Goal: Task Accomplishment & Management: Manage account settings

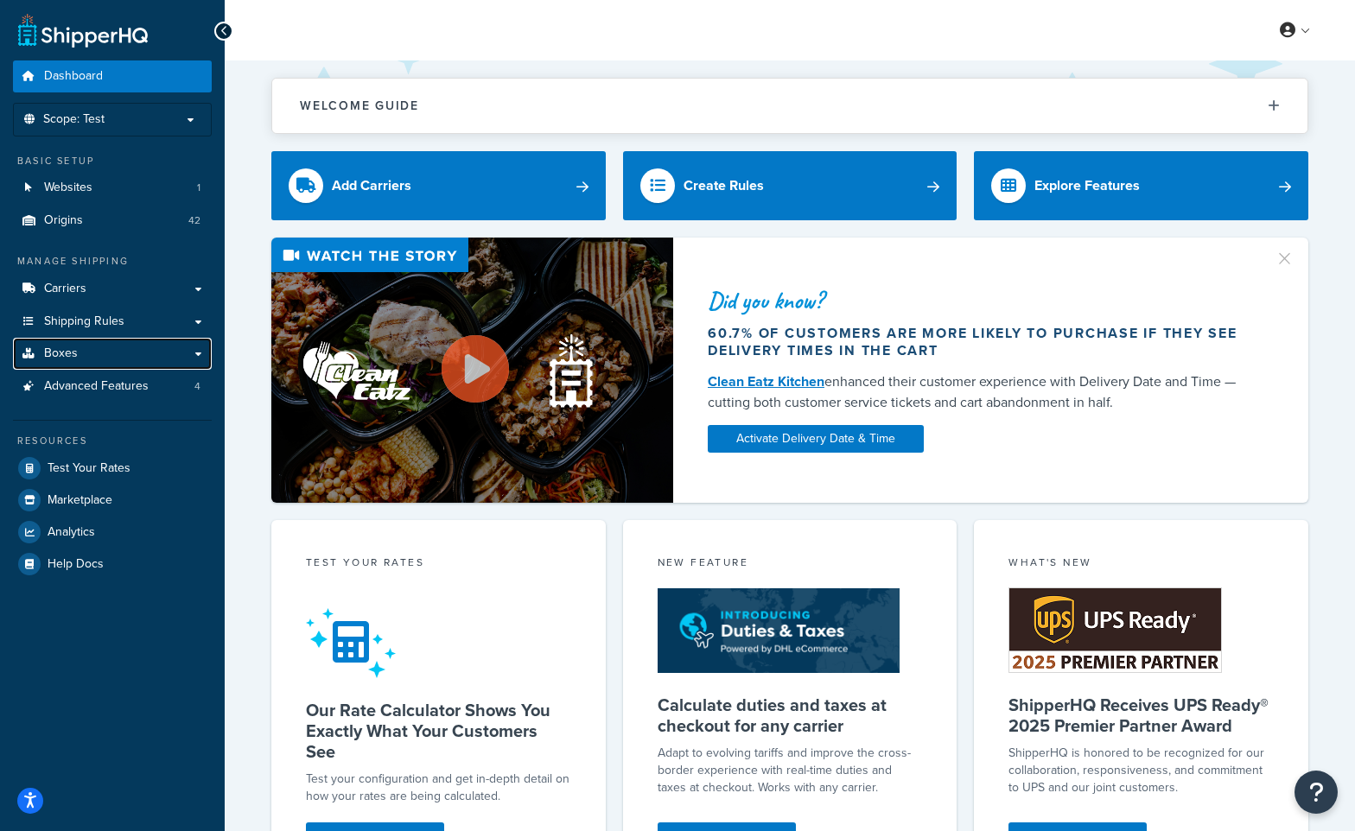
click at [94, 356] on link "Boxes" at bounding box center [112, 354] width 199 height 32
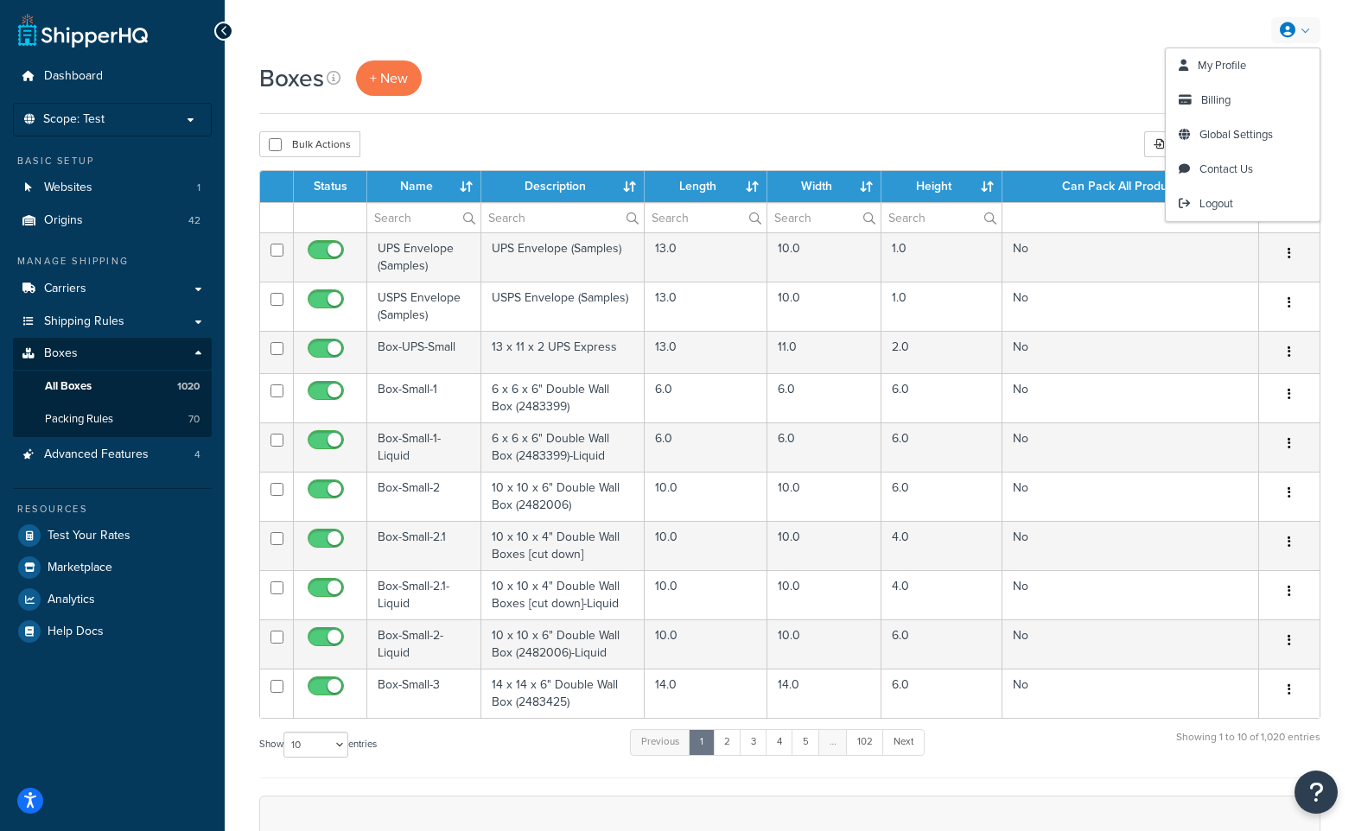
click at [1219, 203] on span "Logout" at bounding box center [1217, 203] width 34 height 16
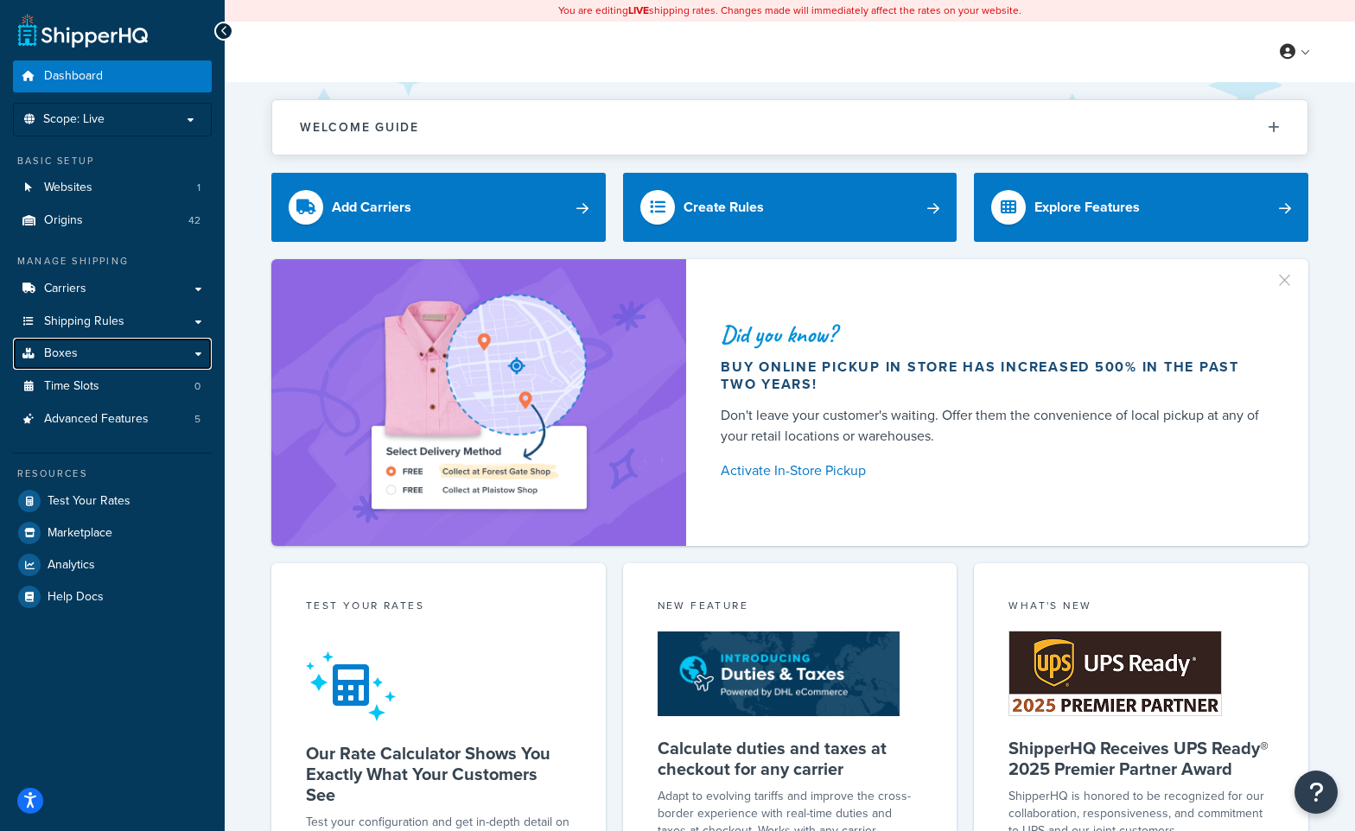
click at [59, 350] on span "Boxes" at bounding box center [61, 354] width 34 height 15
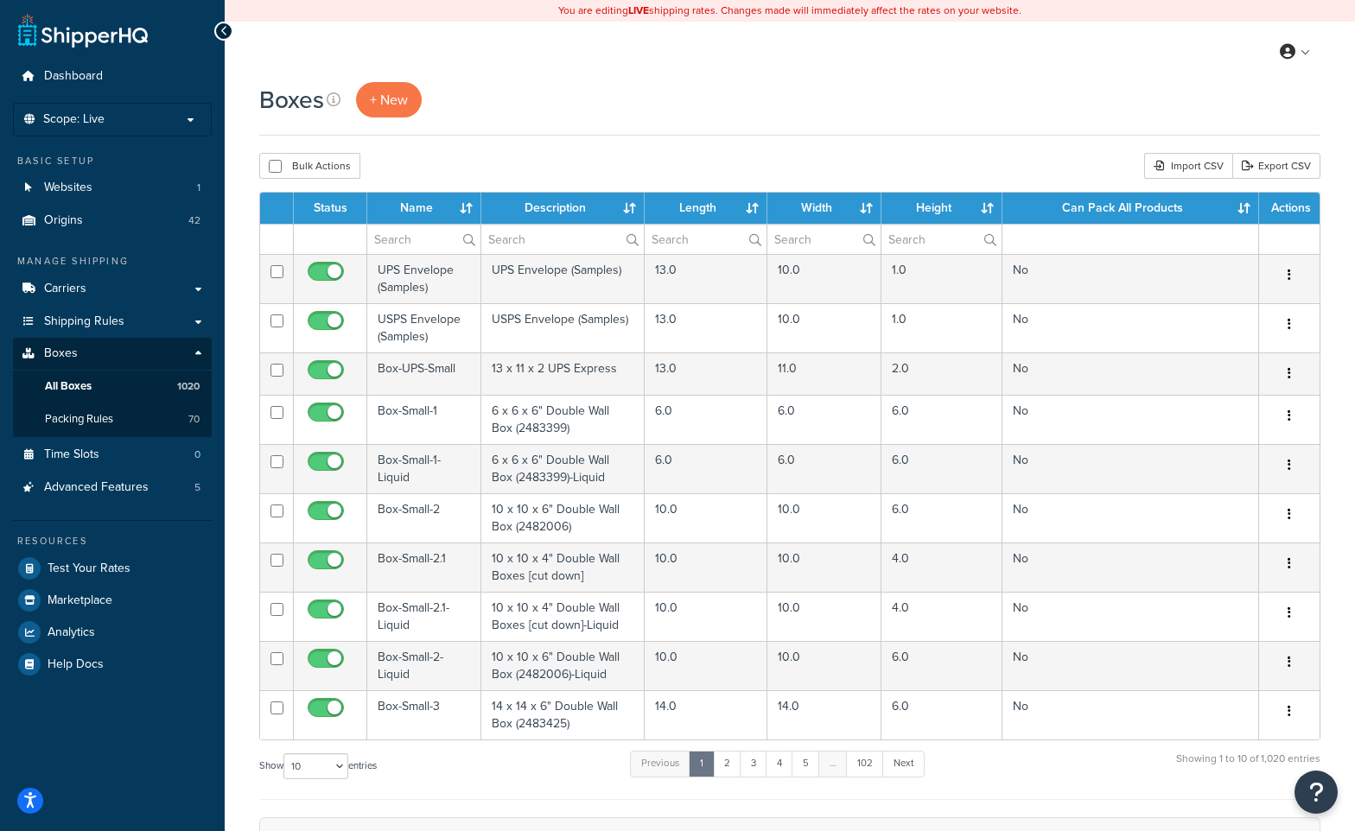
click at [1208, 163] on div "Import CSV" at bounding box center [1188, 166] width 88 height 26
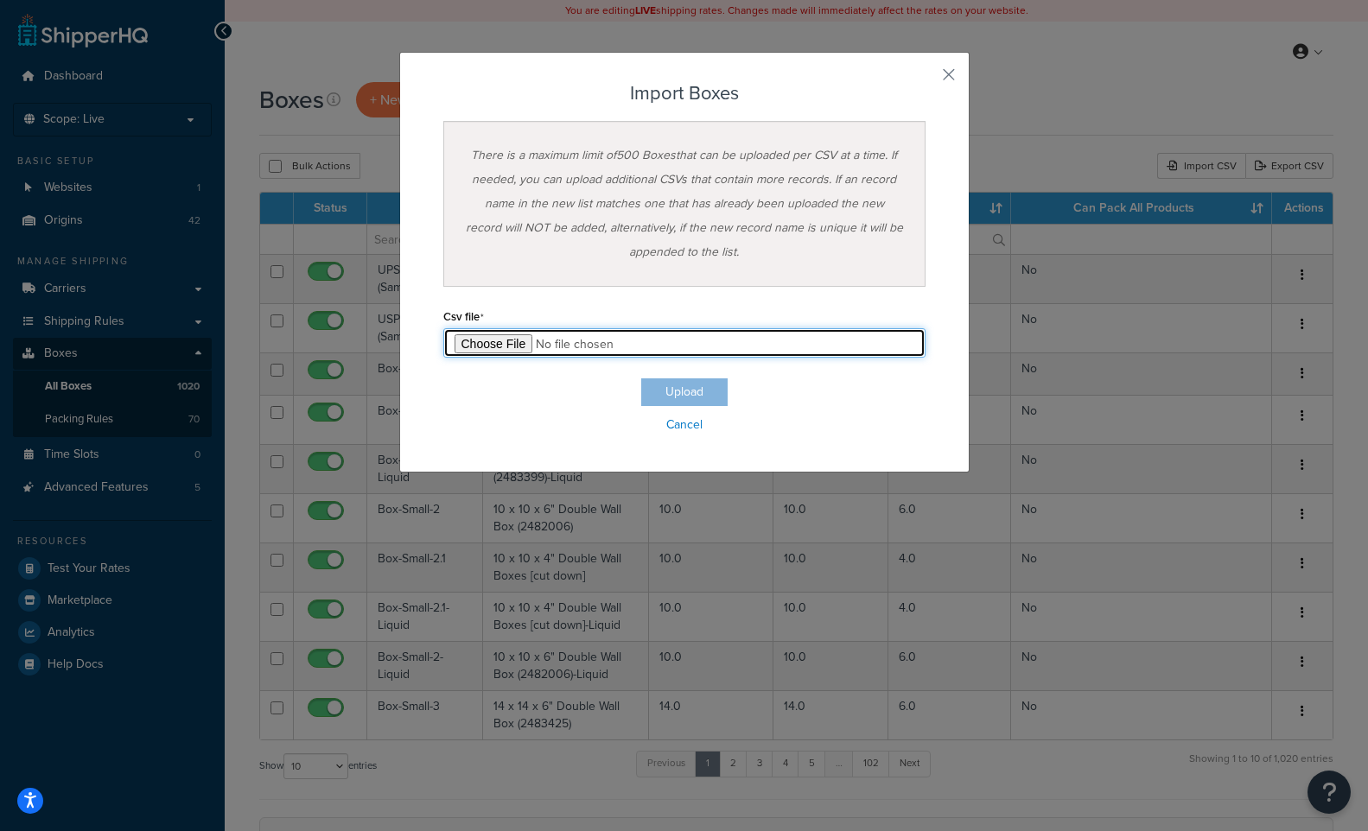
click at [486, 346] on input "file" at bounding box center [684, 342] width 482 height 29
type input "C:\fakepath\Box Export-2025-09-25 0500.csv"
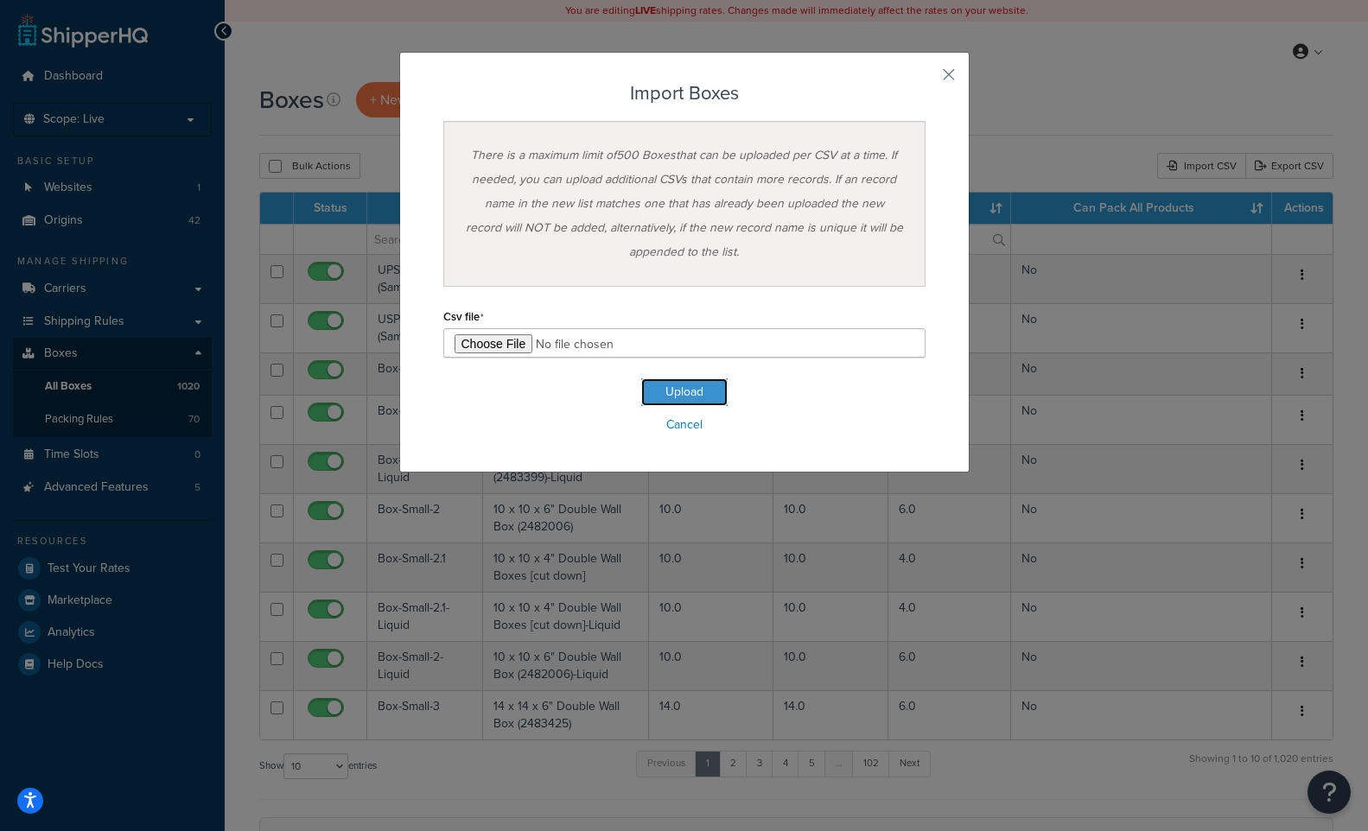
click at [689, 389] on button "Upload" at bounding box center [684, 393] width 86 height 28
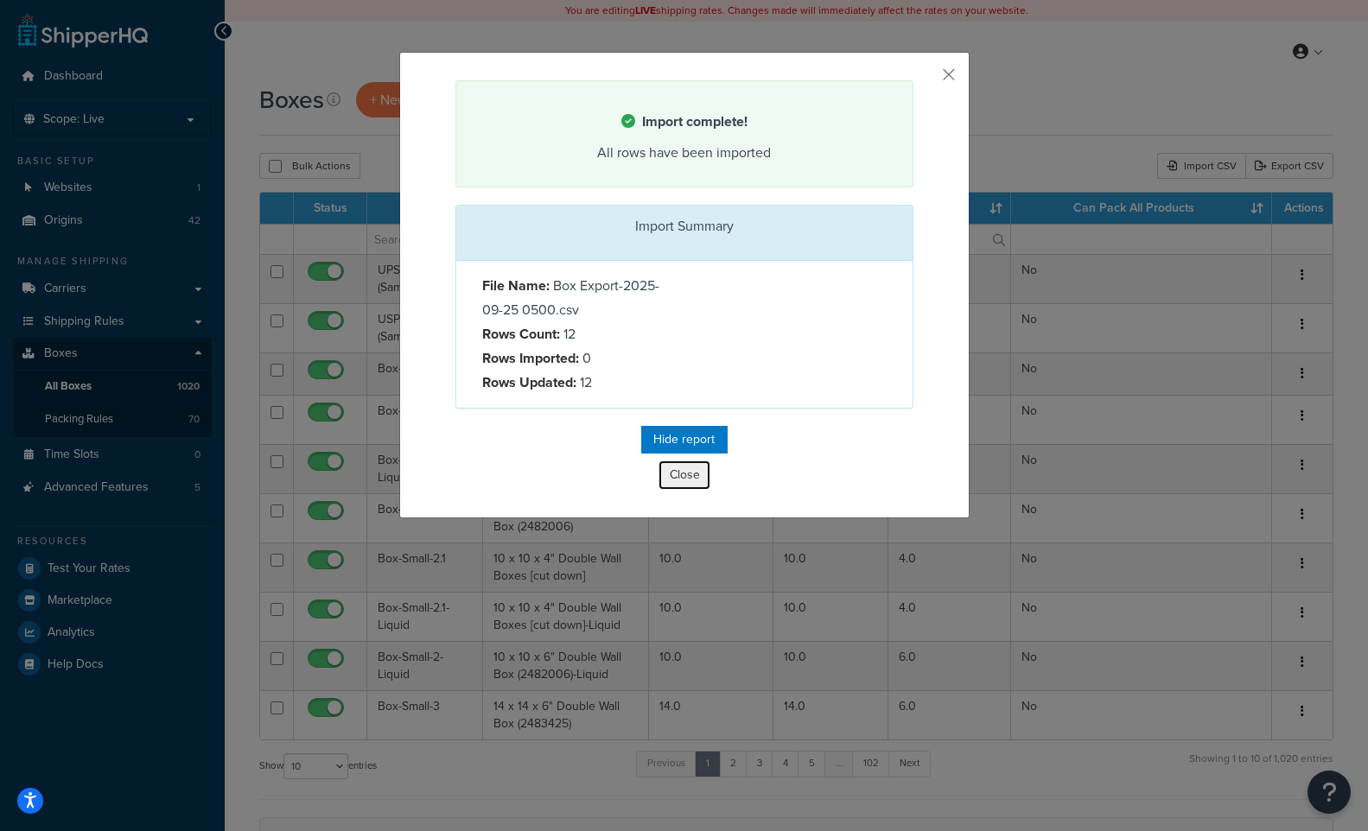
click at [691, 472] on button "Close" at bounding box center [685, 475] width 52 height 29
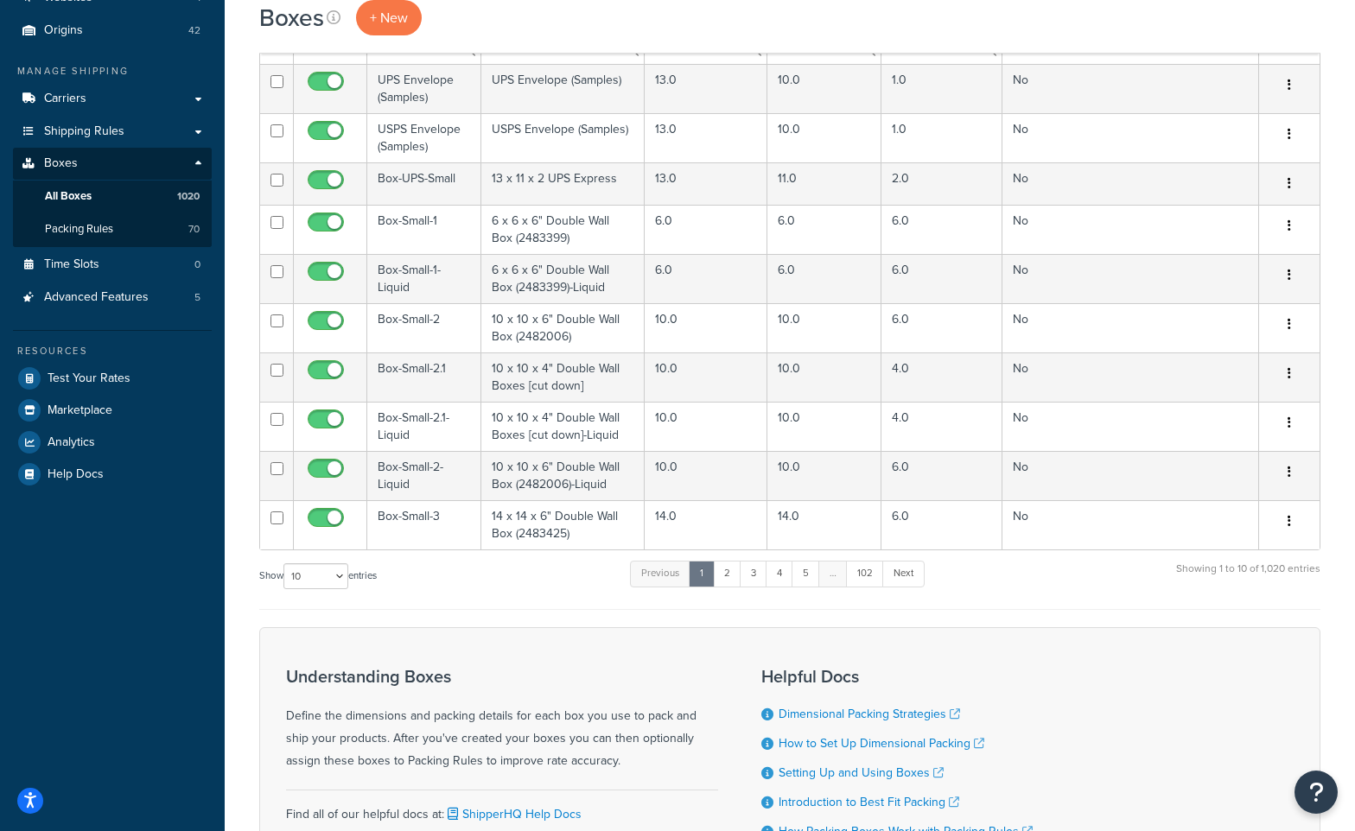
scroll to position [173, 0]
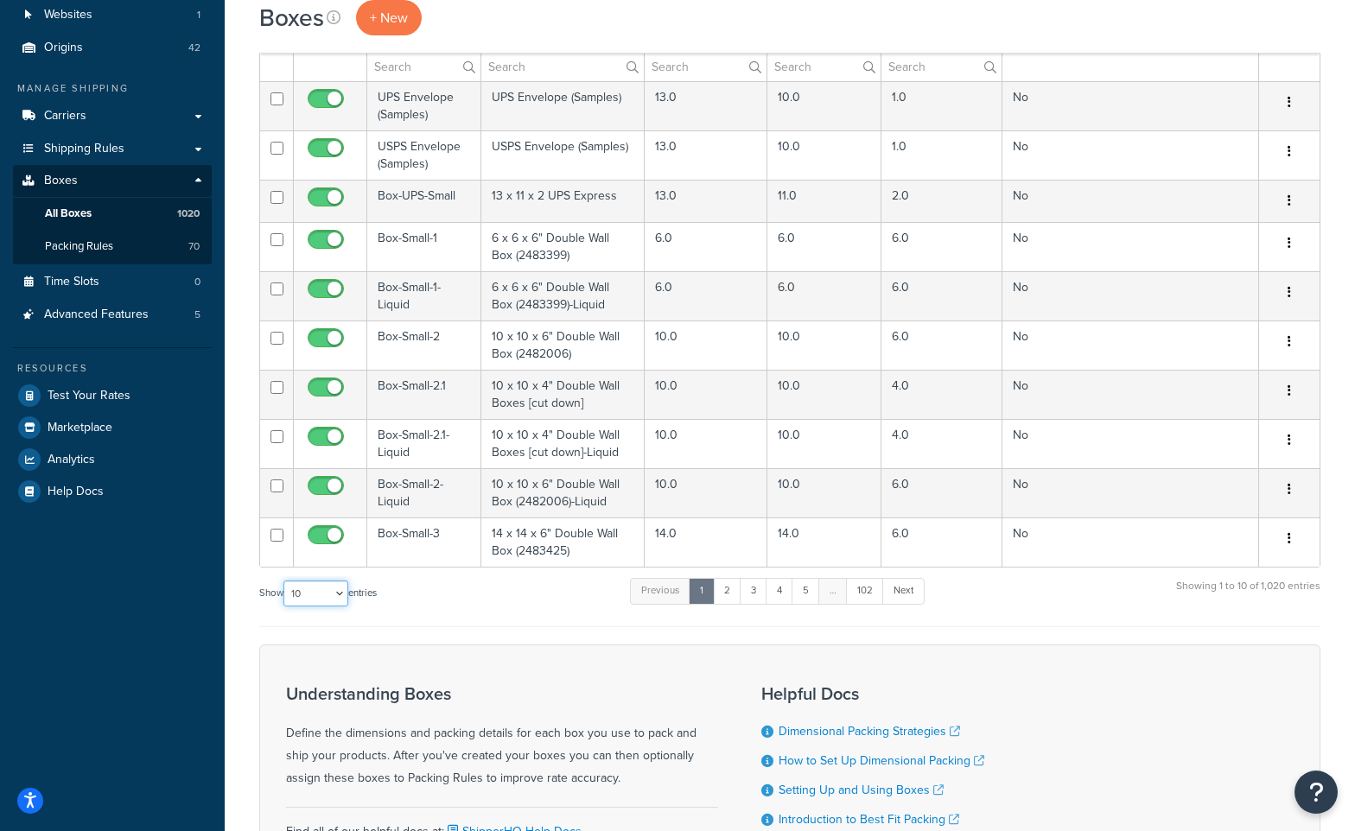
click at [342, 597] on select "10 15 25 50 100 1000" at bounding box center [315, 594] width 65 height 26
select select "1000"
click at [285, 582] on select "10 15 25 50 100 1000" at bounding box center [315, 594] width 65 height 26
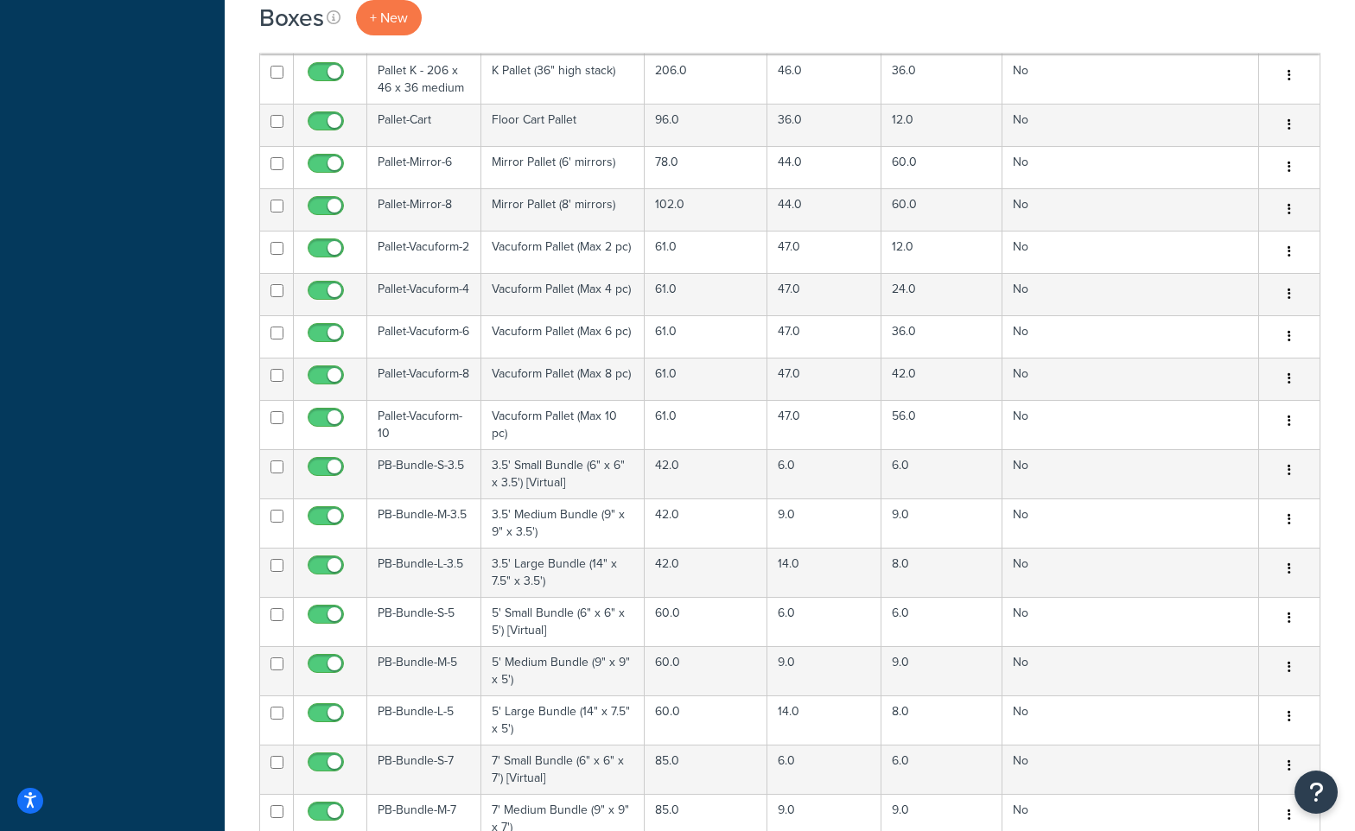
scroll to position [13051, 0]
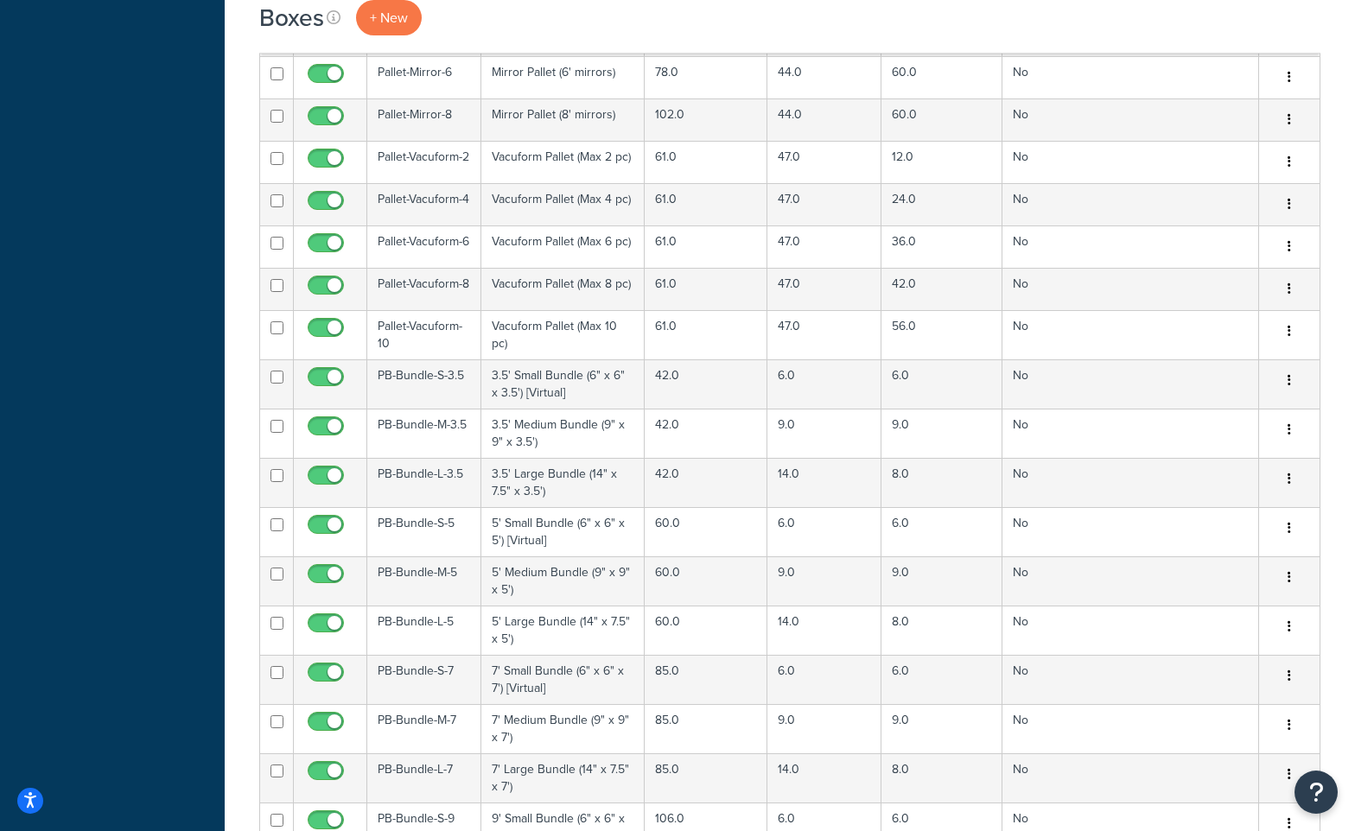
click at [425, 557] on td "PB-Bundle-M-5" at bounding box center [424, 581] width 114 height 49
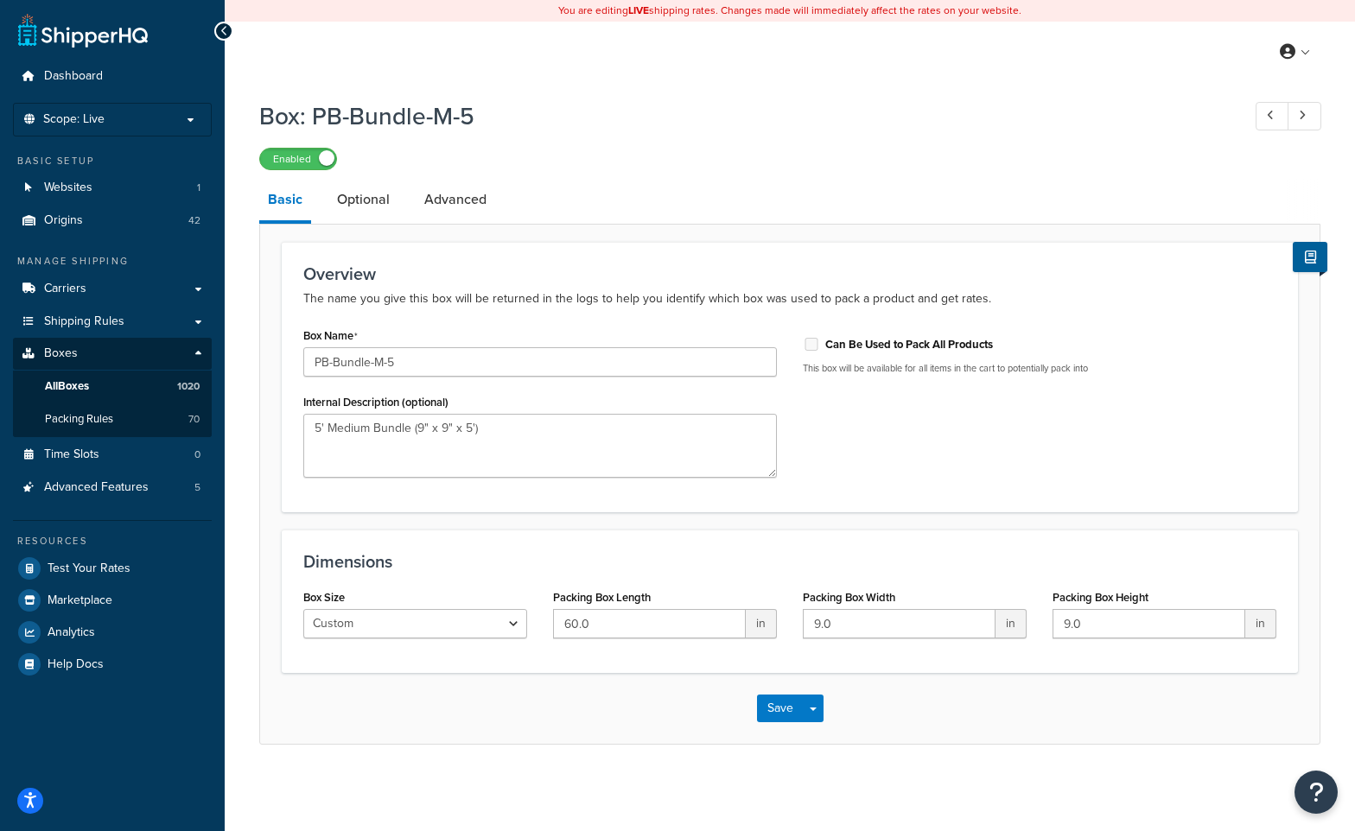
click at [371, 205] on link "Optional" at bounding box center [363, 199] width 70 height 41
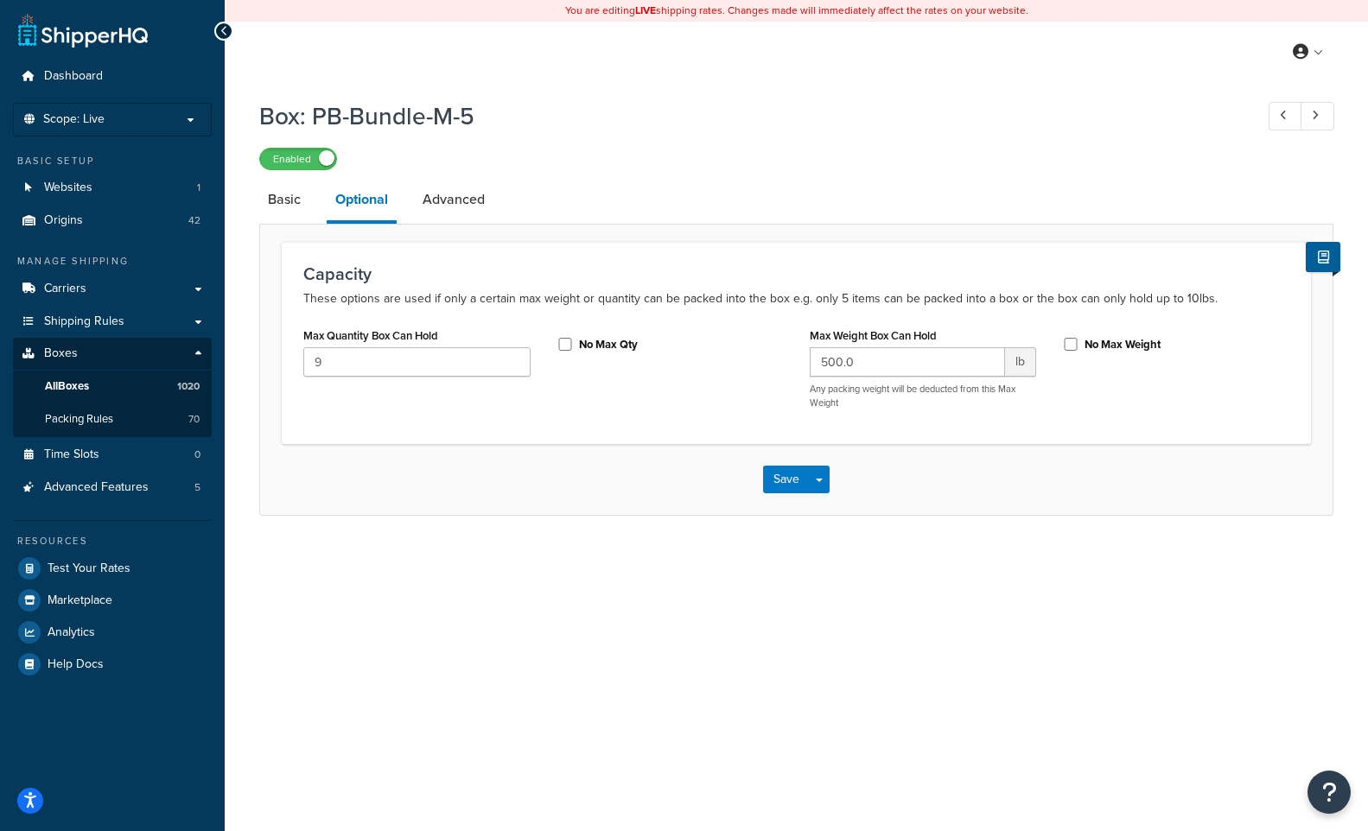
click at [277, 199] on link "Basic" at bounding box center [284, 199] width 50 height 41
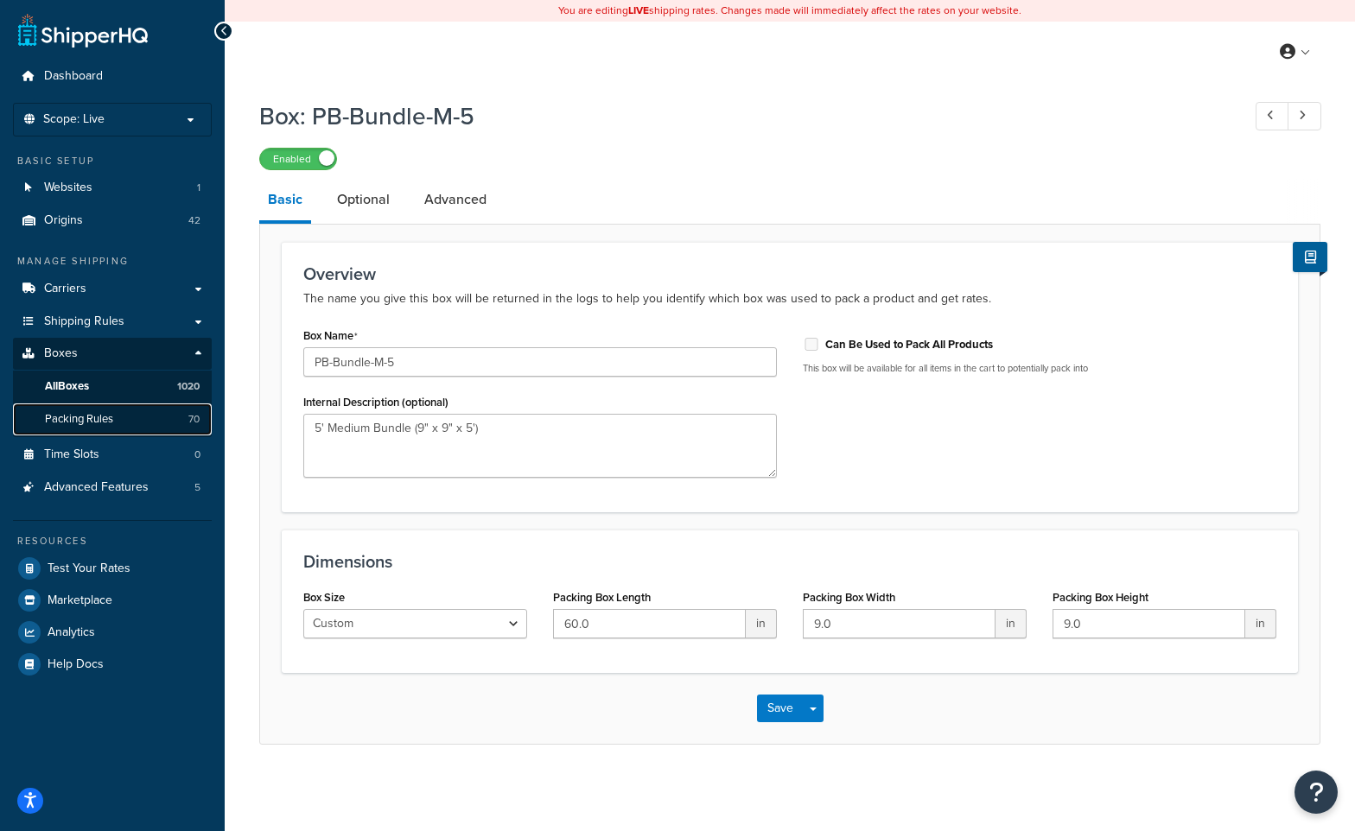
click at [146, 424] on link "Packing Rules 70" at bounding box center [112, 420] width 199 height 32
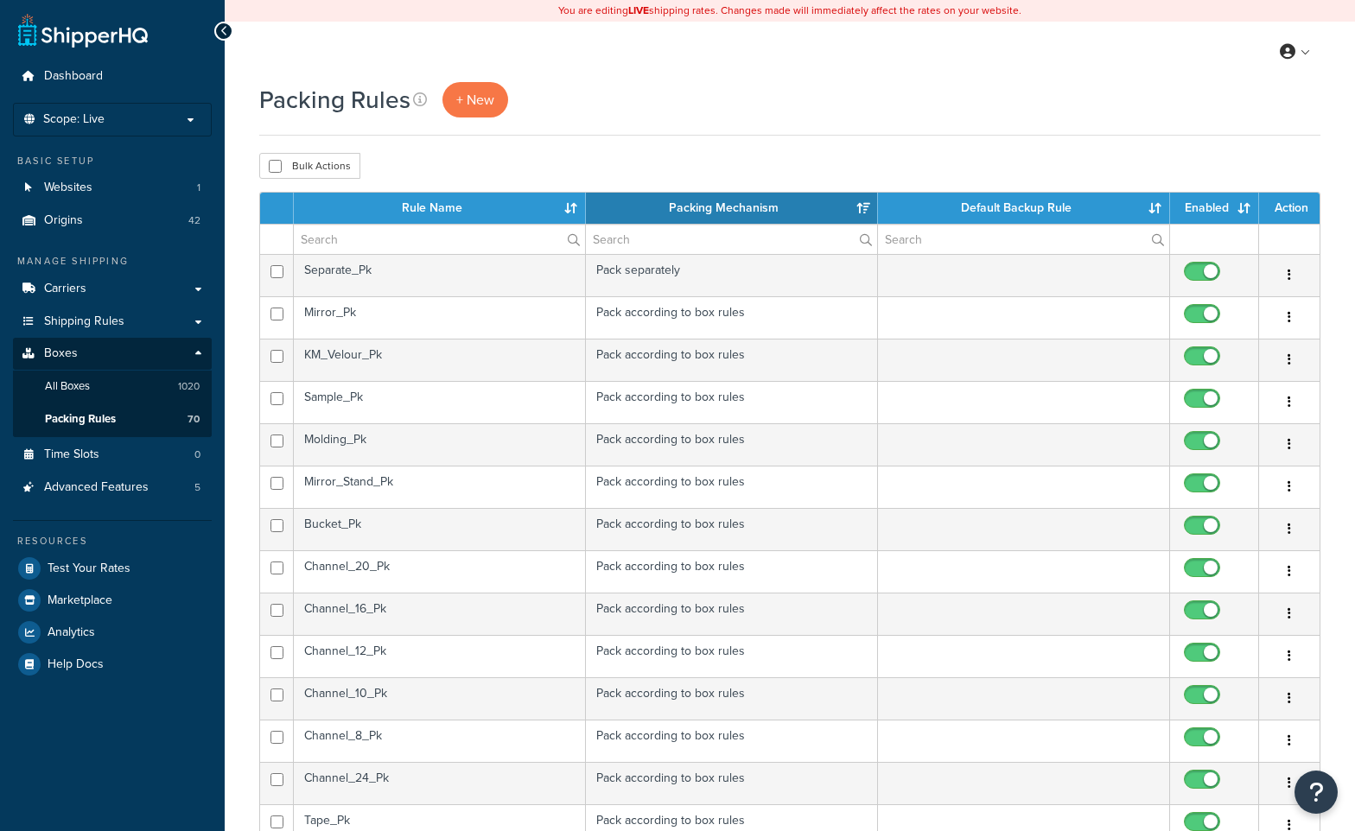
select select "15"
click at [322, 239] on input "text" at bounding box center [439, 239] width 291 height 29
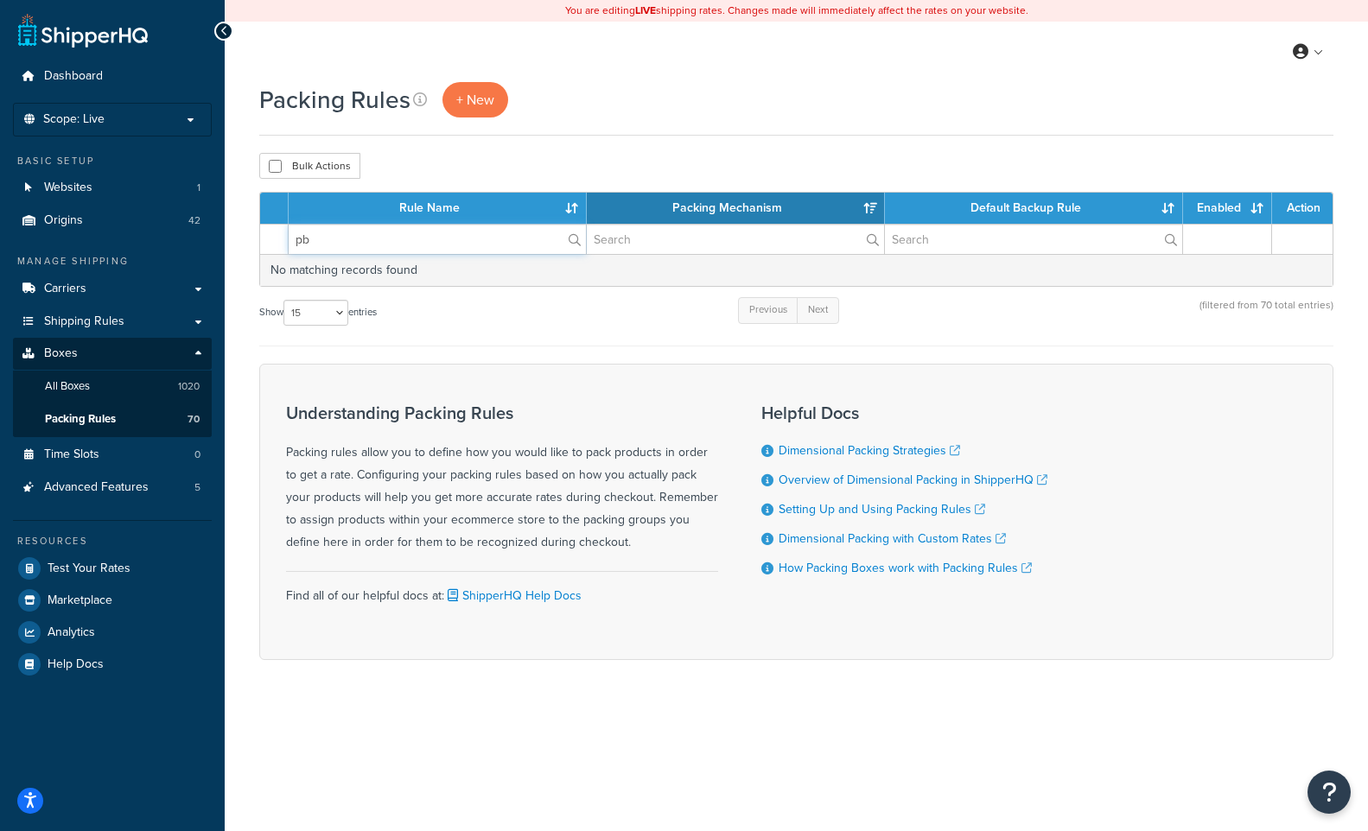
type input "p"
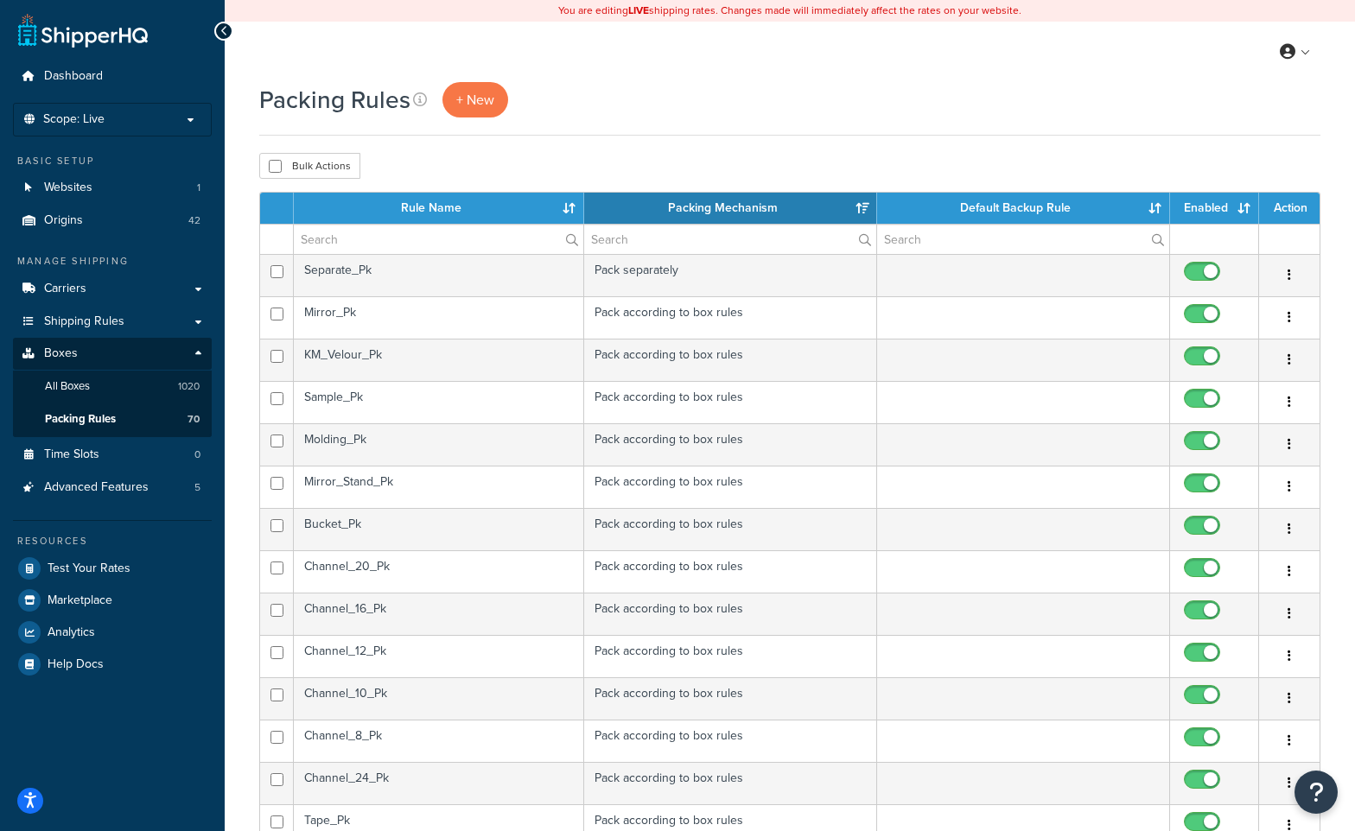
click at [574, 243] on label at bounding box center [439, 239] width 290 height 29
click at [574, 243] on input "text" at bounding box center [439, 239] width 290 height 29
click at [379, 240] on input "text" at bounding box center [439, 239] width 290 height 29
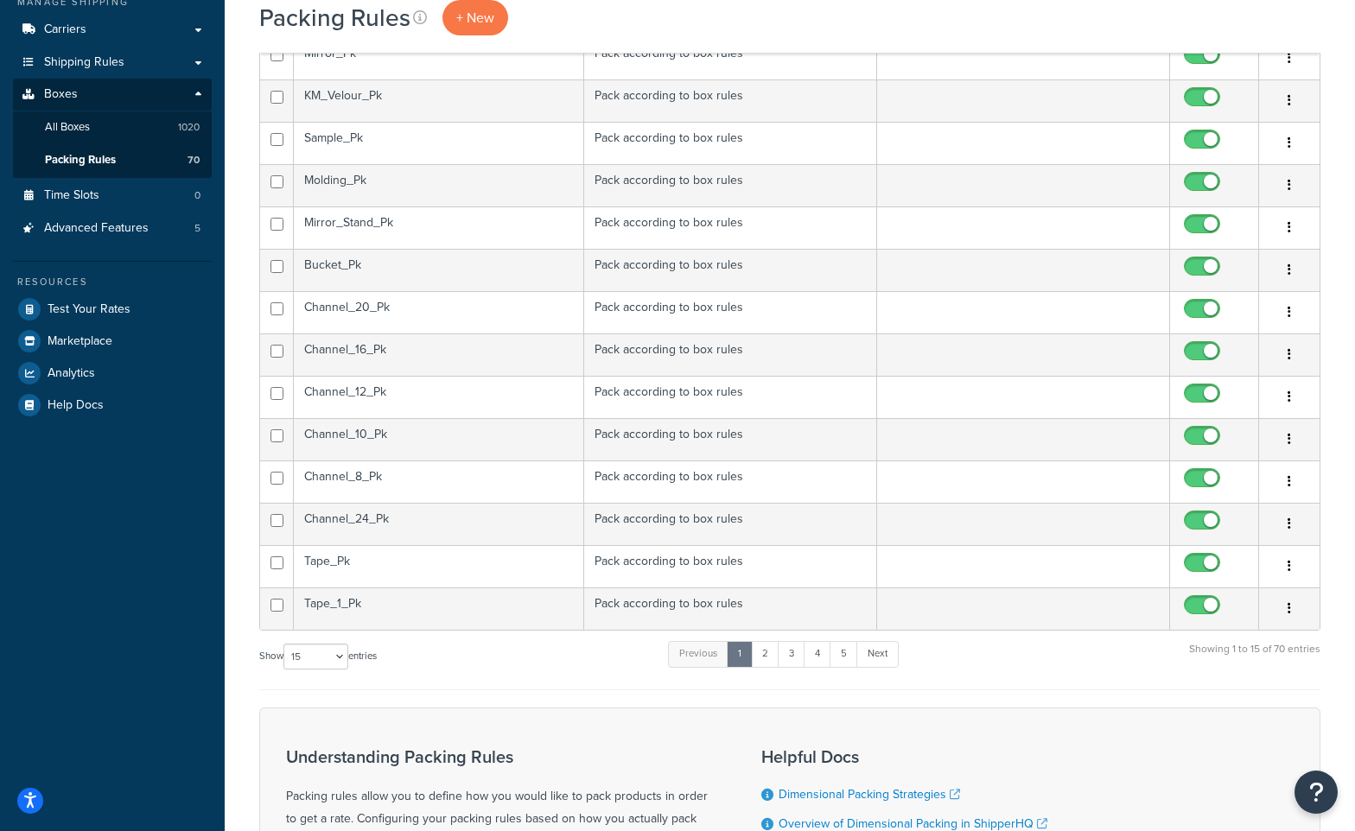
scroll to position [432, 0]
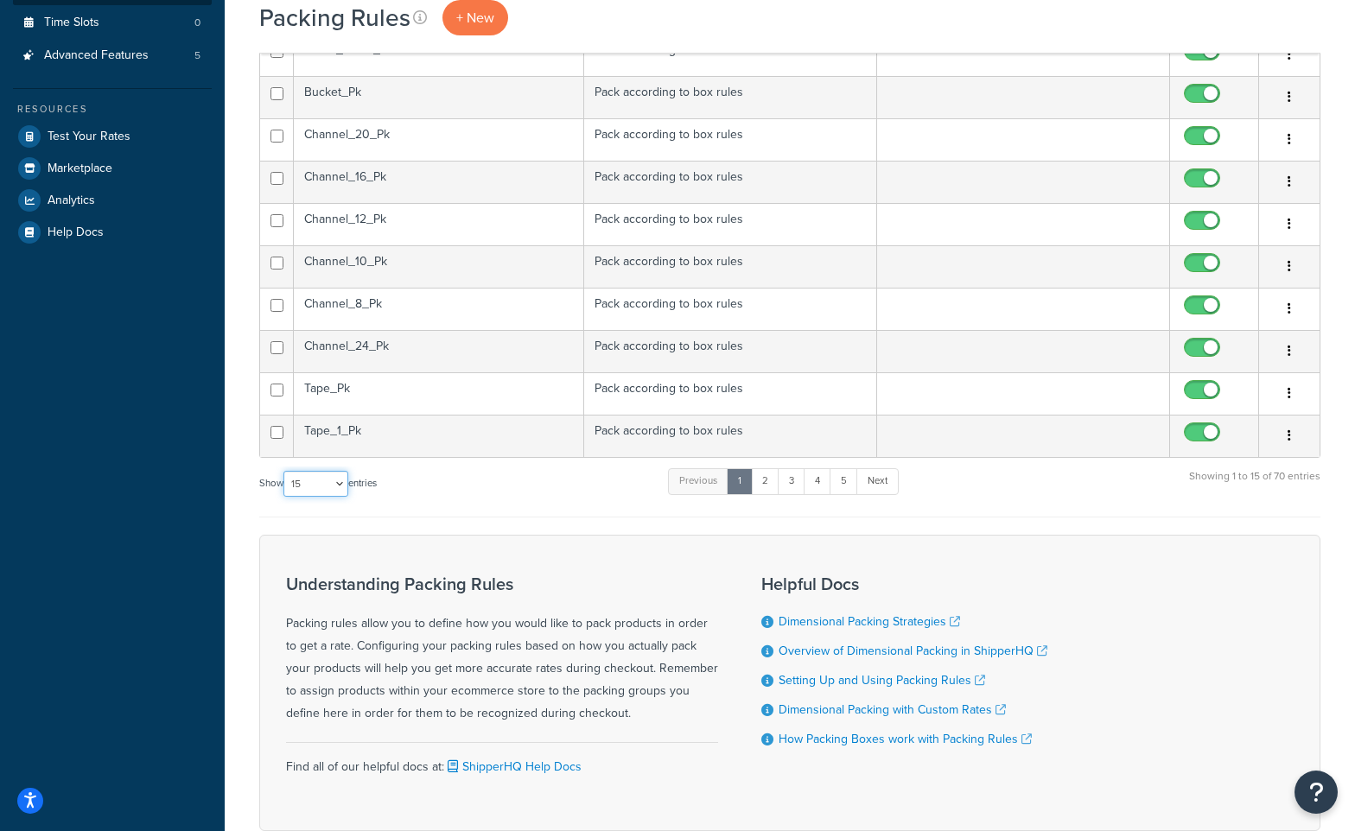
click at [343, 484] on select "10 15 25 50 100" at bounding box center [315, 484] width 65 height 26
select select "100"
click at [285, 497] on select "10 15 25 50 100" at bounding box center [315, 484] width 65 height 26
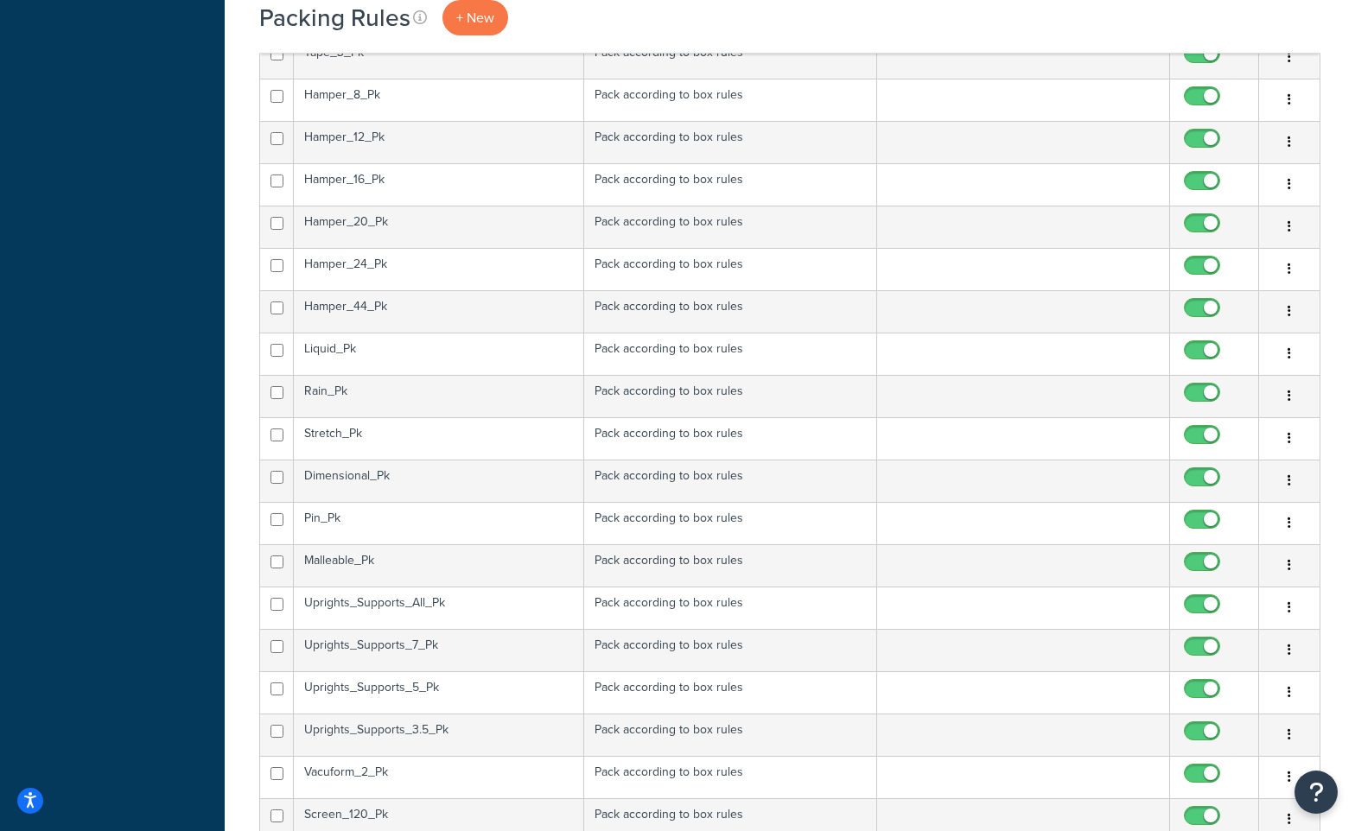
scroll to position [1037, 0]
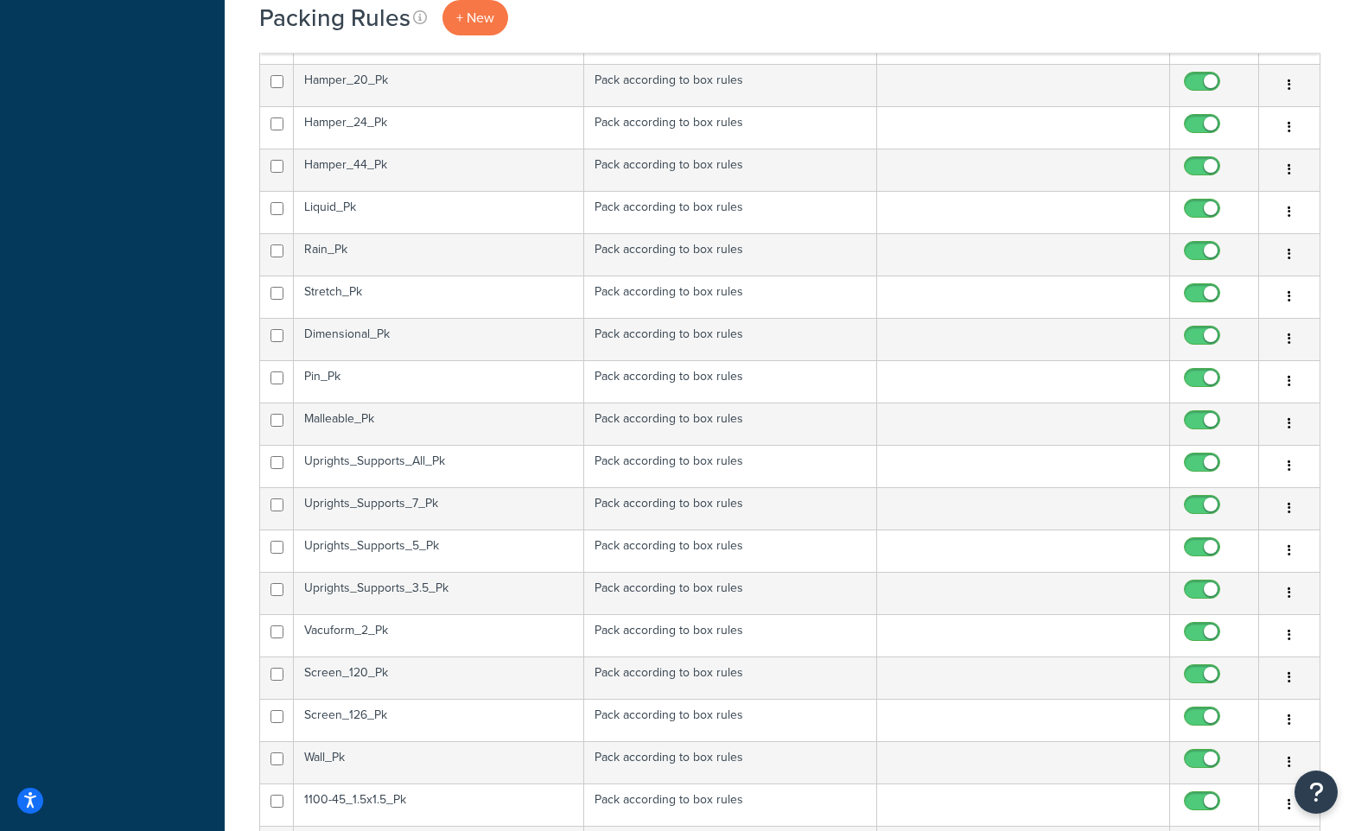
click at [424, 468] on td "Uprights_Supports_All_Pk" at bounding box center [439, 466] width 290 height 42
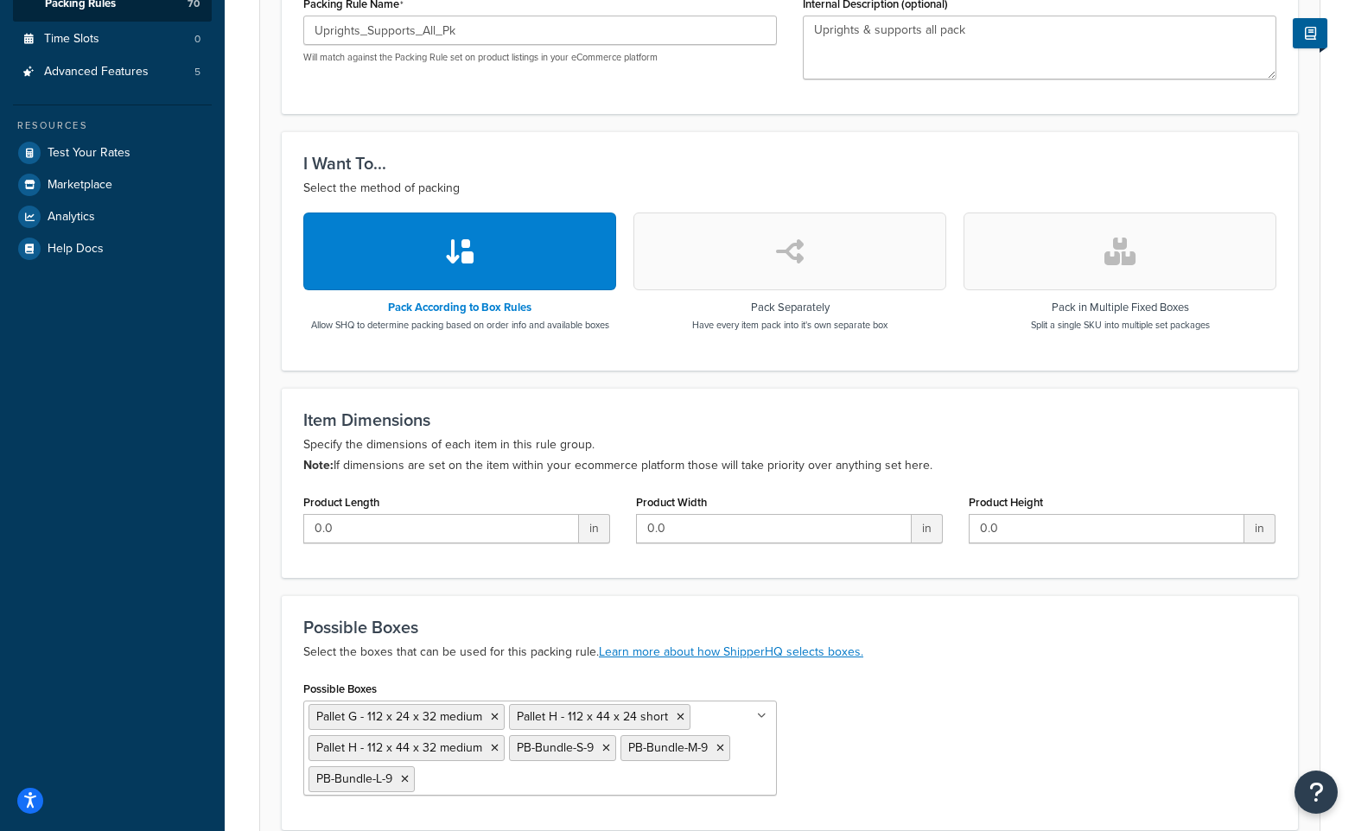
scroll to position [554, 0]
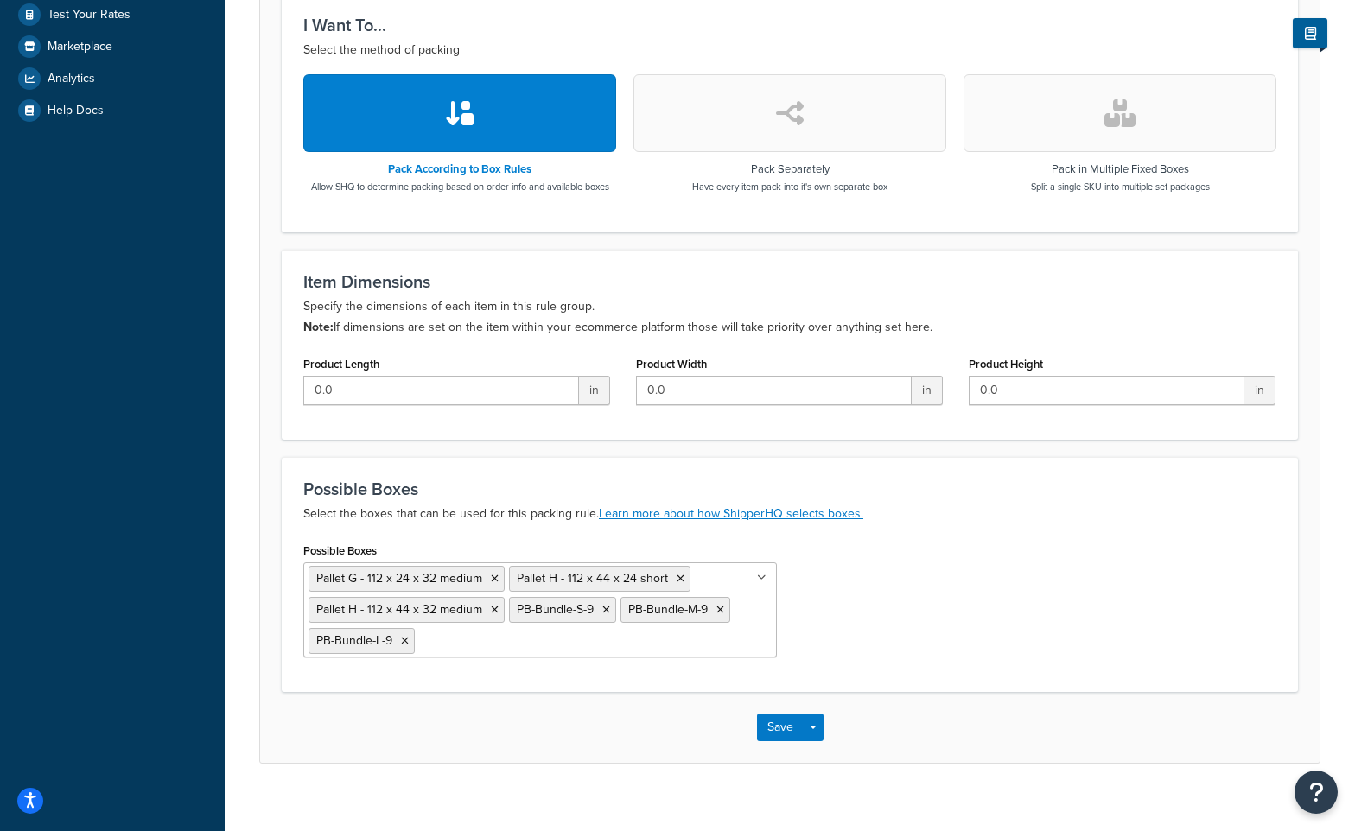
click at [458, 631] on input "Possible Boxes" at bounding box center [495, 640] width 153 height 19
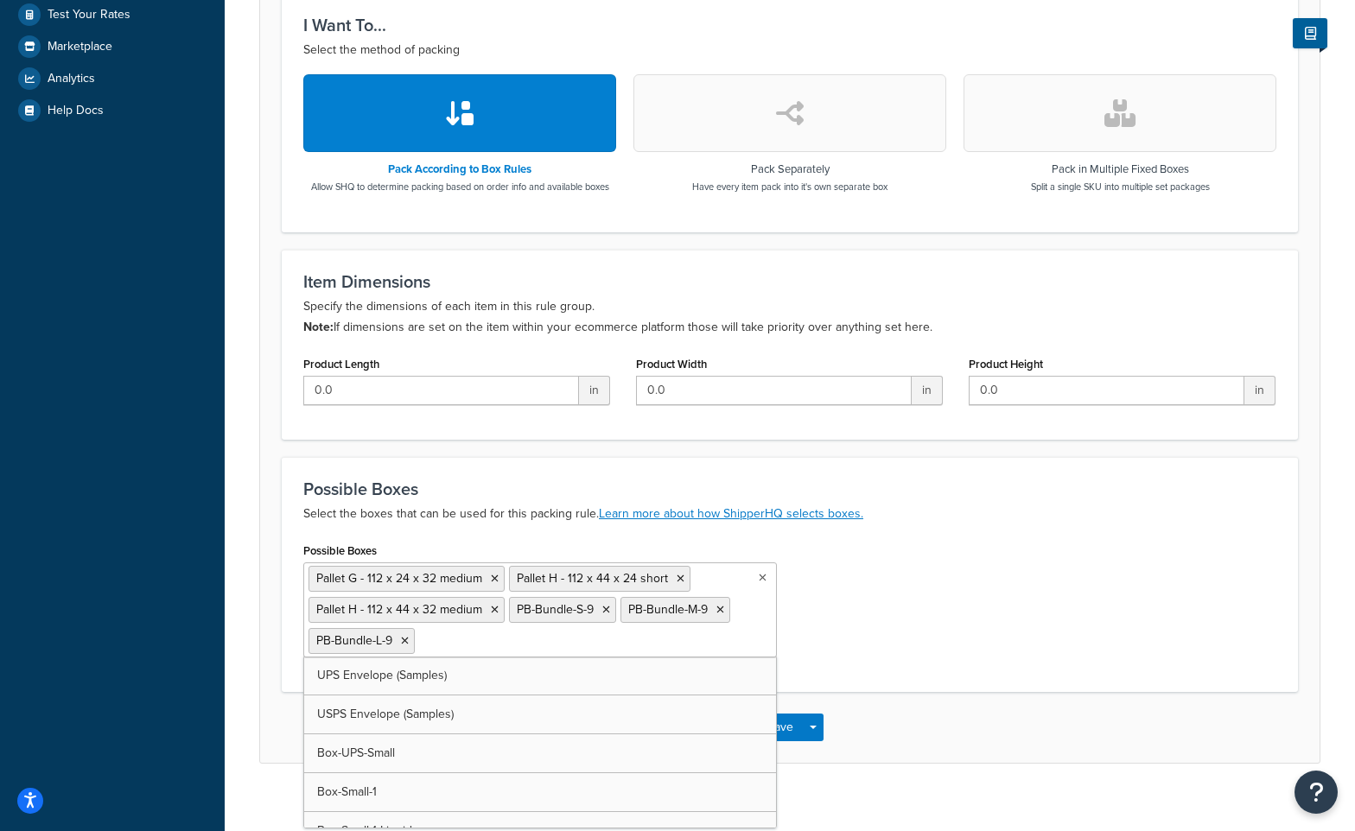
type input "p"
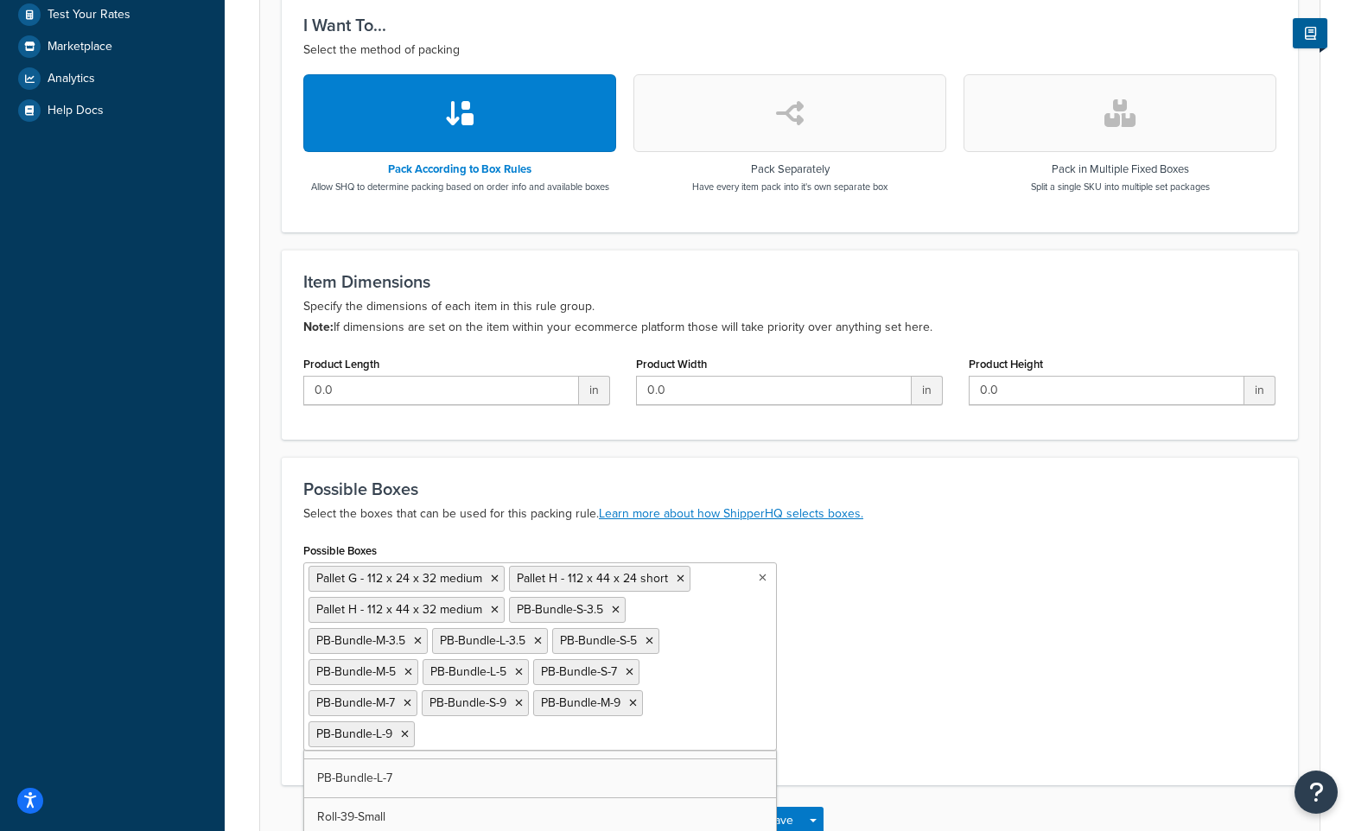
scroll to position [9723, 0]
click at [1067, 568] on div "Possible Boxes Pallet G - 112 x 24 x 32 medium Pallet H - 112 x 44 x 24 short P…" at bounding box center [789, 651] width 999 height 226
click at [791, 807] on button "Save" at bounding box center [780, 821] width 47 height 28
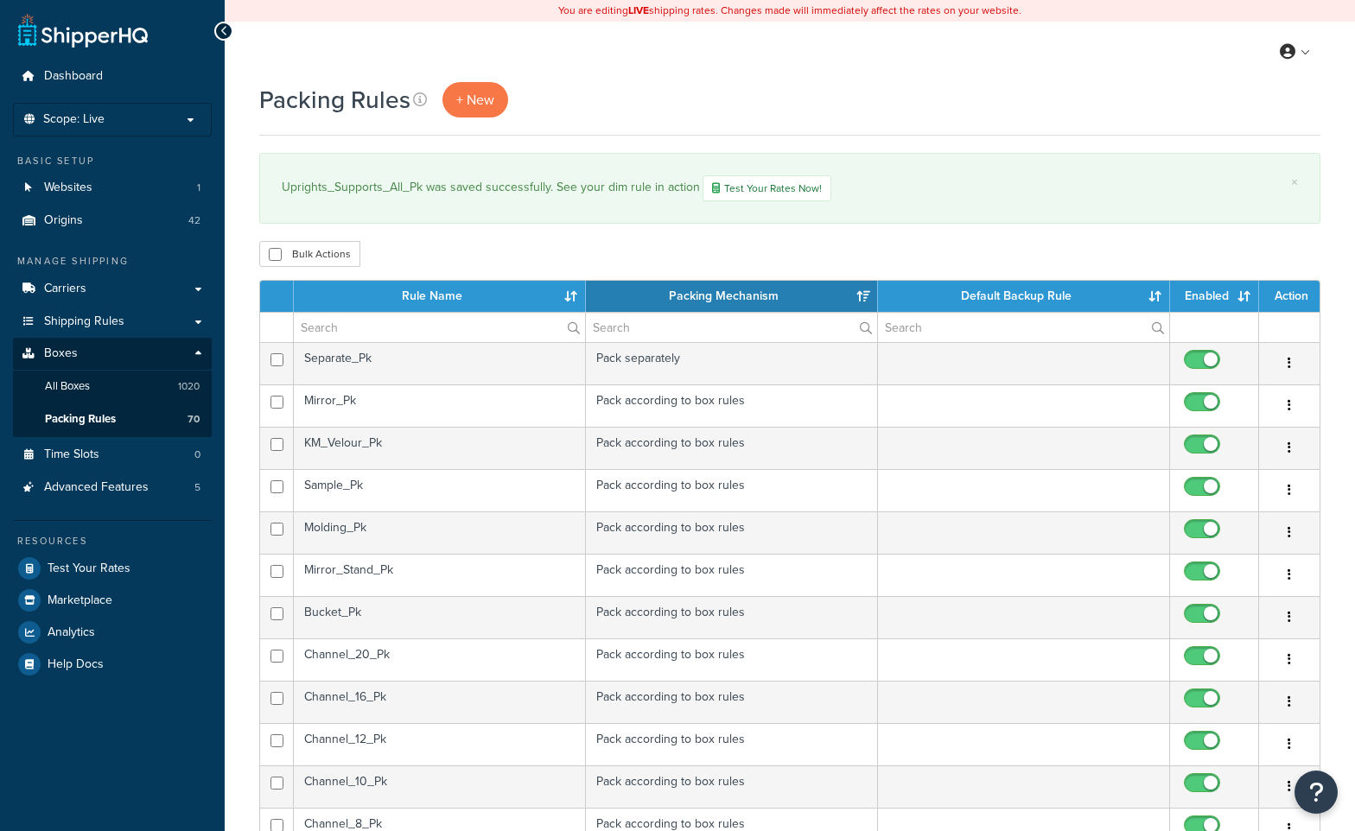
select select "15"
click at [111, 286] on link "Carriers" at bounding box center [112, 289] width 199 height 32
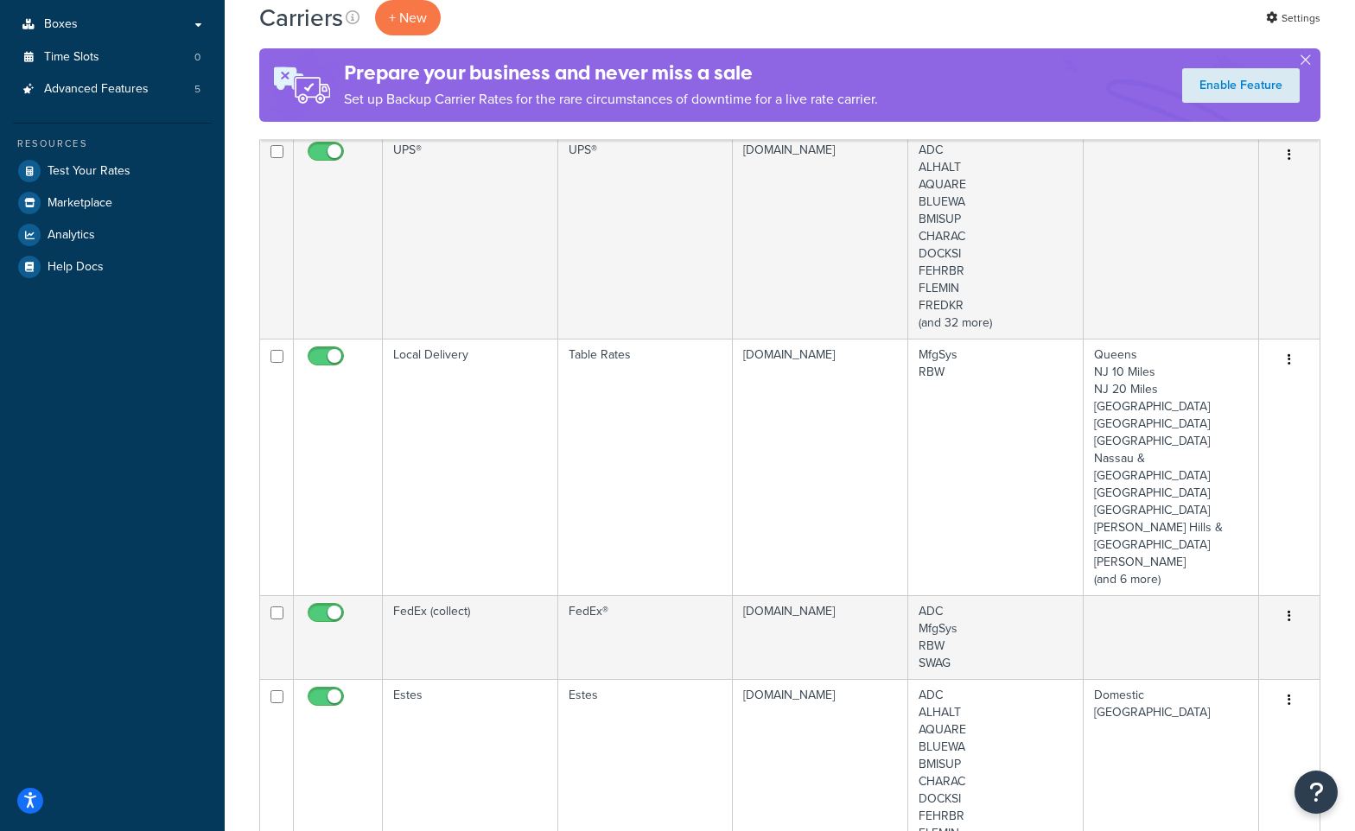
scroll to position [432, 0]
click at [484, 398] on td "Local Delivery" at bounding box center [470, 465] width 175 height 257
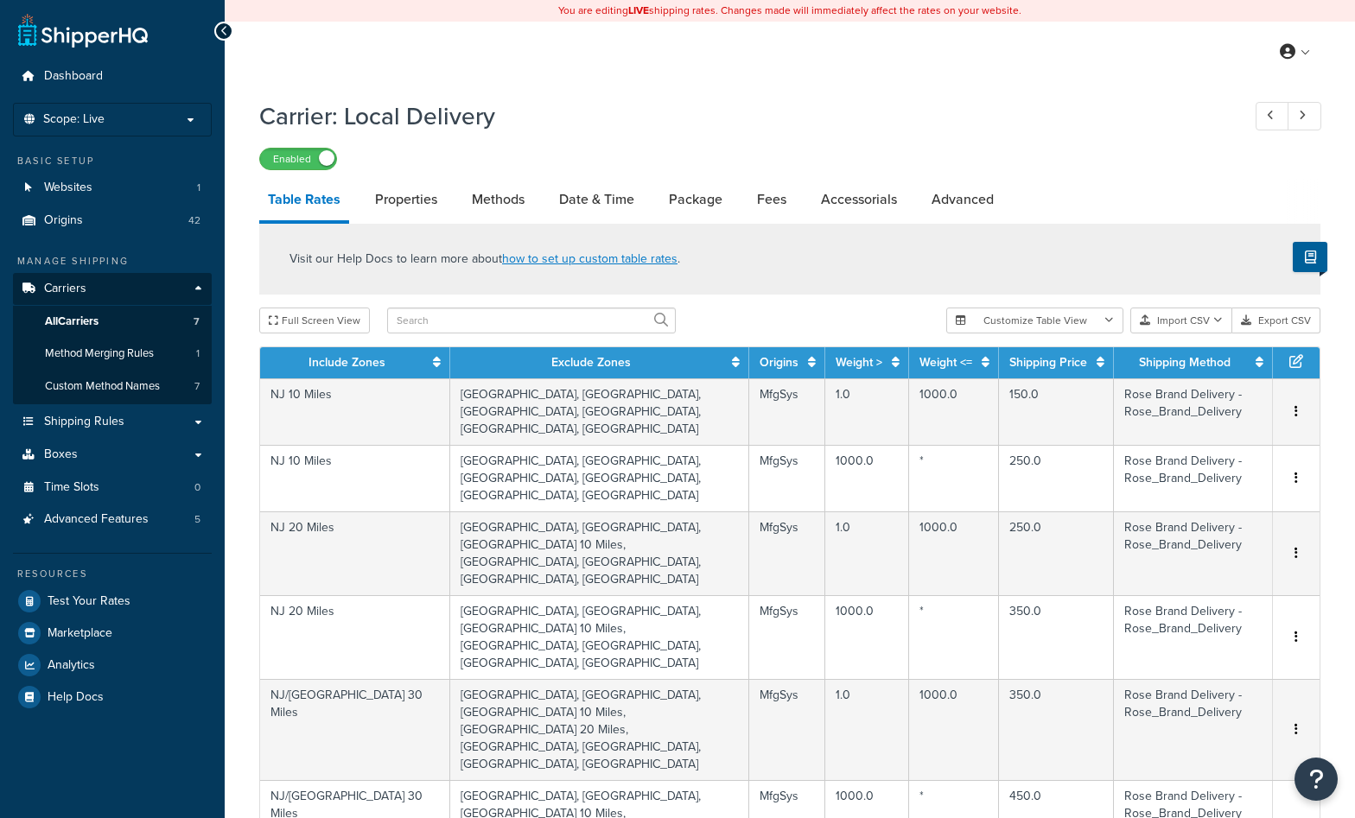
select select "25"
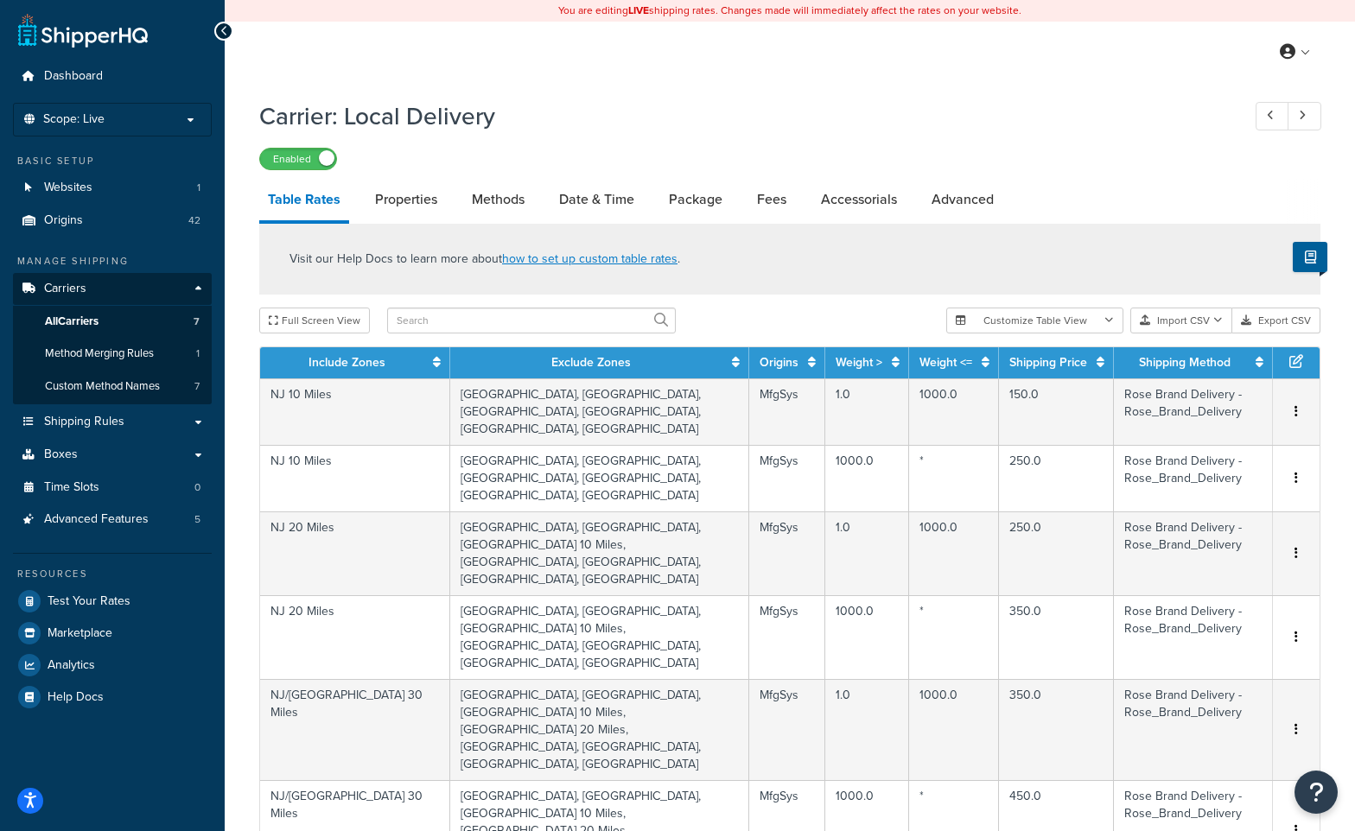
click at [423, 206] on link "Properties" at bounding box center [406, 199] width 80 height 41
select select "HIGHEST"
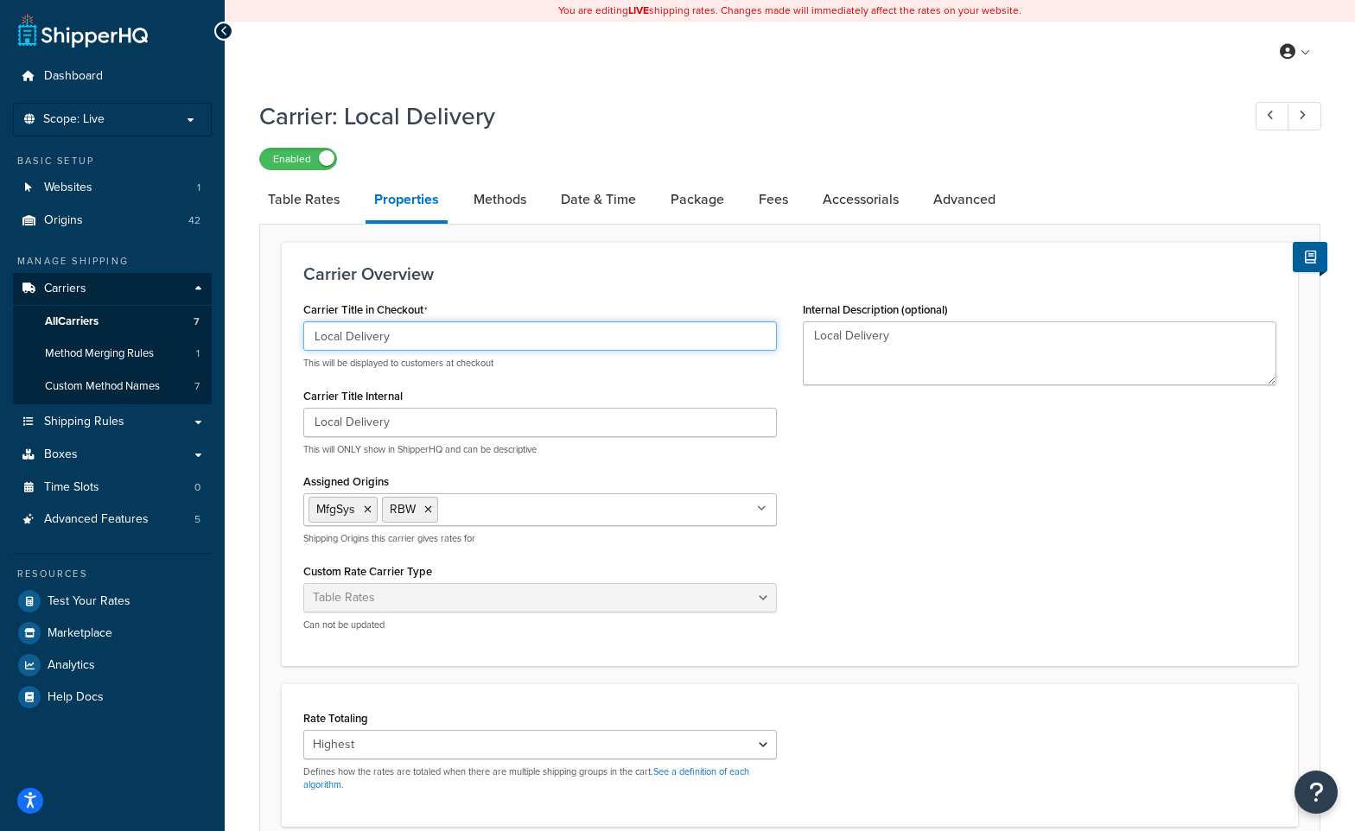
click at [410, 341] on input "Local Delivery" at bounding box center [540, 336] width 474 height 29
click at [398, 335] on input "Local Delivery (2-4 days)" at bounding box center [540, 336] width 474 height 29
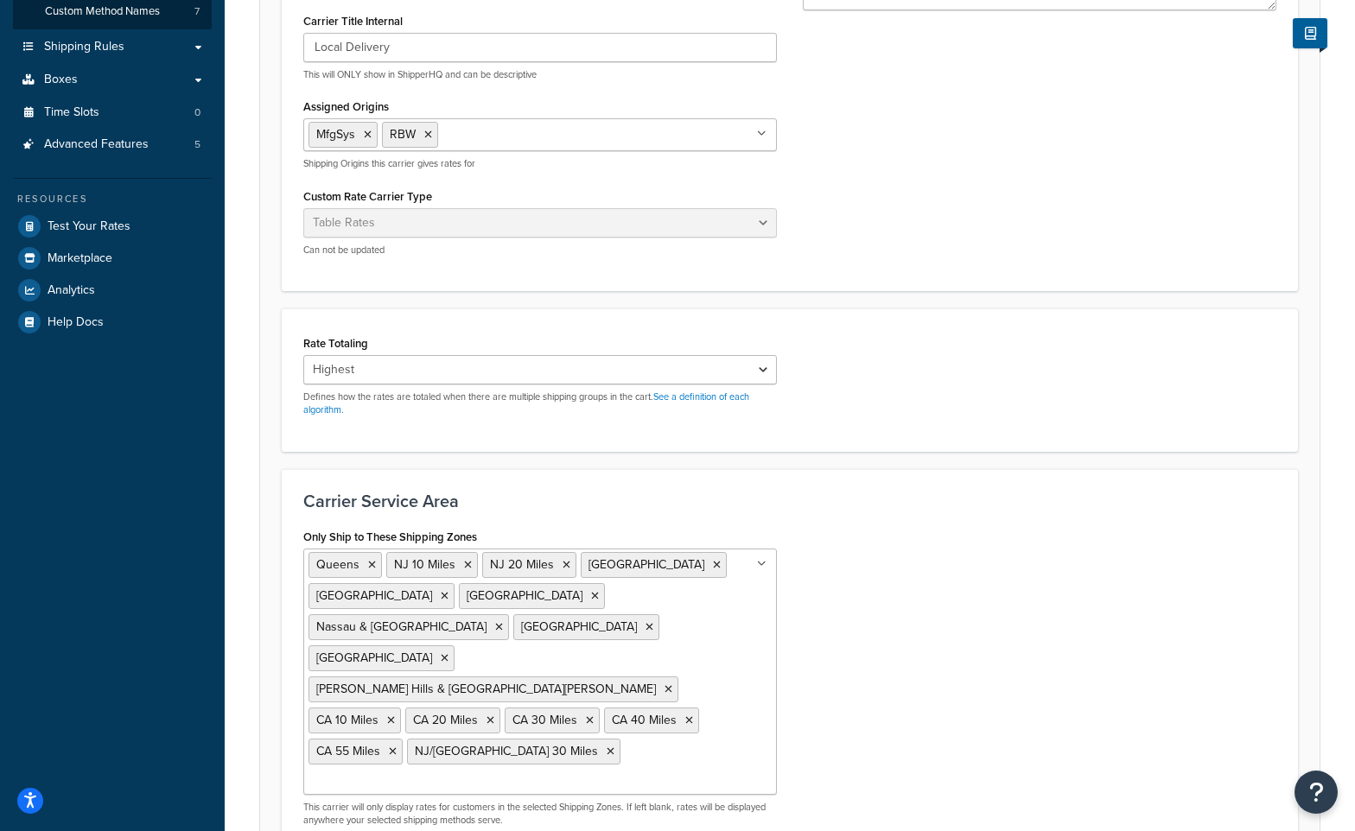
scroll to position [477, 0]
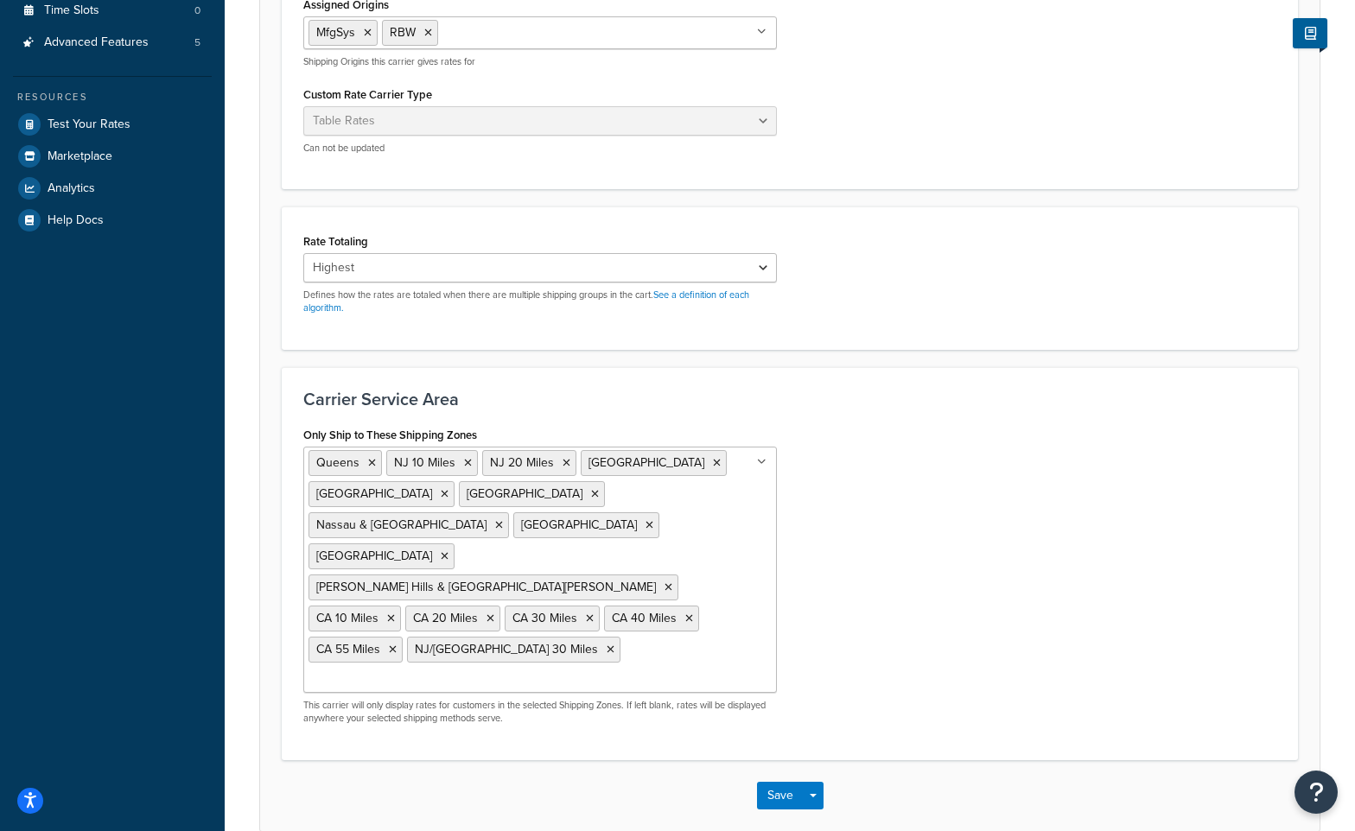
type input "Local Delivery (3-4 days)"
click at [788, 782] on button "Save" at bounding box center [780, 796] width 47 height 28
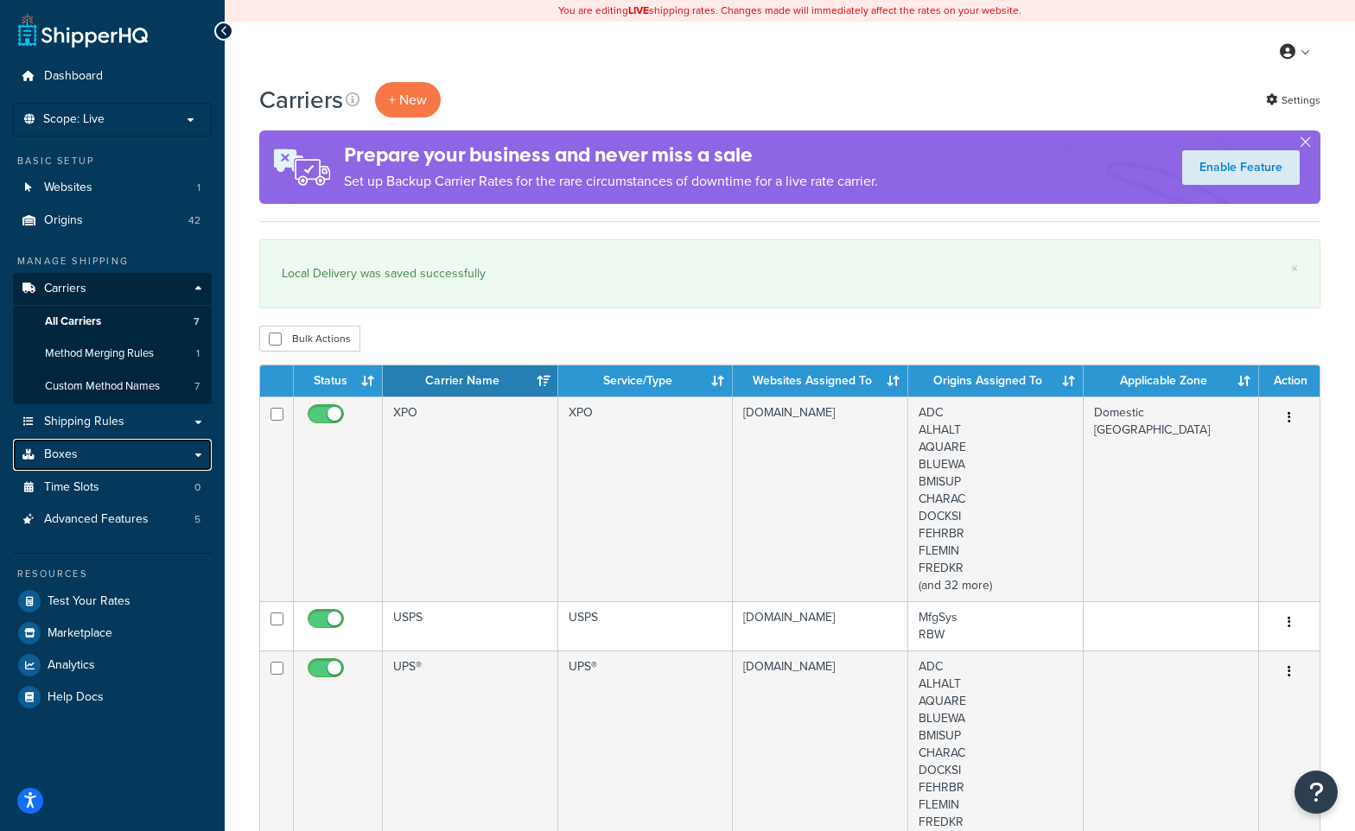
click at [105, 454] on link "Boxes" at bounding box center [112, 455] width 199 height 32
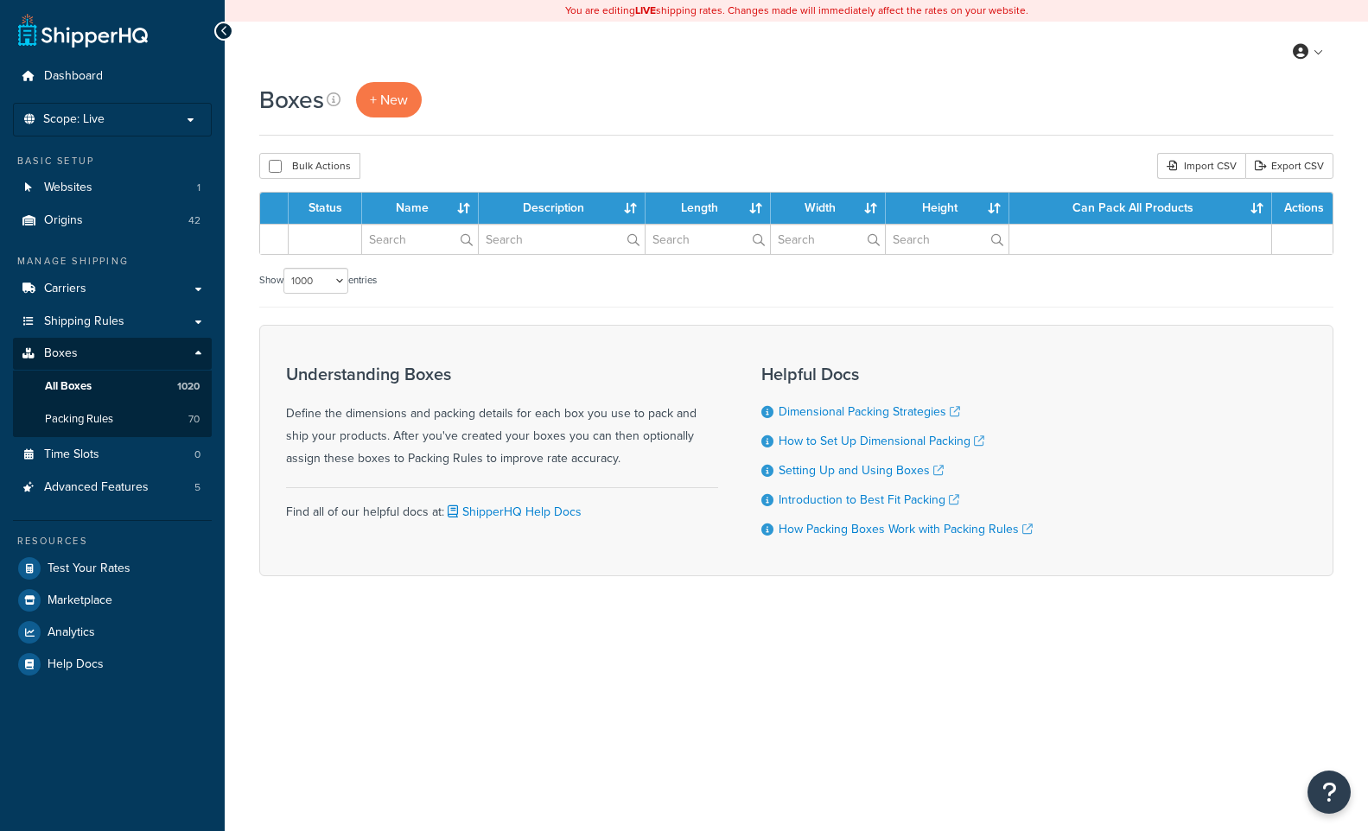
select select "1000"
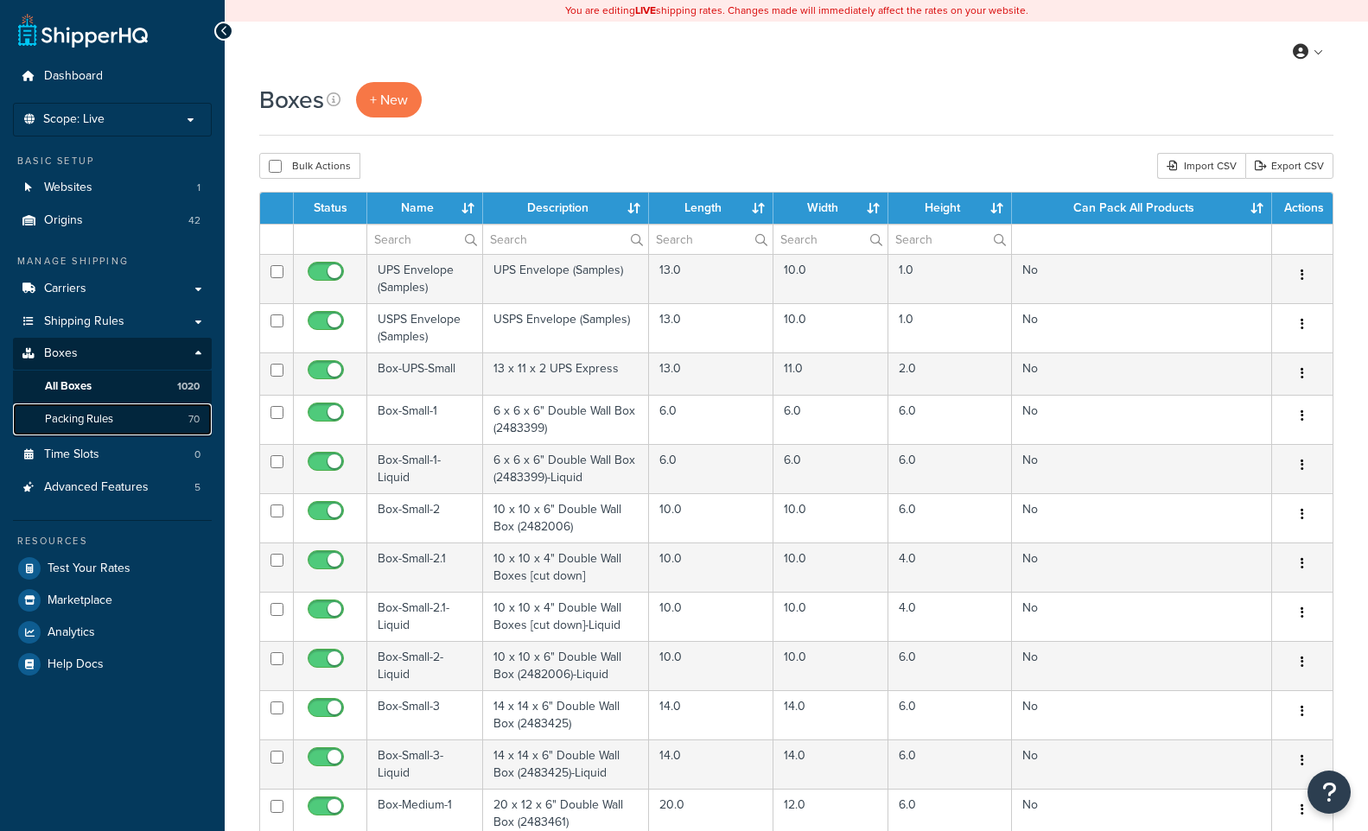
click at [164, 414] on link "Packing Rules 70" at bounding box center [112, 420] width 199 height 32
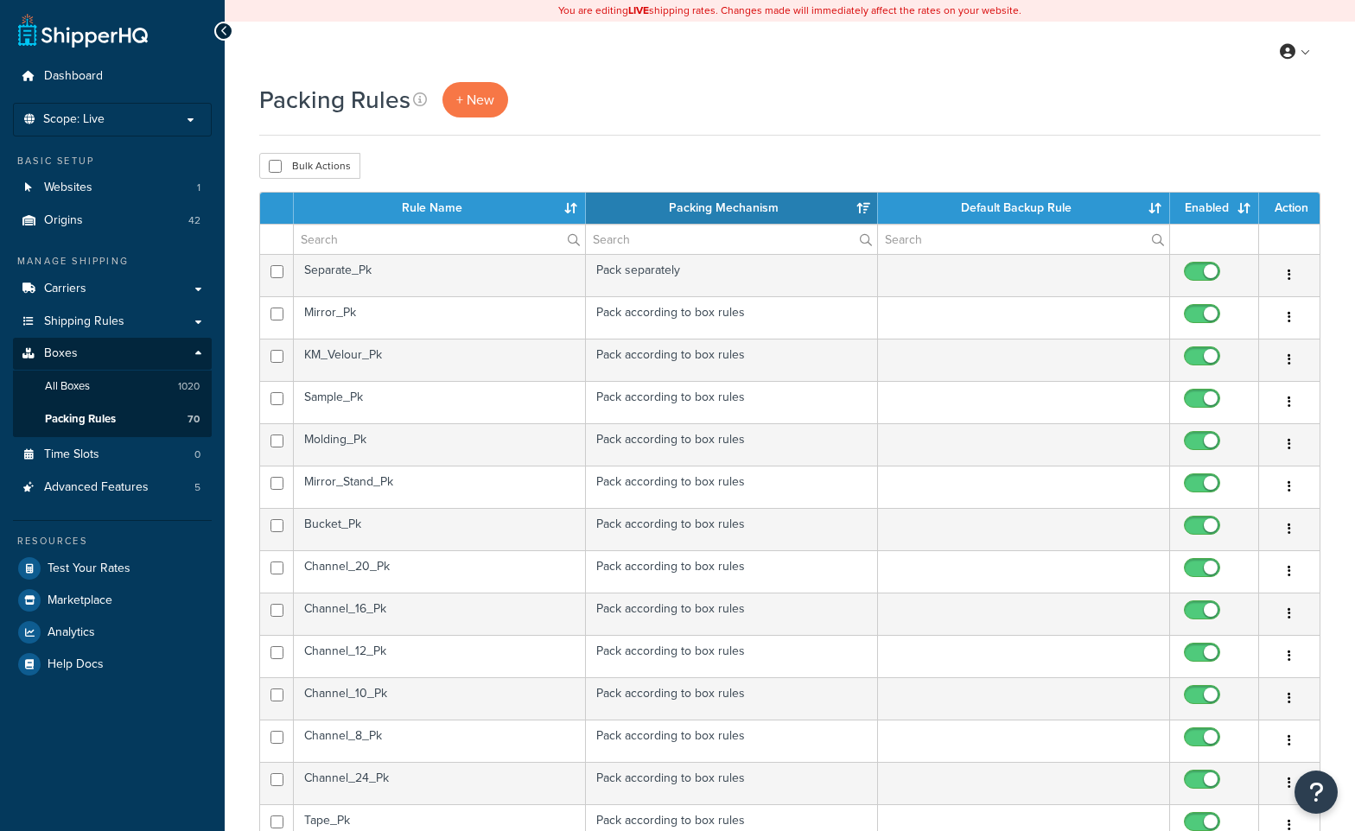
select select "15"
click at [358, 244] on input "text" at bounding box center [439, 239] width 291 height 29
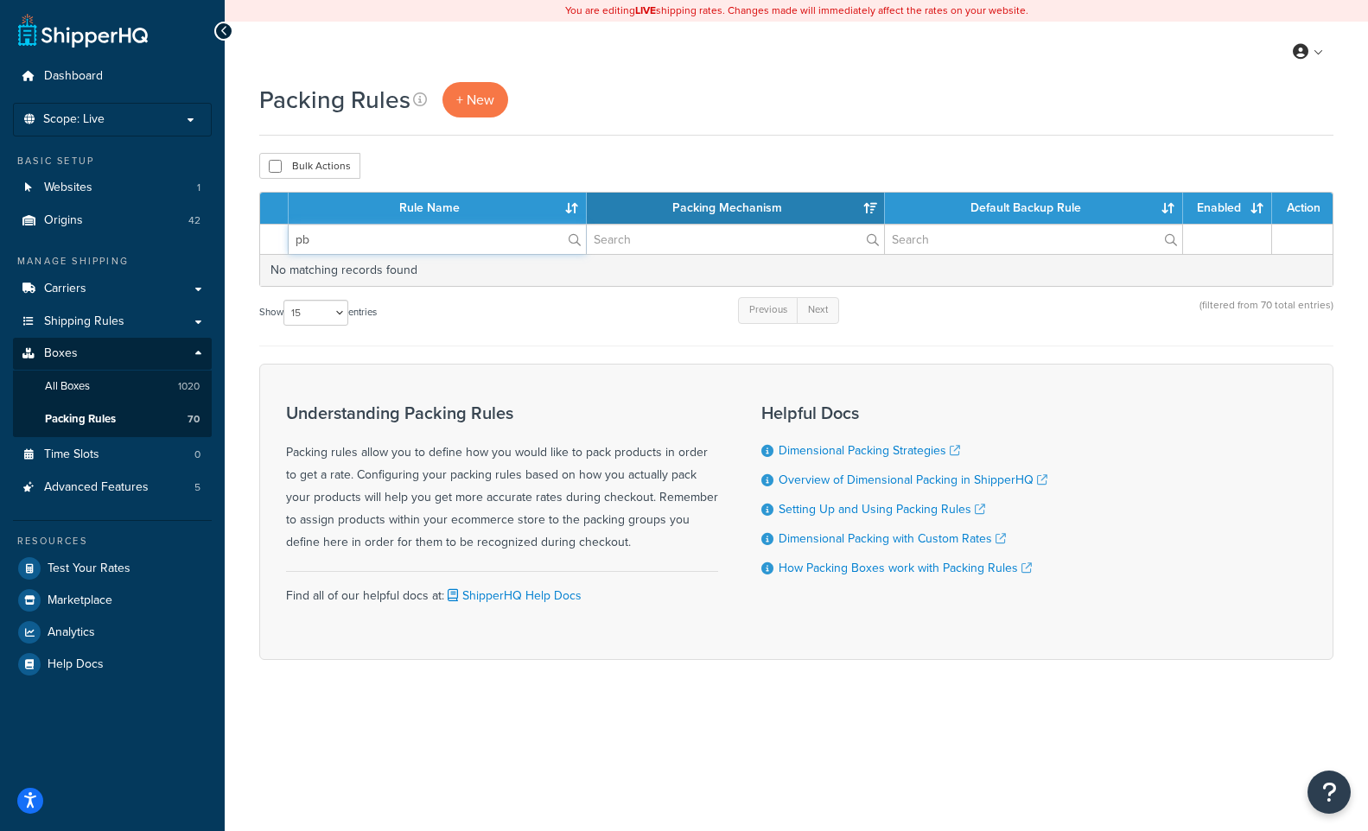
type input "p"
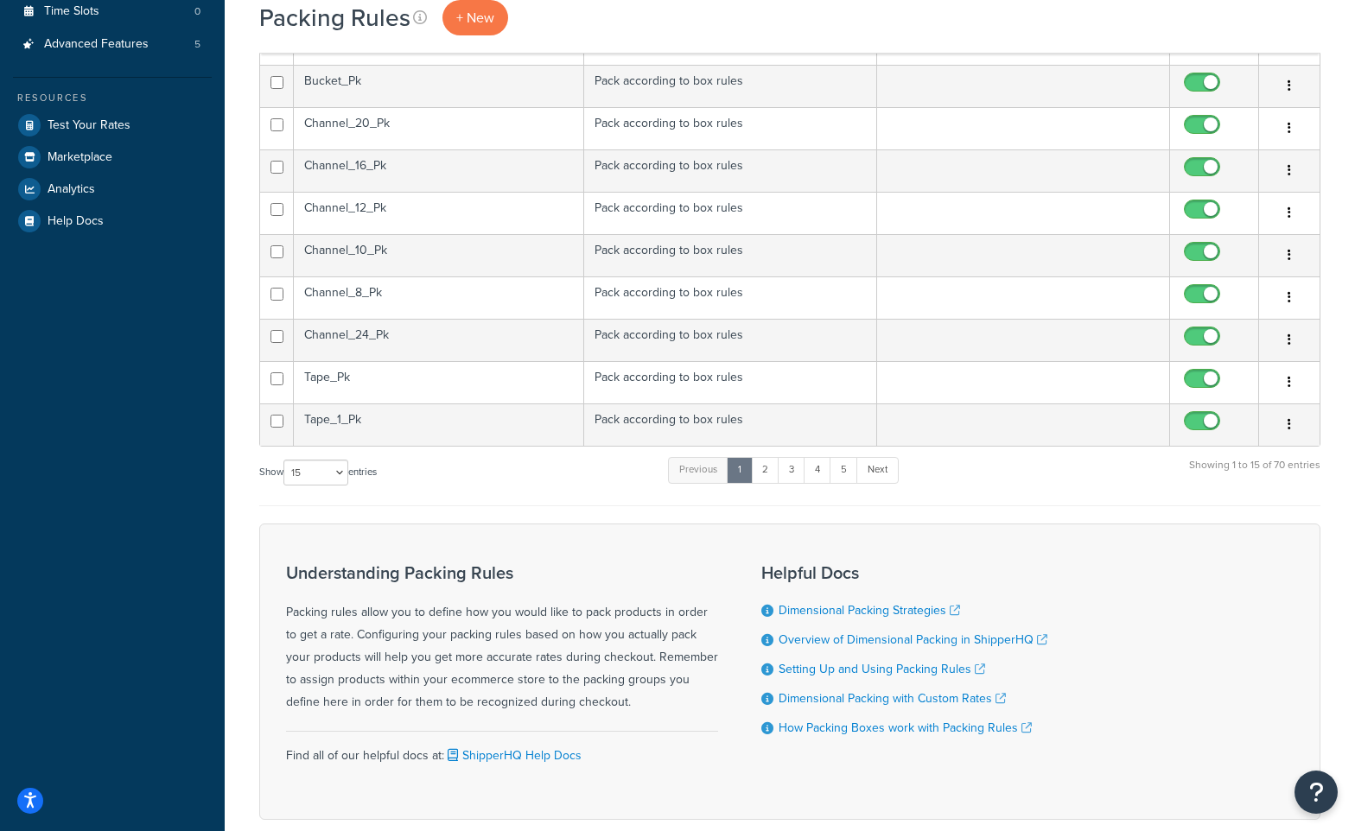
scroll to position [277, 0]
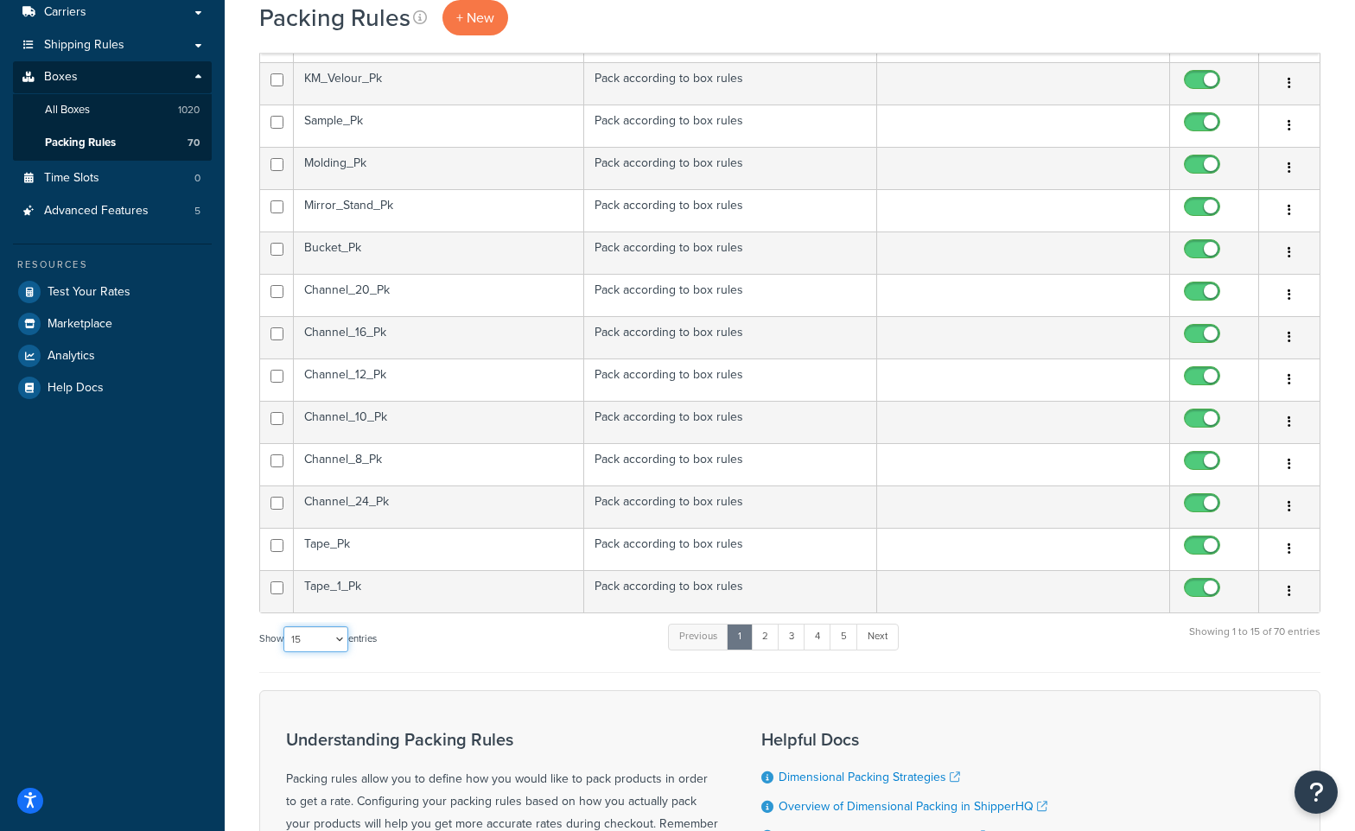
click at [341, 641] on select "10 15 25 50 100" at bounding box center [315, 640] width 65 height 26
select select "100"
click at [285, 653] on select "10 15 25 50 100" at bounding box center [315, 640] width 65 height 26
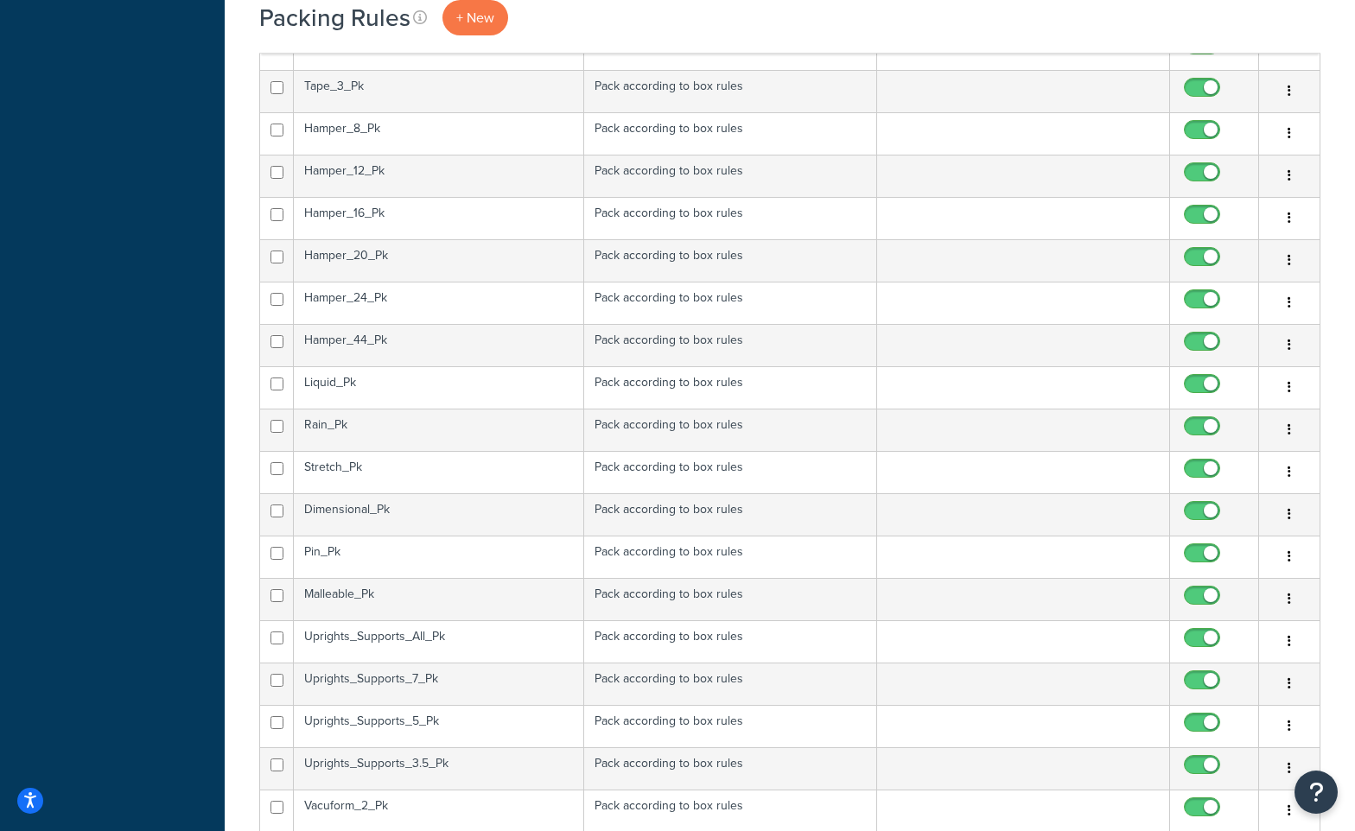
scroll to position [1054, 0]
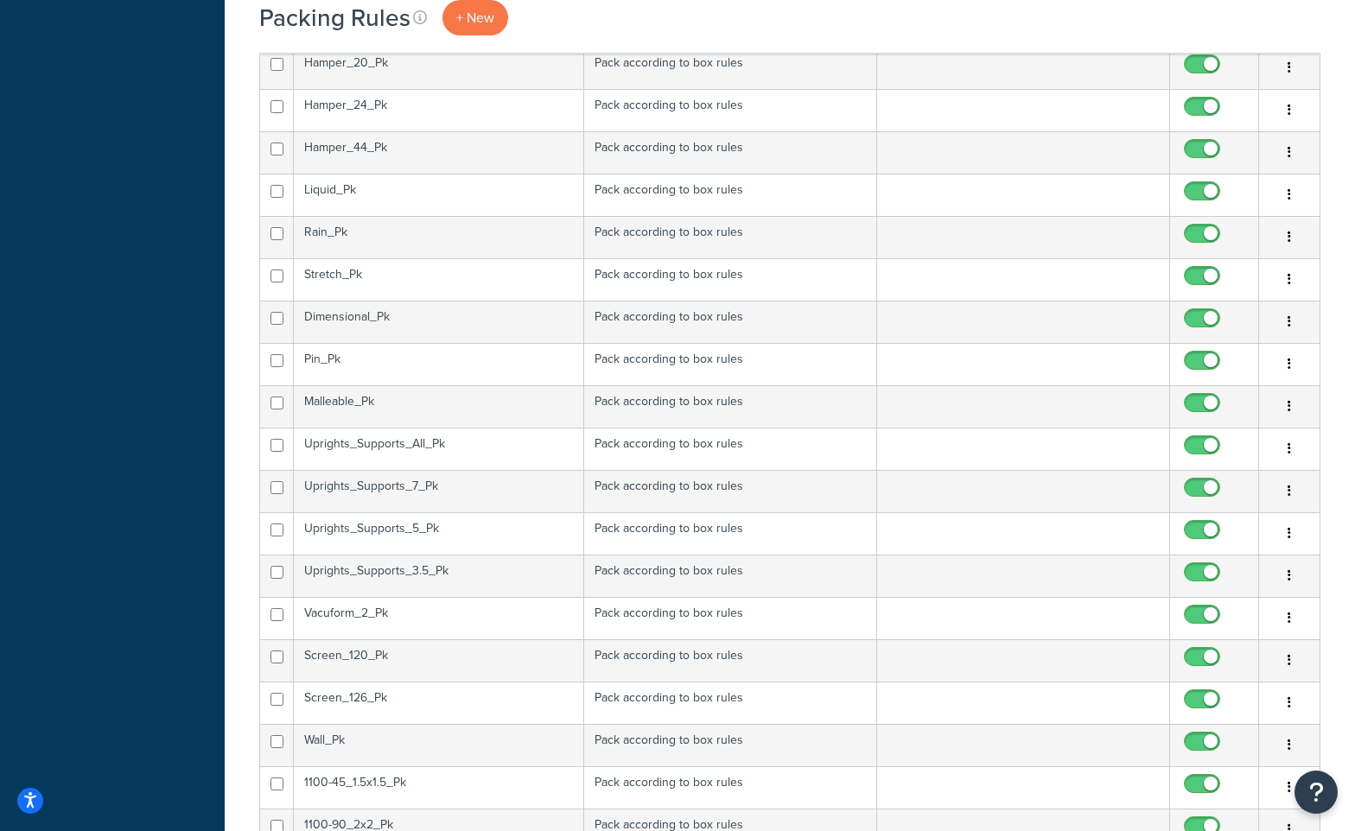
click at [424, 446] on td "Uprights_Supports_All_Pk" at bounding box center [439, 449] width 290 height 42
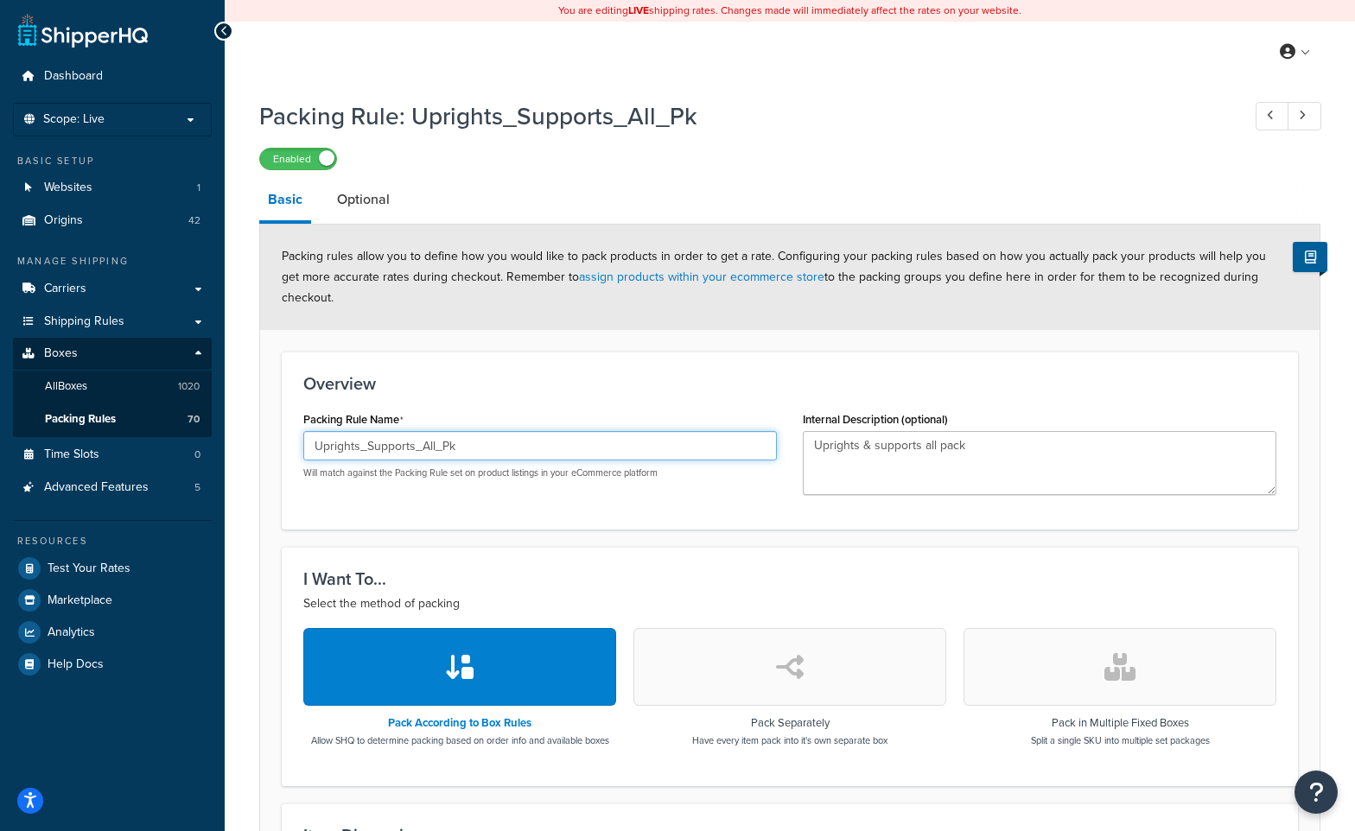
click at [487, 431] on input "Uprights_Supports_All_Pk" at bounding box center [540, 445] width 474 height 29
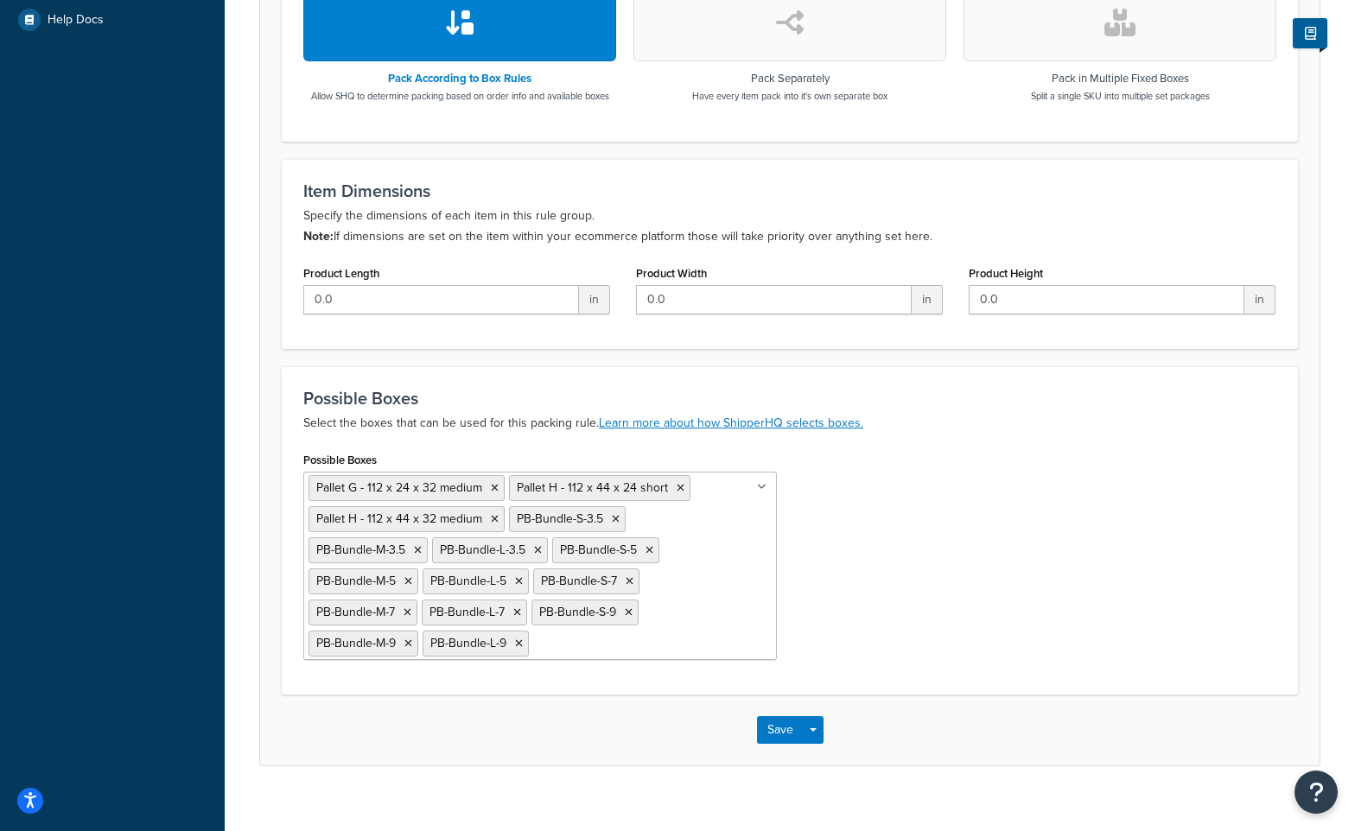
scroll to position [647, 0]
click at [700, 469] on ul "Pallet G - 112 x 24 x 32 medium Pallet H - 112 x 44 x 24 short Pallet H - 112 x…" at bounding box center [540, 563] width 474 height 188
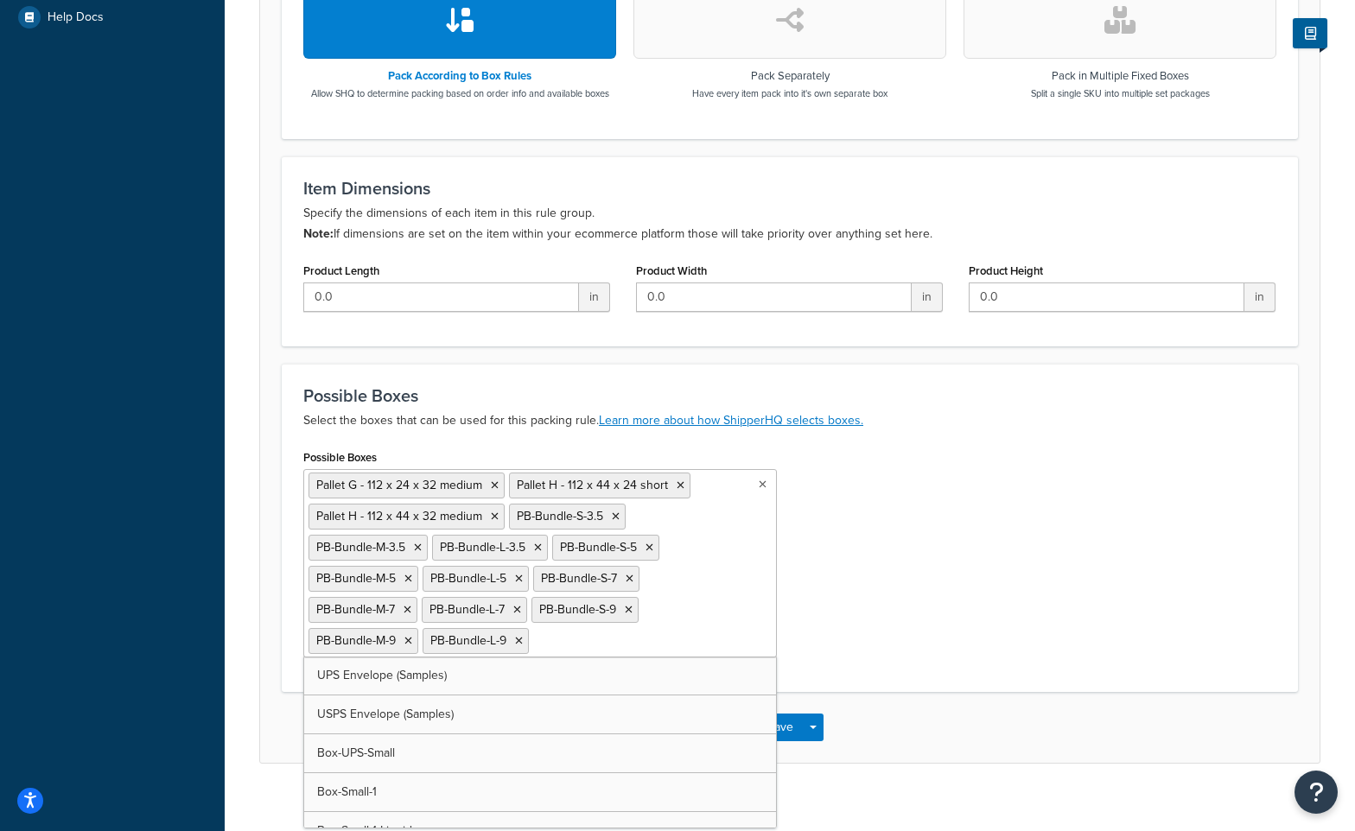
click at [710, 469] on ul "Pallet G - 112 x 24 x 32 medium Pallet H - 112 x 44 x 24 short Pallet H - 112 x…" at bounding box center [540, 563] width 474 height 188
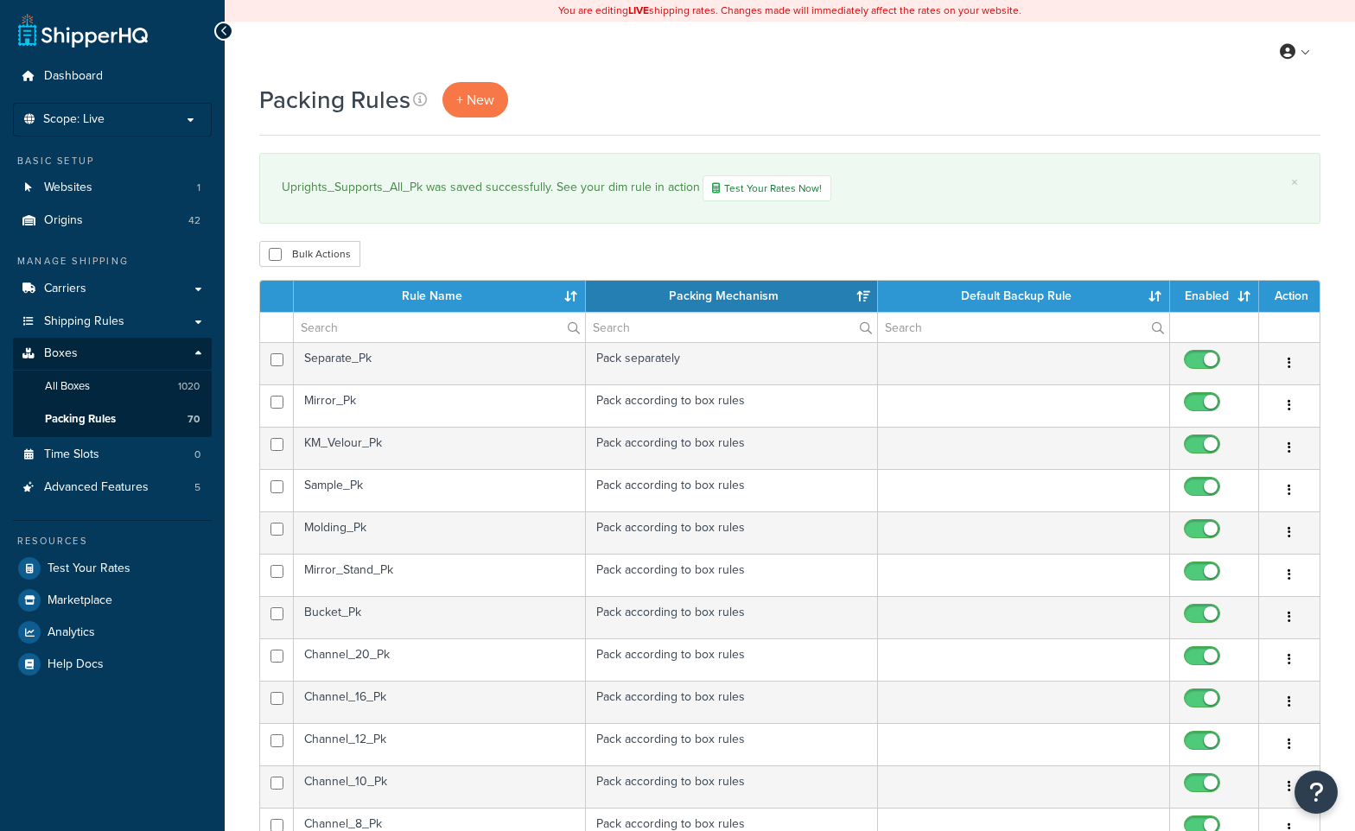
select select "15"
click at [1283, 47] on icon at bounding box center [1288, 52] width 16 height 16
click at [1225, 222] on span "Logout" at bounding box center [1217, 225] width 34 height 16
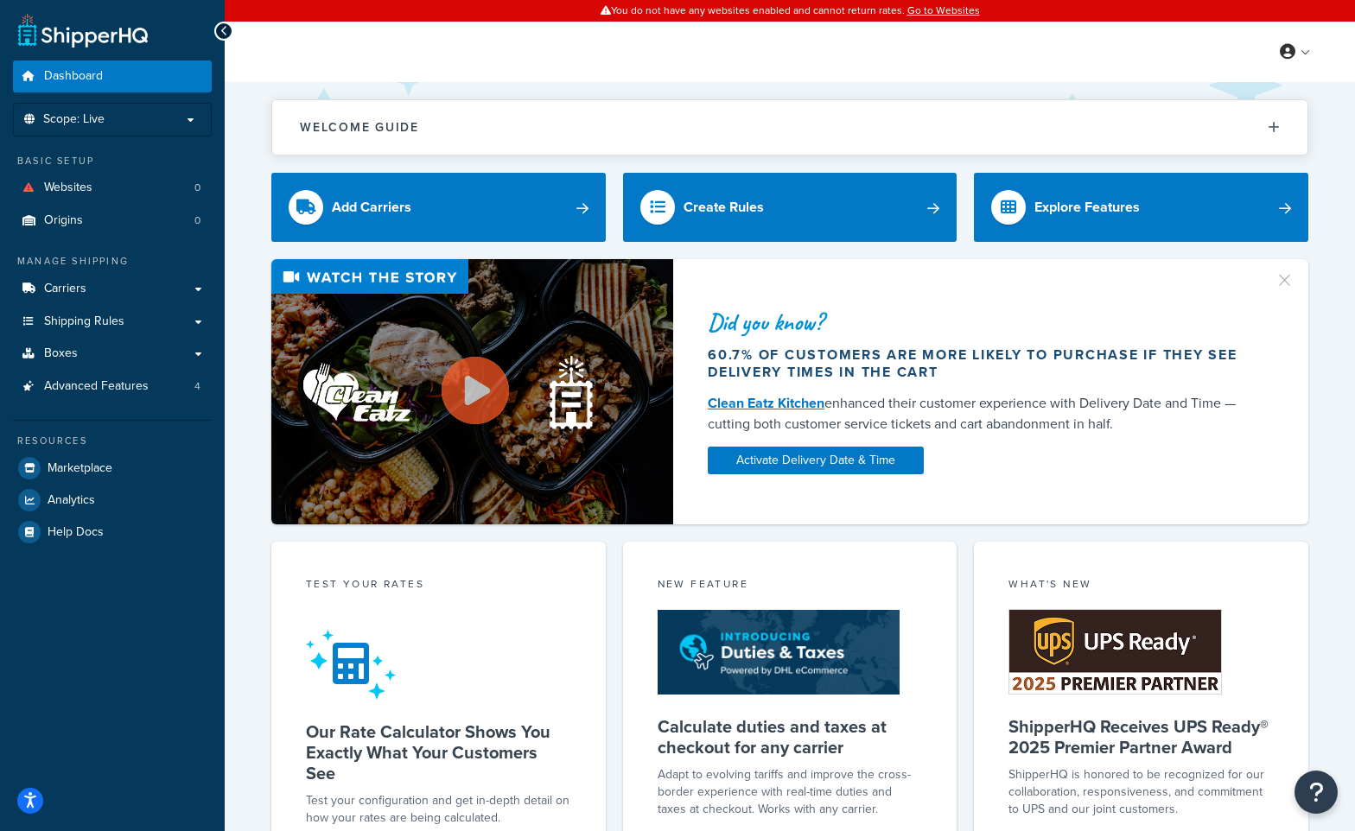
click at [194, 121] on p "Scope: Live" at bounding box center [112, 119] width 183 height 15
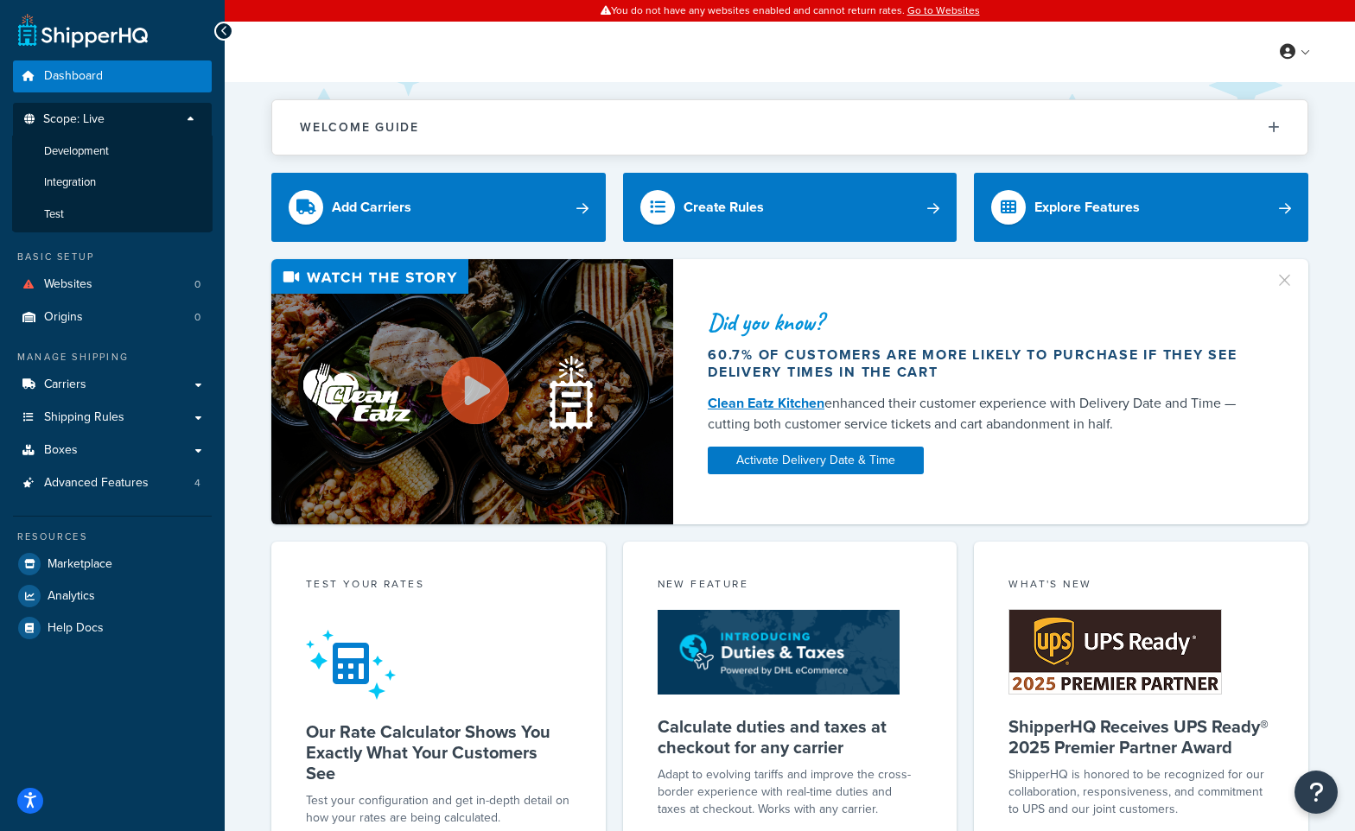
click at [194, 121] on p "Scope: Live" at bounding box center [112, 123] width 183 height 23
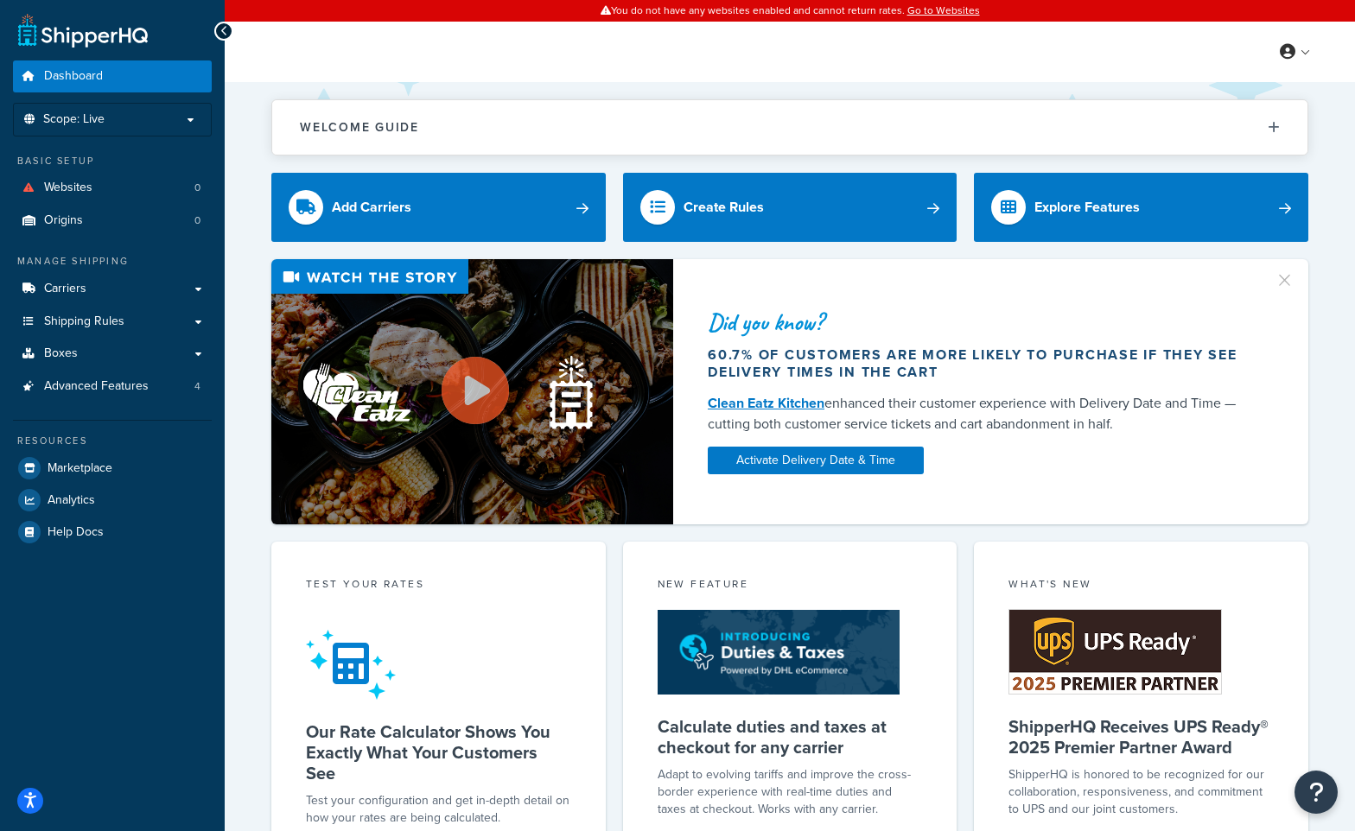
click at [194, 121] on p "Scope: Live" at bounding box center [112, 119] width 183 height 15
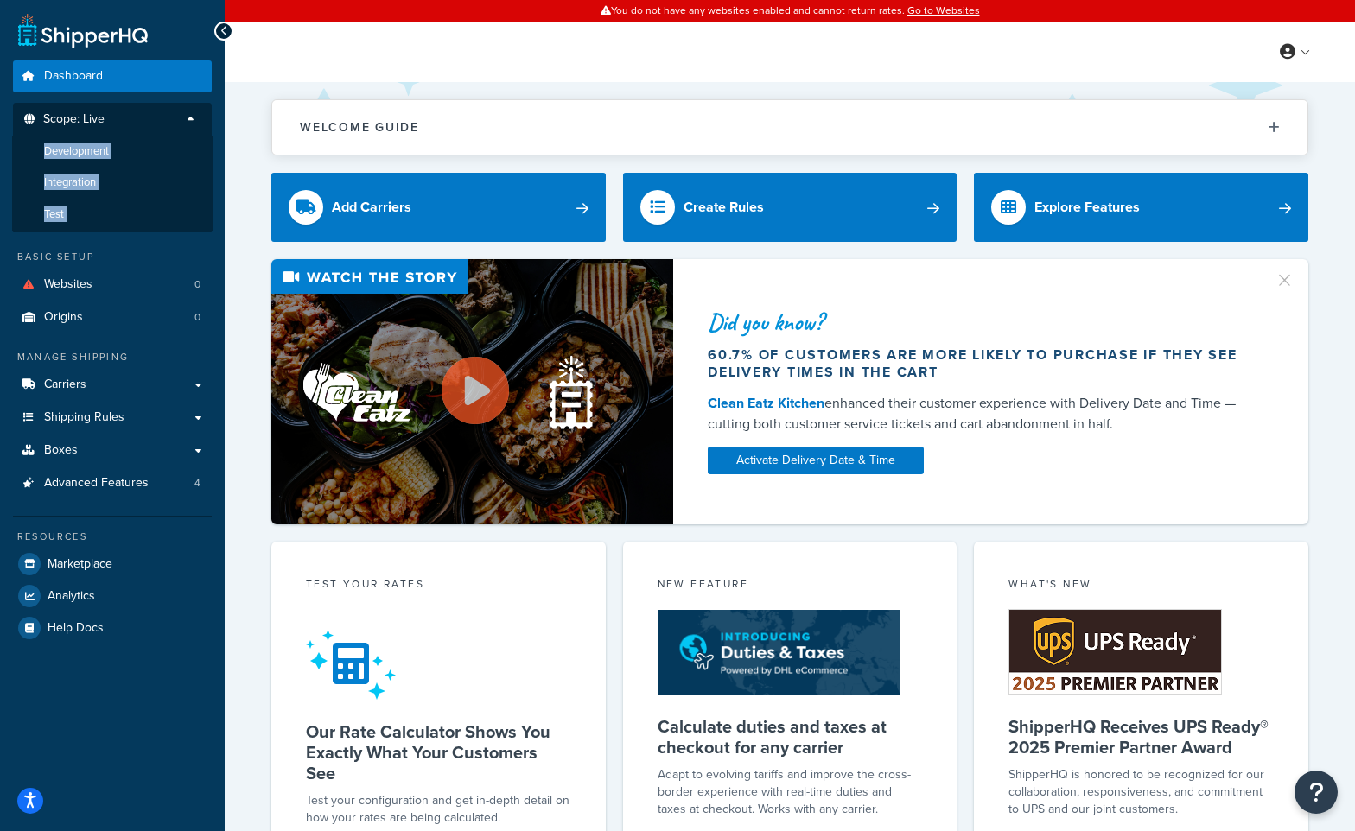
click at [111, 153] on li "Development" at bounding box center [112, 152] width 201 height 32
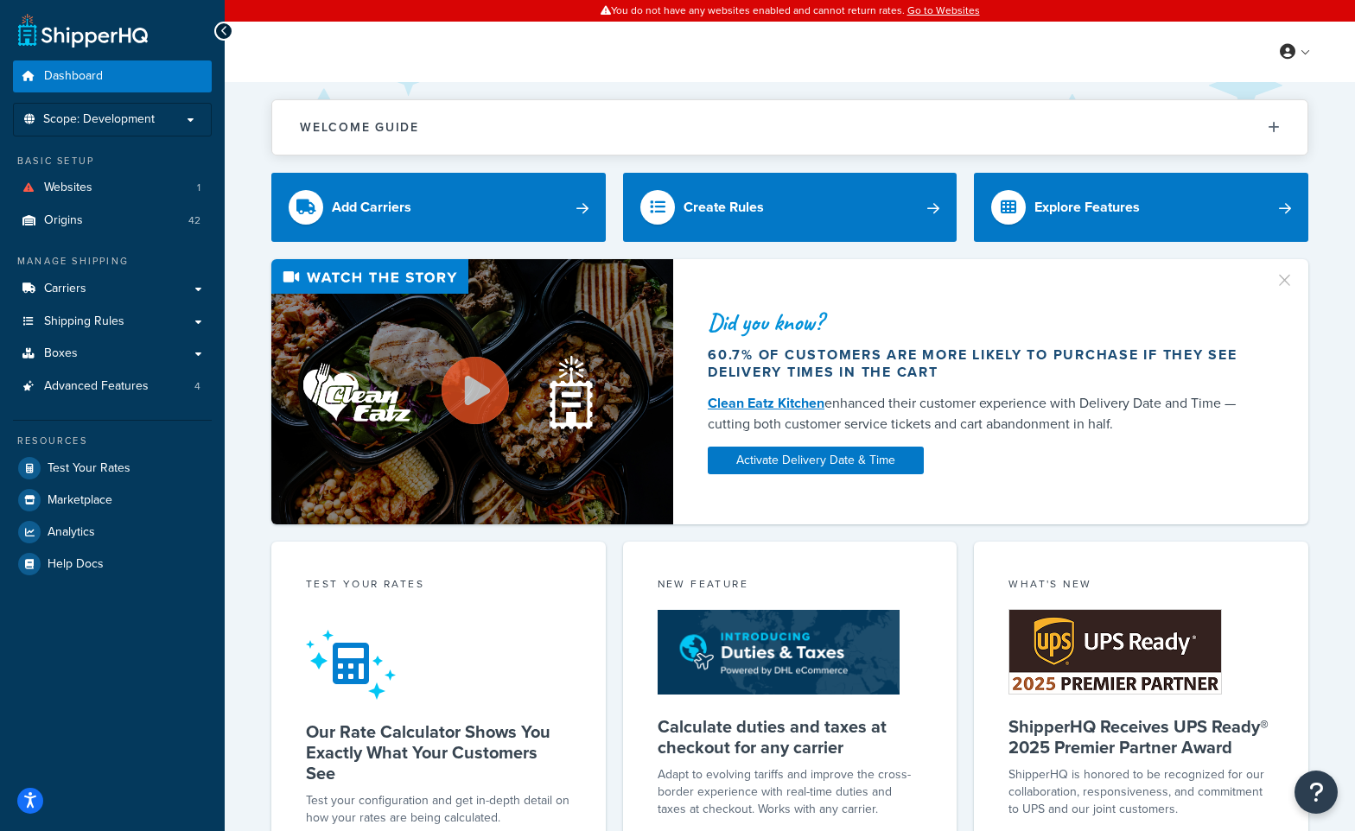
click at [188, 118] on p "Scope: Development" at bounding box center [112, 119] width 183 height 15
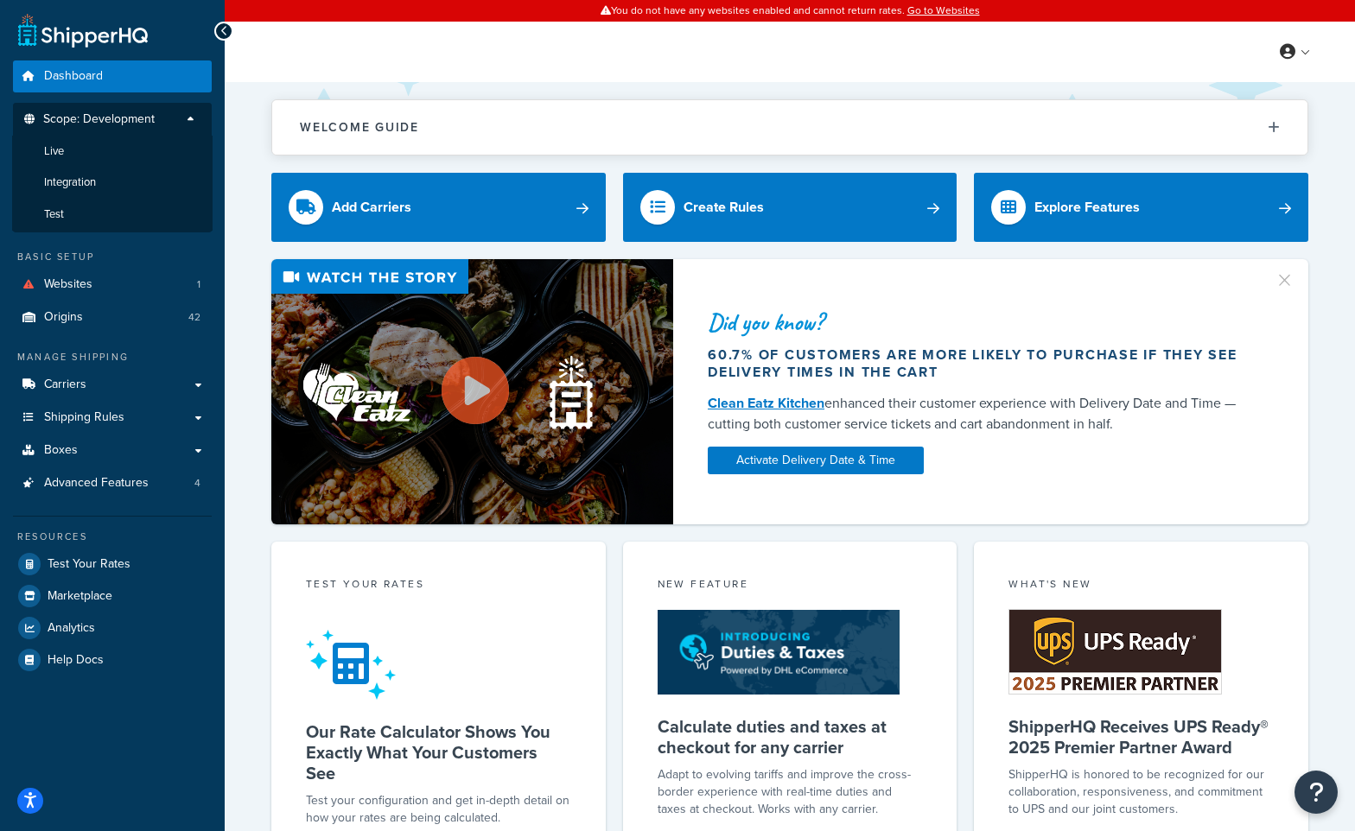
click at [68, 214] on li "Test" at bounding box center [112, 215] width 201 height 32
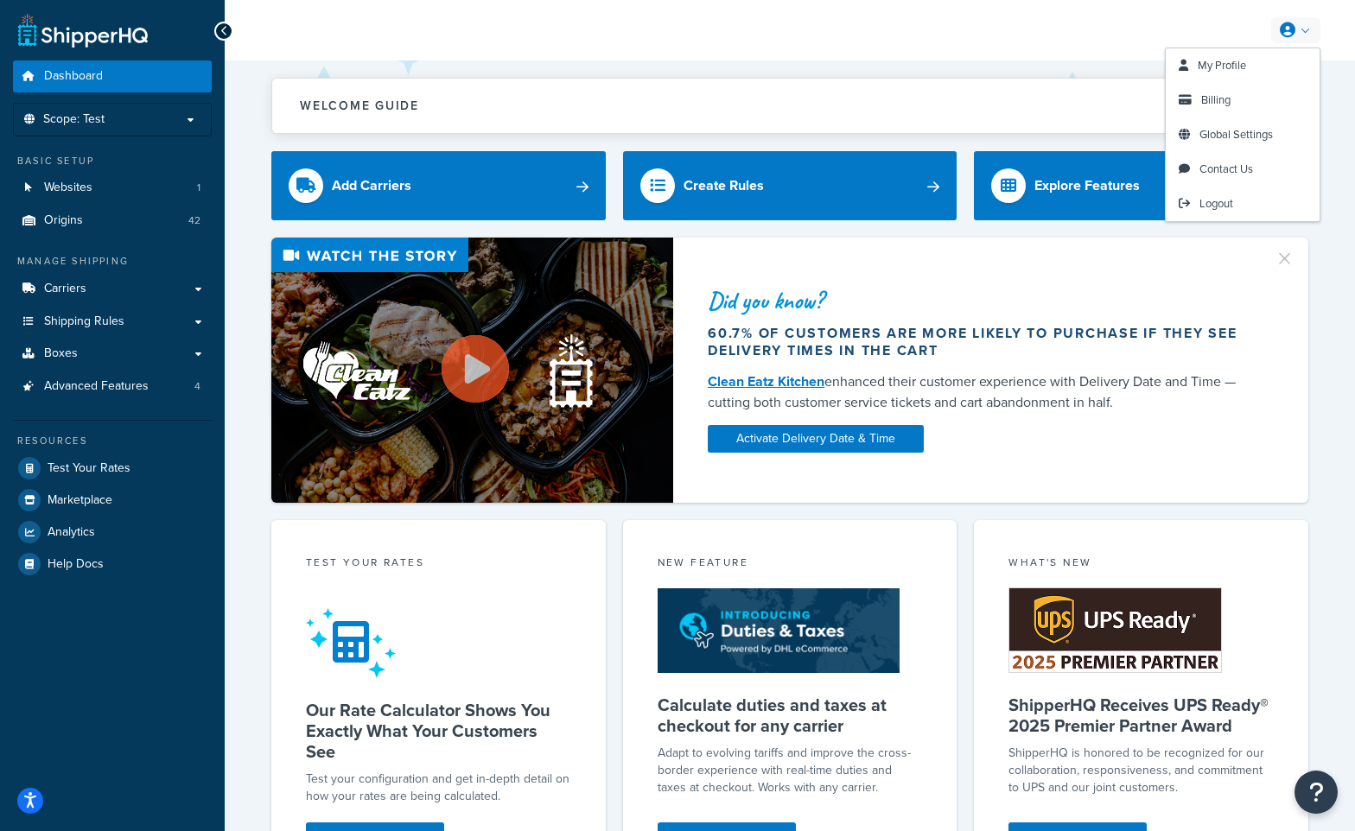
click at [1233, 197] on span "Logout" at bounding box center [1217, 203] width 34 height 16
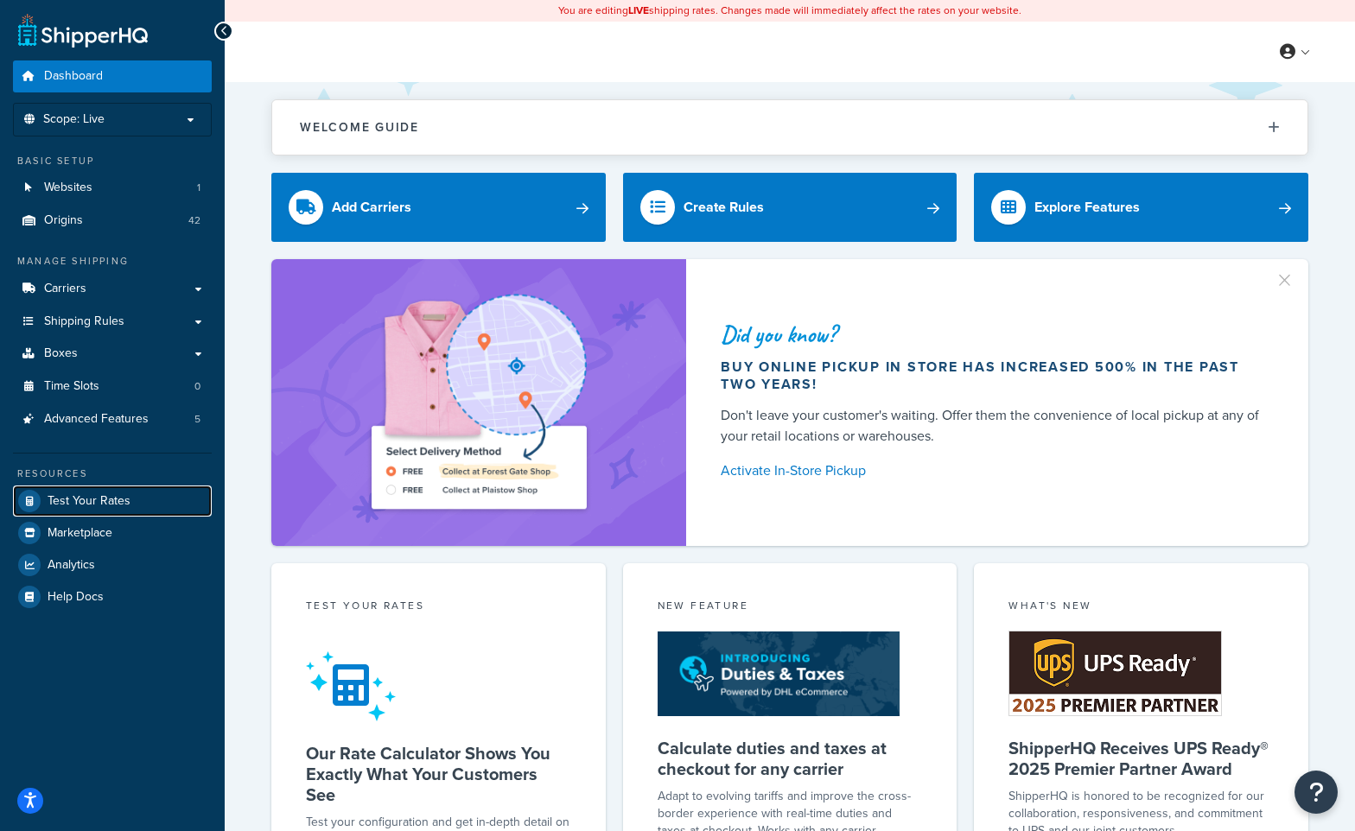
click at [121, 500] on span "Test Your Rates" at bounding box center [89, 501] width 83 height 15
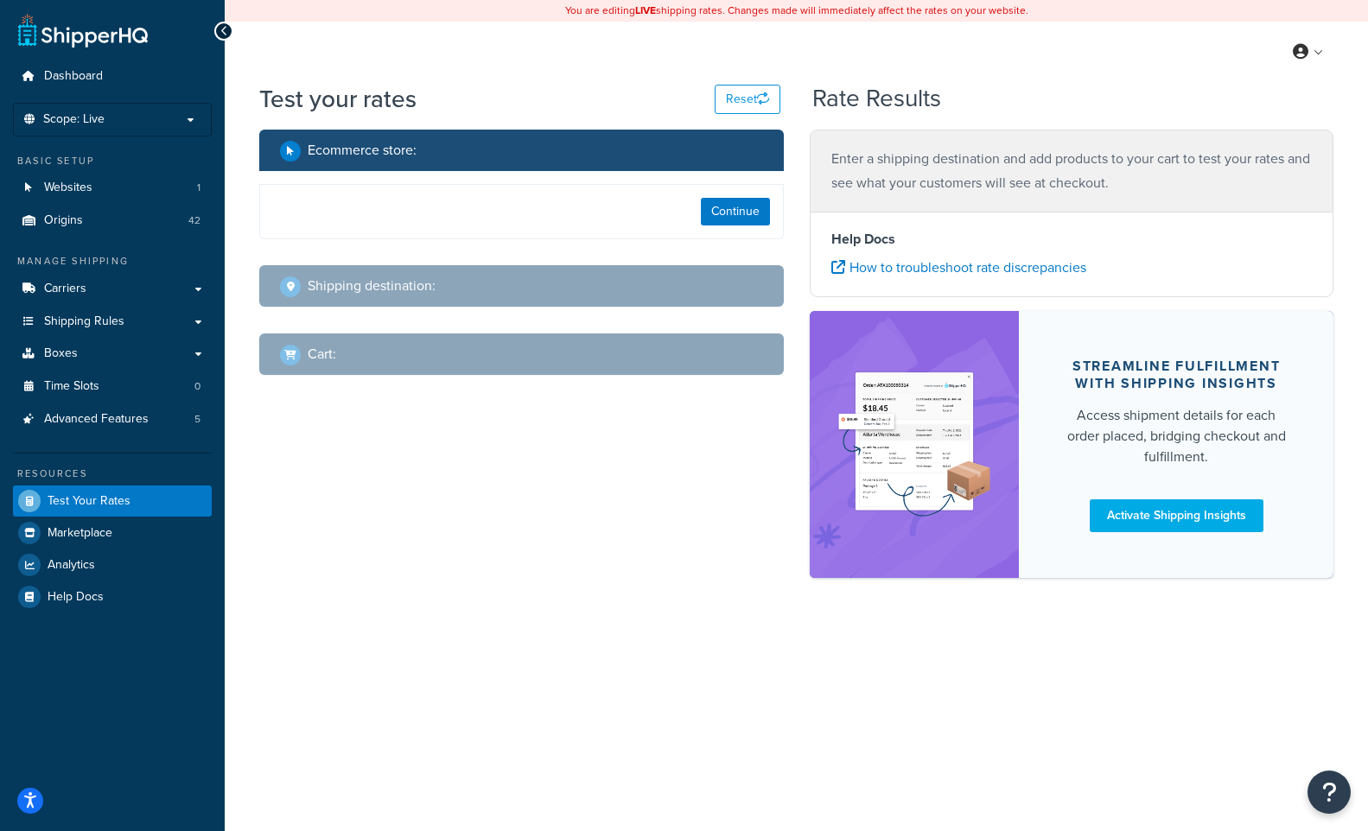
select select "TX"
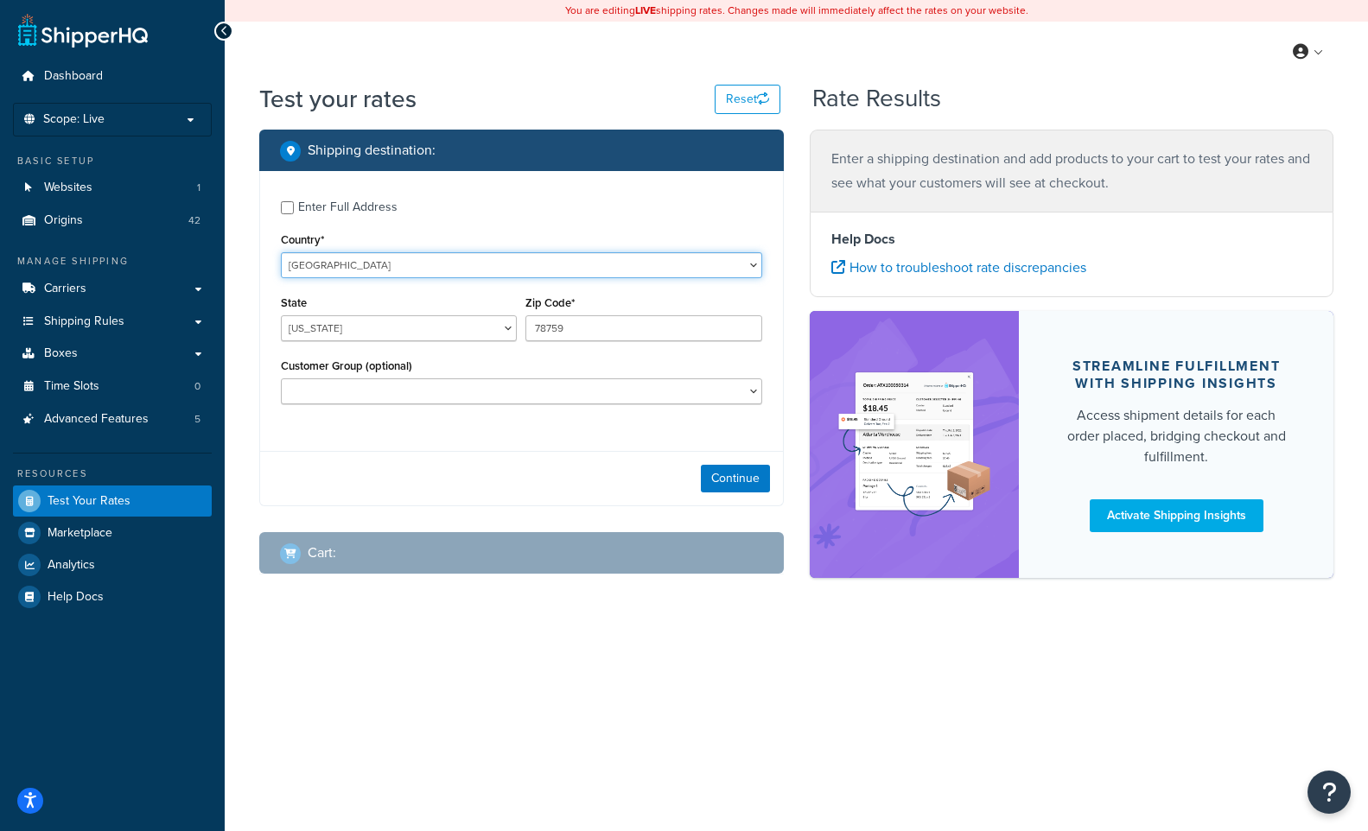
click at [364, 265] on select "United States United Kingdom Afghanistan Åland Islands Albania Algeria American…" at bounding box center [521, 265] width 481 height 26
click at [393, 272] on select "United States United Kingdom Afghanistan Åland Islands Albania Algeria American…" at bounding box center [521, 265] width 481 height 26
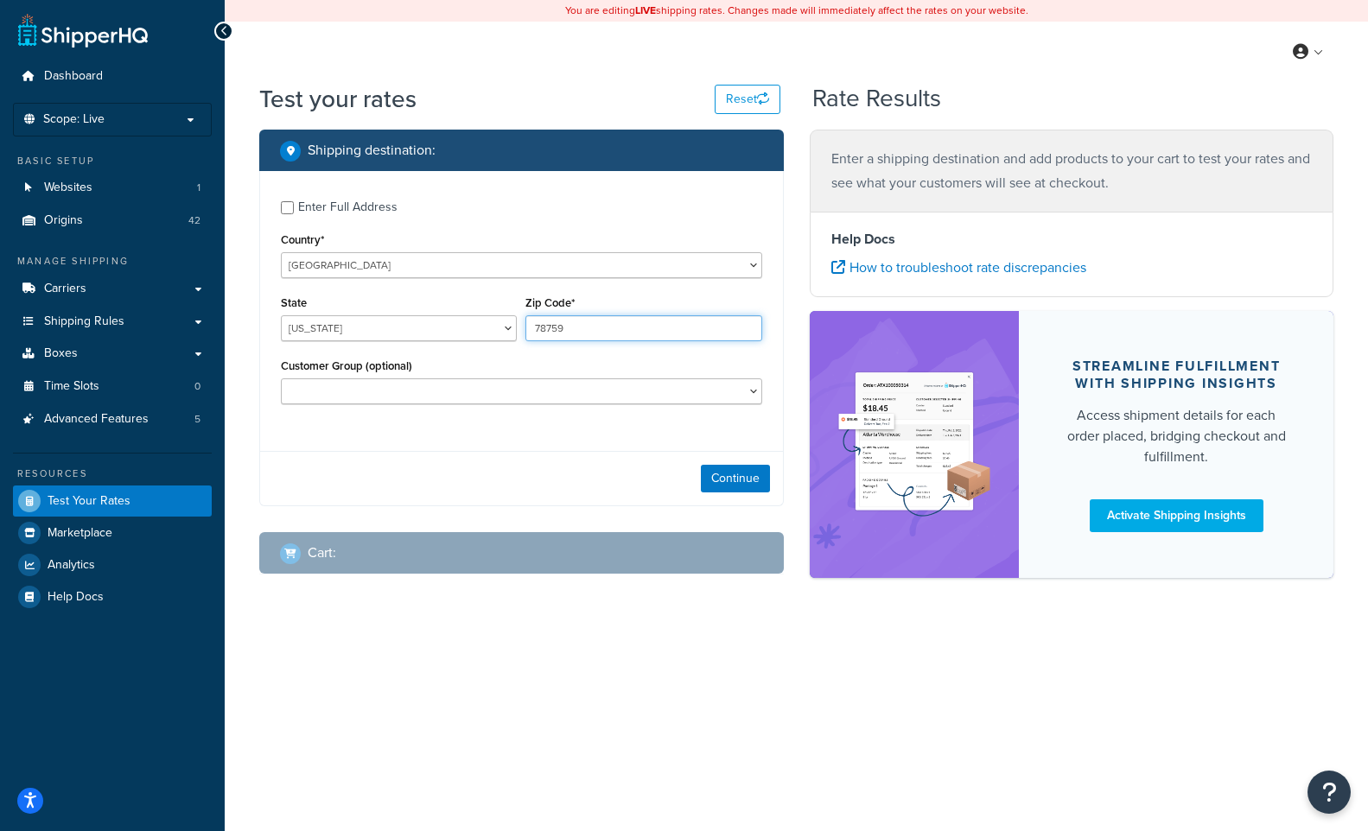
click at [583, 327] on input "78759" at bounding box center [643, 328] width 236 height 26
click at [734, 475] on button "Continue" at bounding box center [735, 479] width 69 height 28
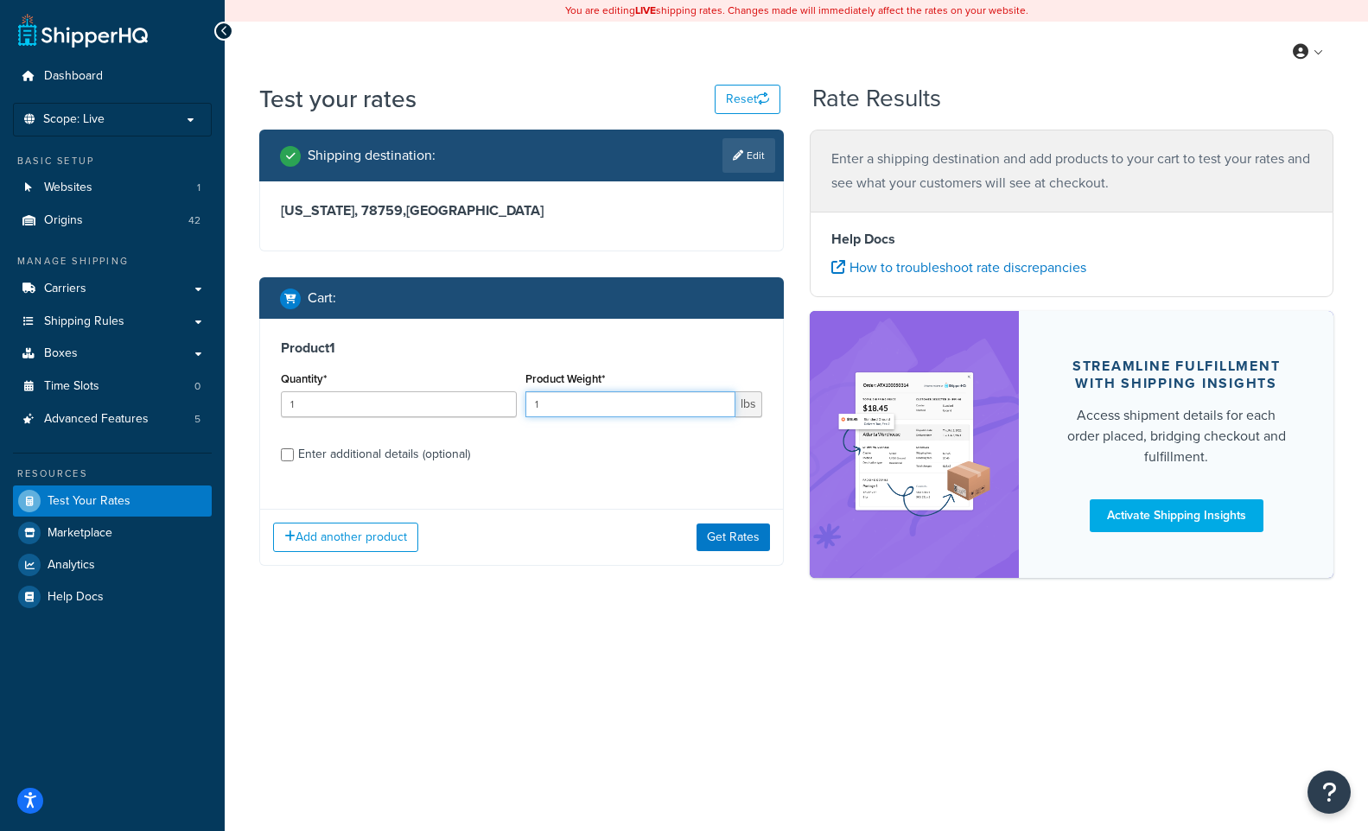
click at [577, 403] on input "1" at bounding box center [629, 405] width 209 height 26
drag, startPoint x: 578, startPoint y: 403, endPoint x: 502, endPoint y: 400, distance: 76.1
click at [502, 400] on div "Quantity* 1 Product Weight* 1 lbs" at bounding box center [522, 398] width 490 height 63
drag, startPoint x: 283, startPoint y: 451, endPoint x: 459, endPoint y: 474, distance: 176.9
click at [283, 451] on input "Enter additional details (optional)" at bounding box center [287, 455] width 13 height 13
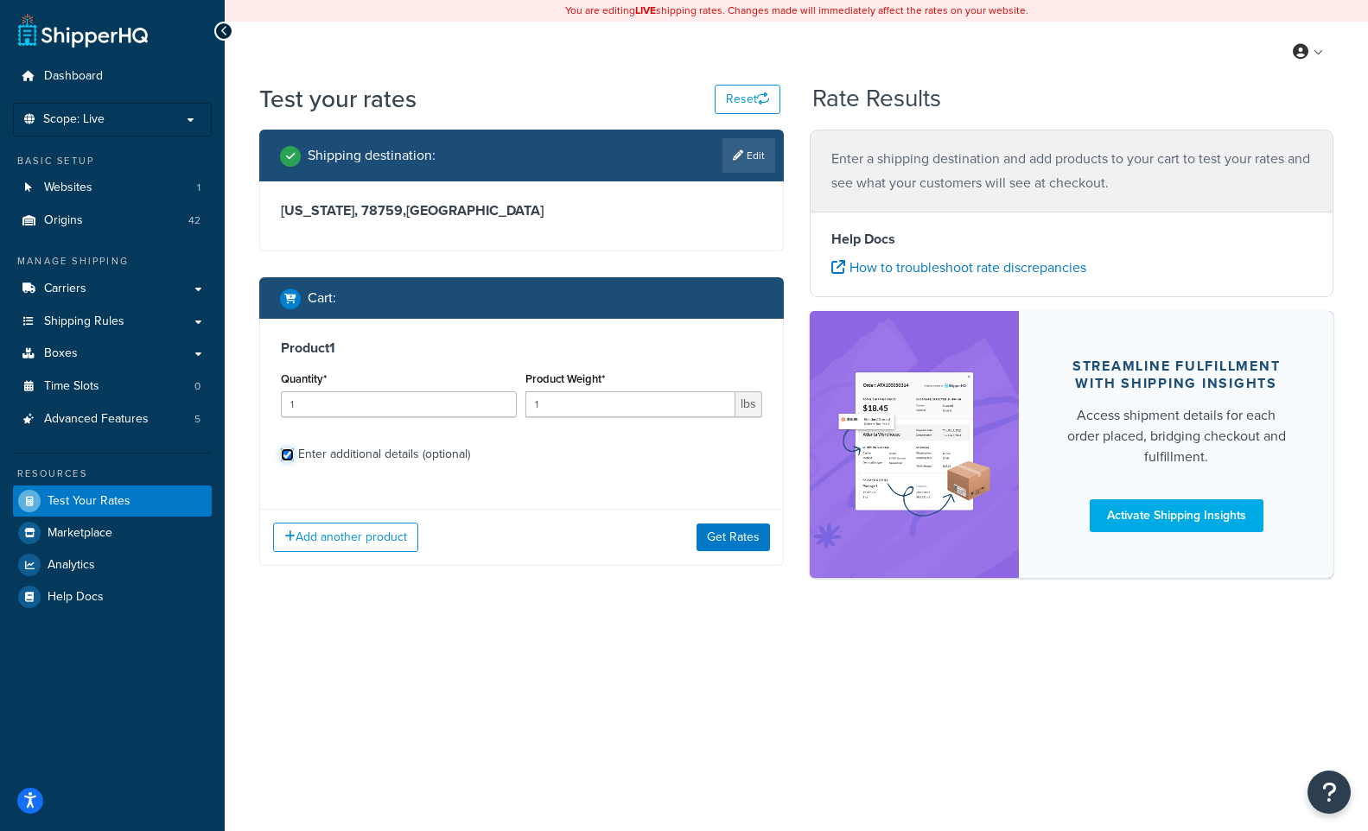
checkbox input "true"
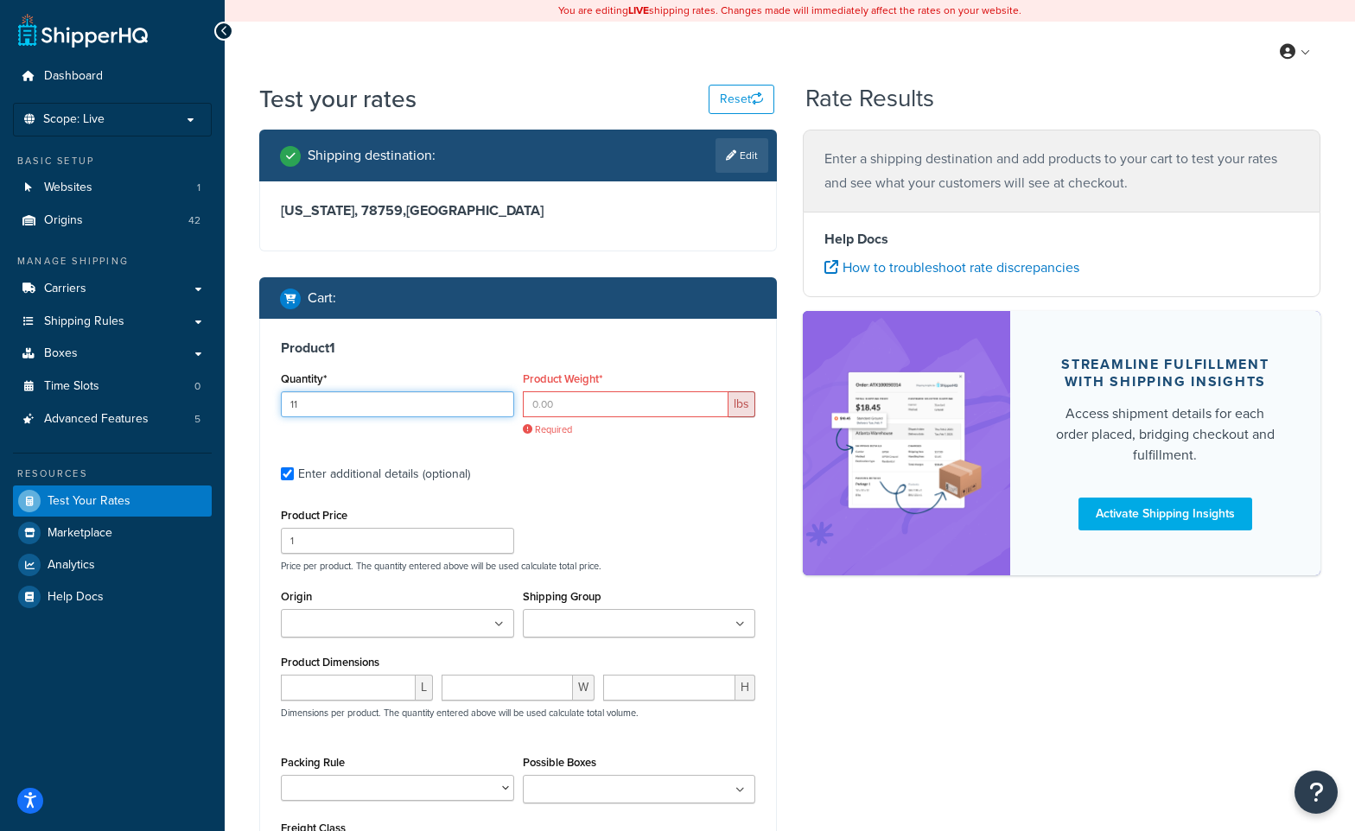
click at [369, 404] on input "11" at bounding box center [397, 405] width 233 height 26
drag, startPoint x: 346, startPoint y: 397, endPoint x: 261, endPoint y: 403, distance: 84.9
click at [261, 403] on div "Product 1 Quantity* 11 Product Weight* lbs Required Enter additional details (o…" at bounding box center [518, 609] width 516 height 581
type input "3"
click at [555, 406] on input "Product Weight*" at bounding box center [626, 405] width 207 height 26
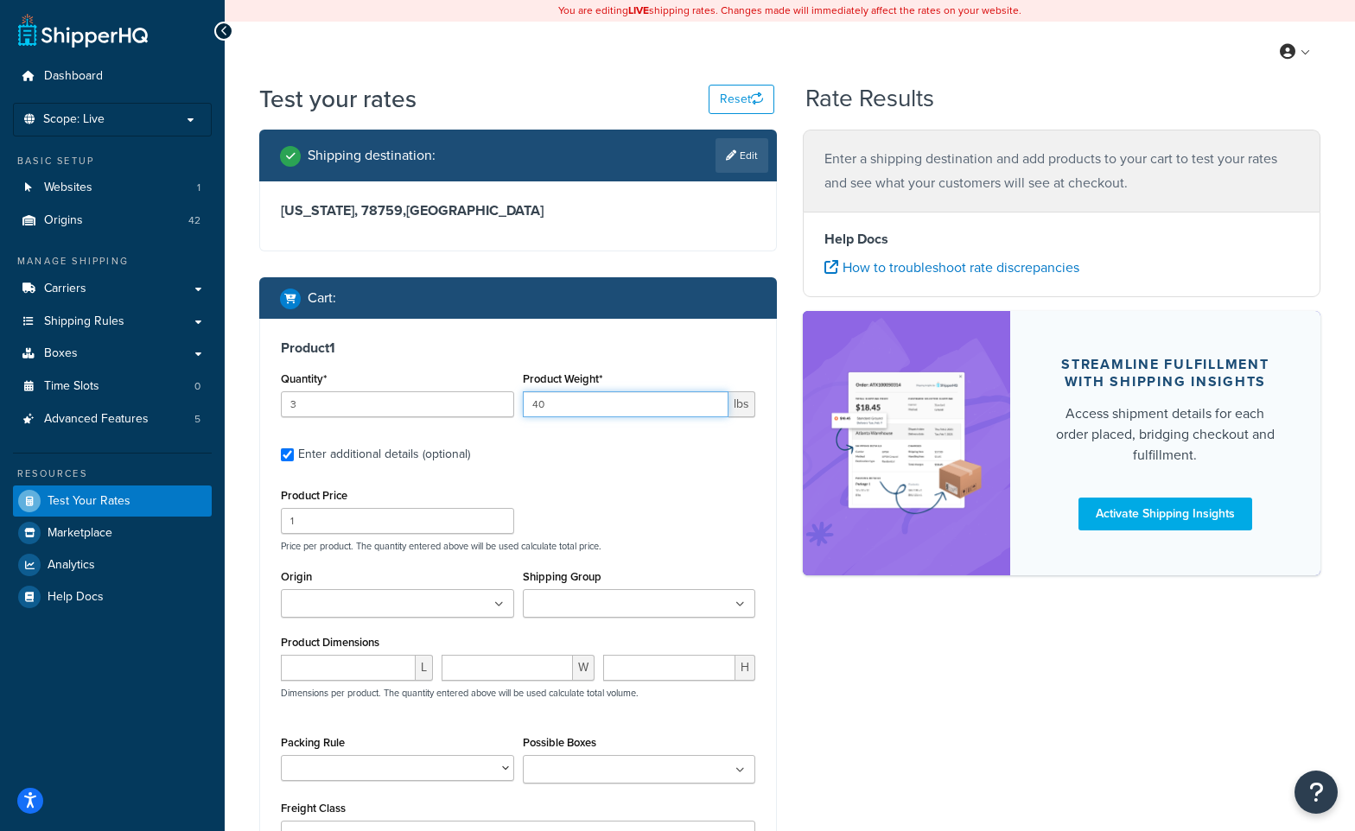
type input "40"
click at [494, 607] on ul at bounding box center [397, 603] width 233 height 29
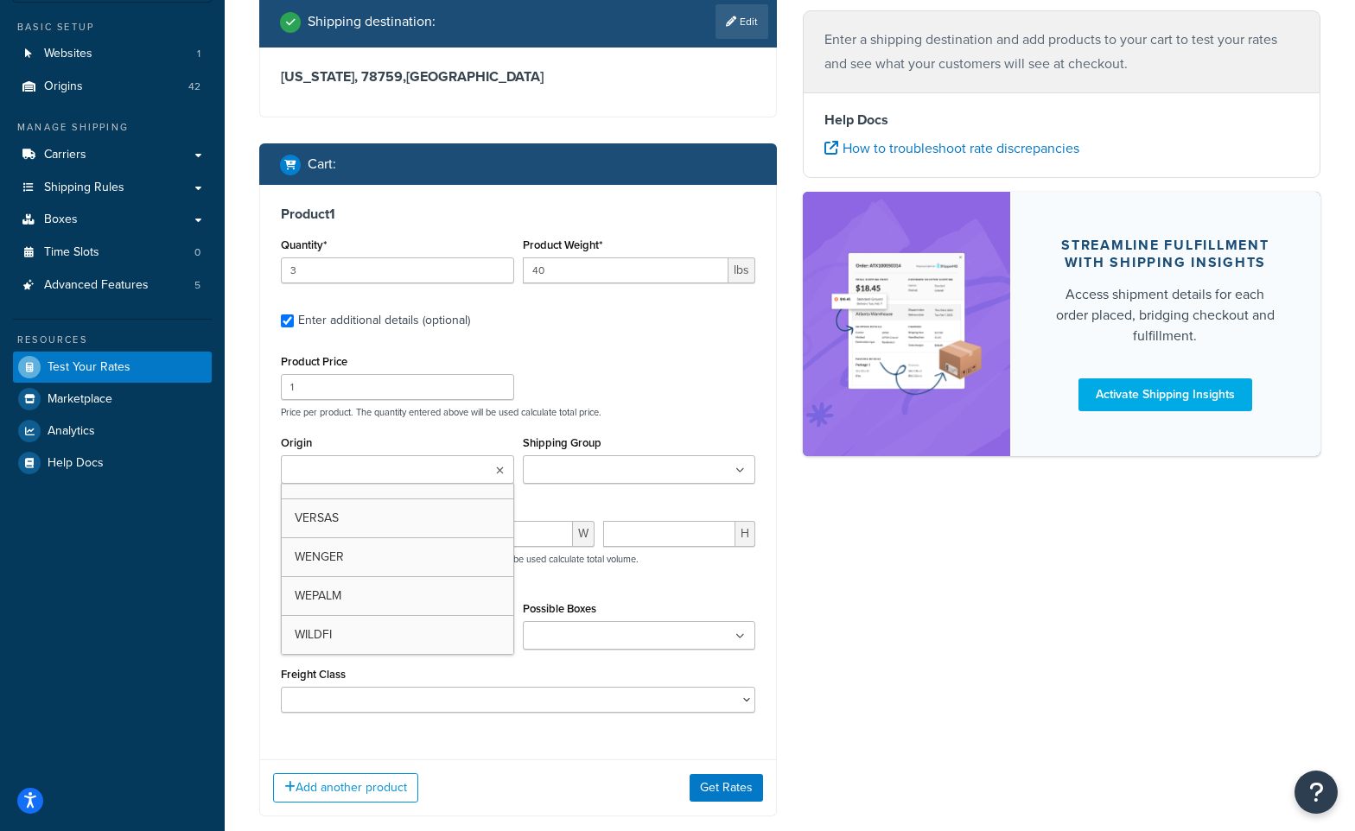
scroll to position [173, 0]
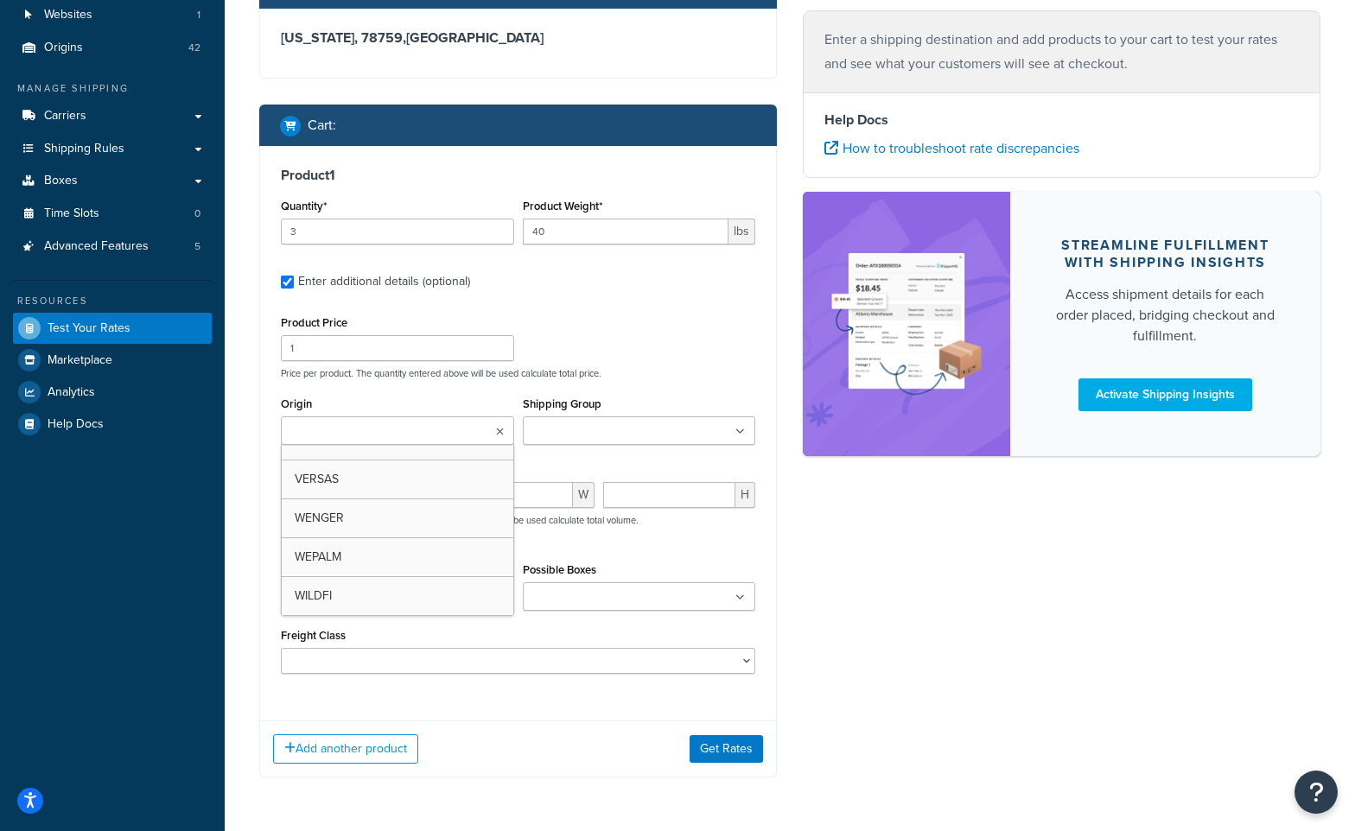
click at [298, 430] on input "Origin" at bounding box center [362, 432] width 153 height 19
type input "mfgsy"
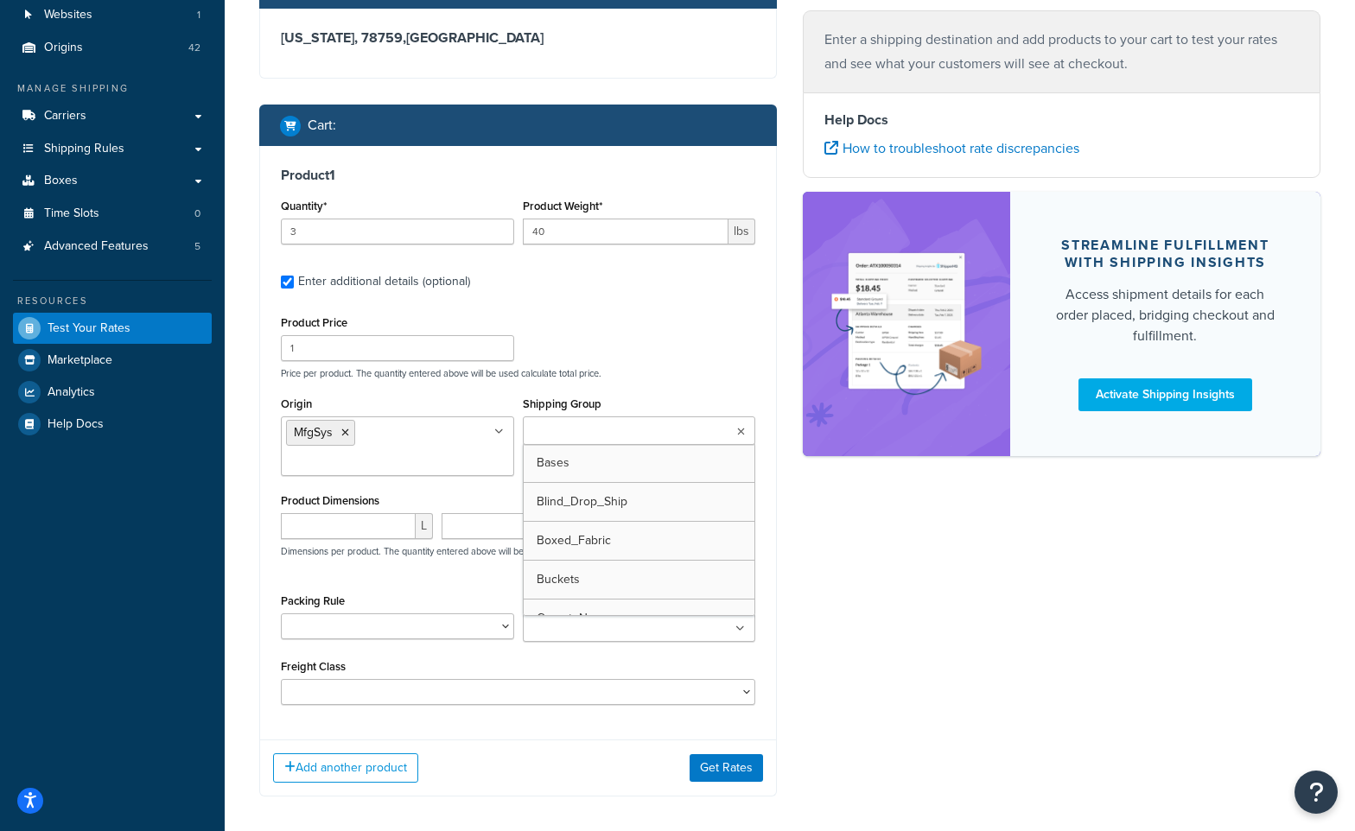
click at [555, 422] on ul at bounding box center [639, 431] width 233 height 29
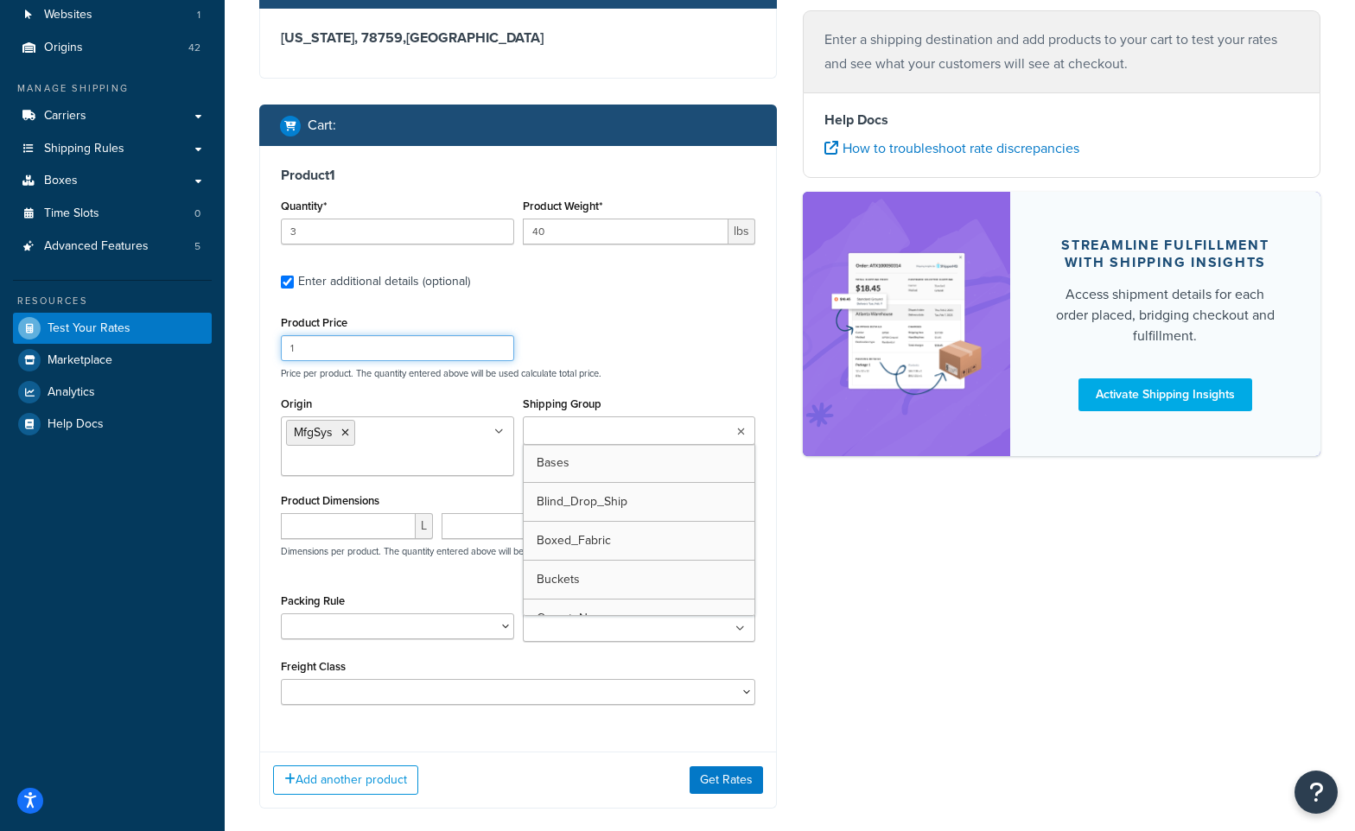
click at [685, 354] on div "Product Price 1 Price per product. The quantity entered above will be used calc…" at bounding box center [518, 345] width 483 height 68
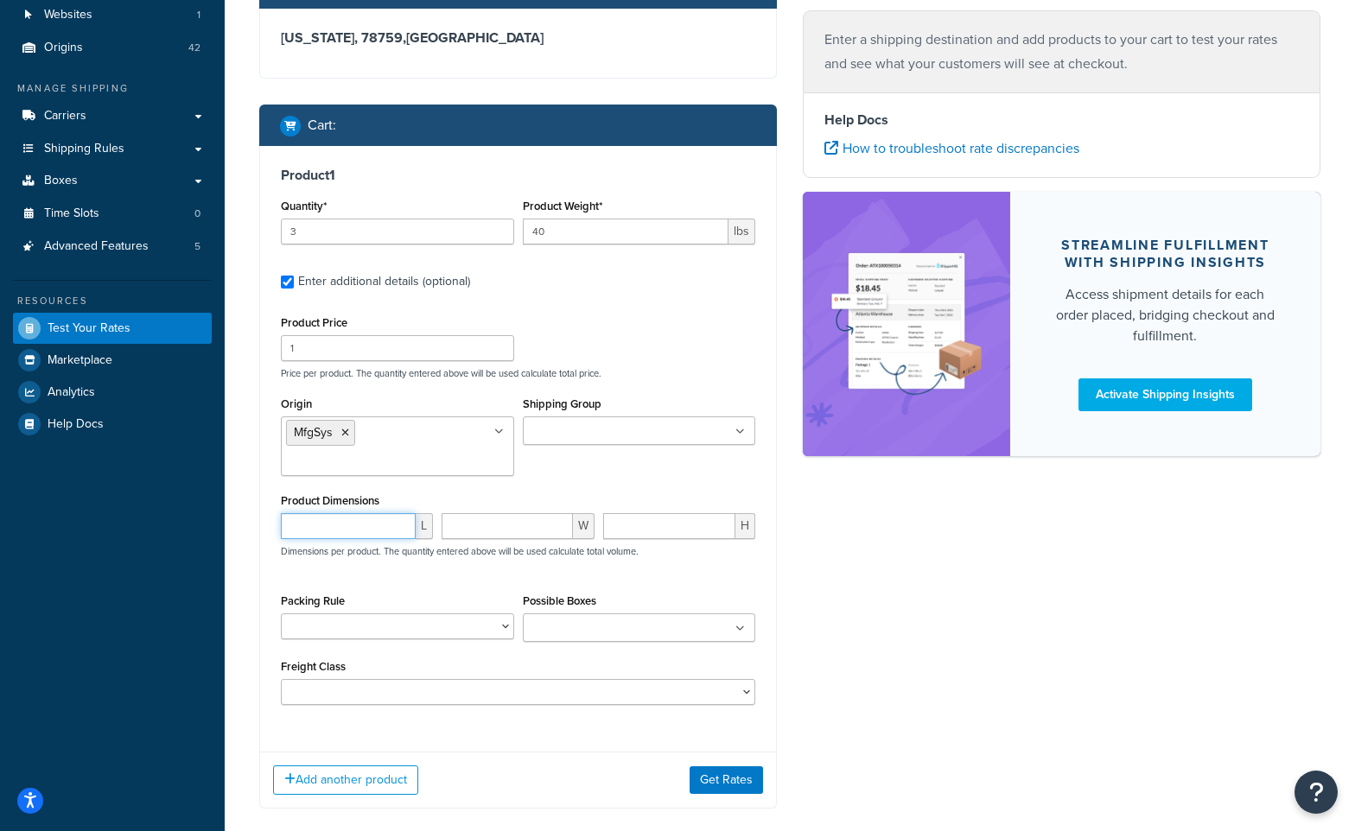
drag, startPoint x: 337, startPoint y: 519, endPoint x: 351, endPoint y: 517, distance: 14.1
click at [337, 520] on input "number" at bounding box center [348, 526] width 135 height 26
type input "12"
click at [487, 516] on input "number" at bounding box center [507, 526] width 131 height 26
type input "12"
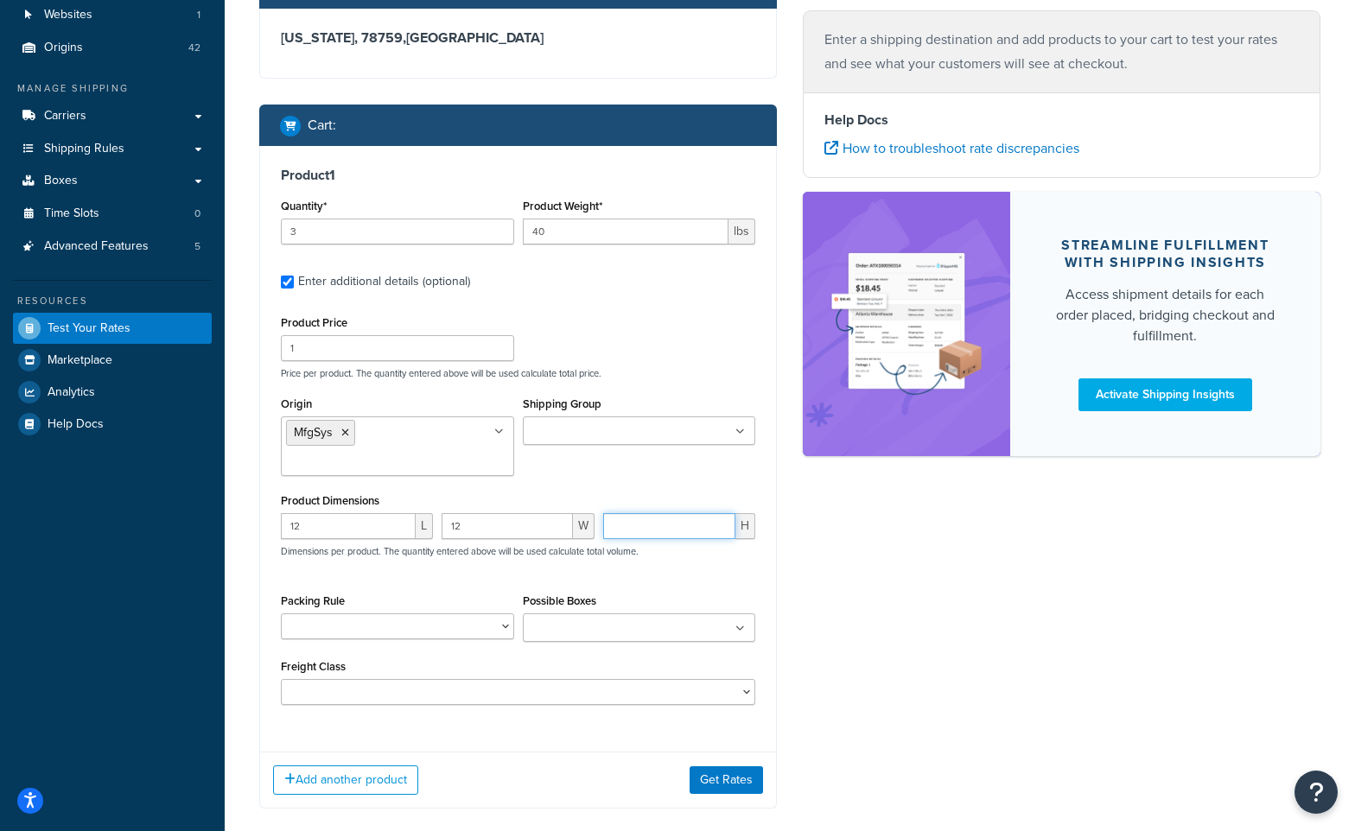
click at [669, 521] on input "number" at bounding box center [669, 526] width 132 height 26
type input "12"
click at [506, 629] on select "1100-45_1.5x1.5_Pk 1100-90_2x2_Pk 1100-90_3.5x3.5_Pk 1100-90_8x8_Pk 1300-90_24r…" at bounding box center [397, 627] width 233 height 26
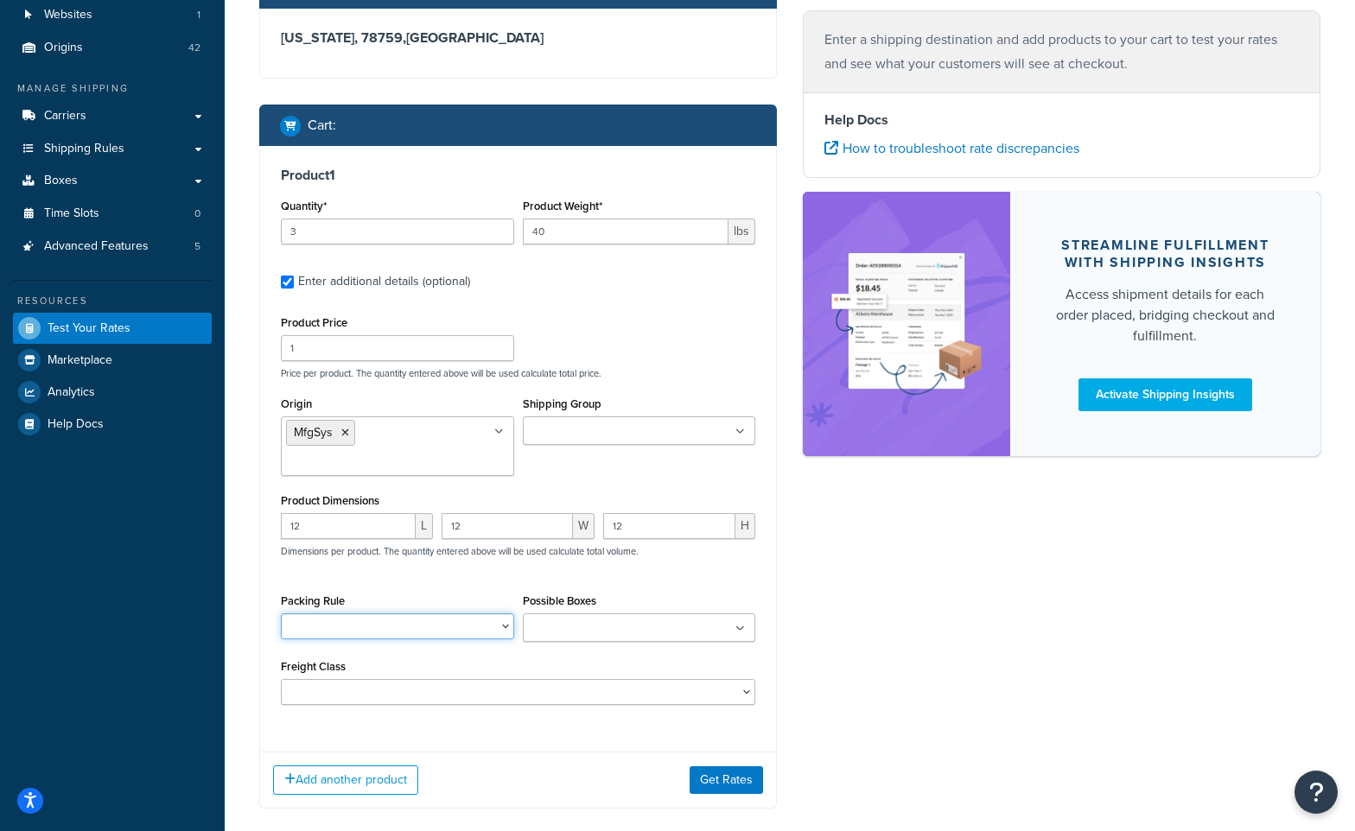
select select "86411"
click at [281, 615] on select "1100-45_1.5x1.5_Pk 1100-90_2x2_Pk 1100-90_3.5x3.5_Pk 1100-90_8x8_Pk 1300-90_24r…" at bounding box center [397, 627] width 233 height 26
click at [732, 778] on button "Get Rates" at bounding box center [726, 781] width 73 height 28
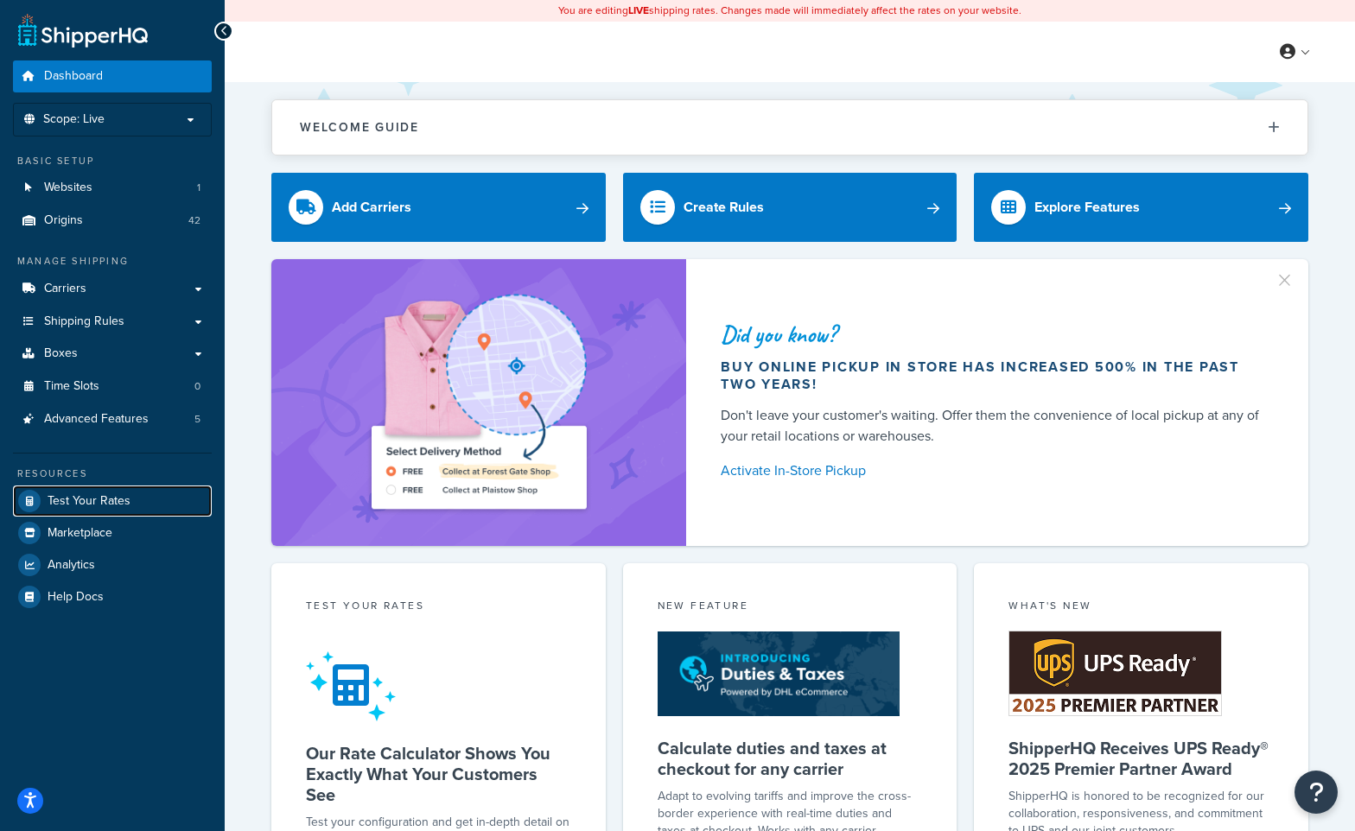
click at [113, 500] on span "Test Your Rates" at bounding box center [89, 501] width 83 height 15
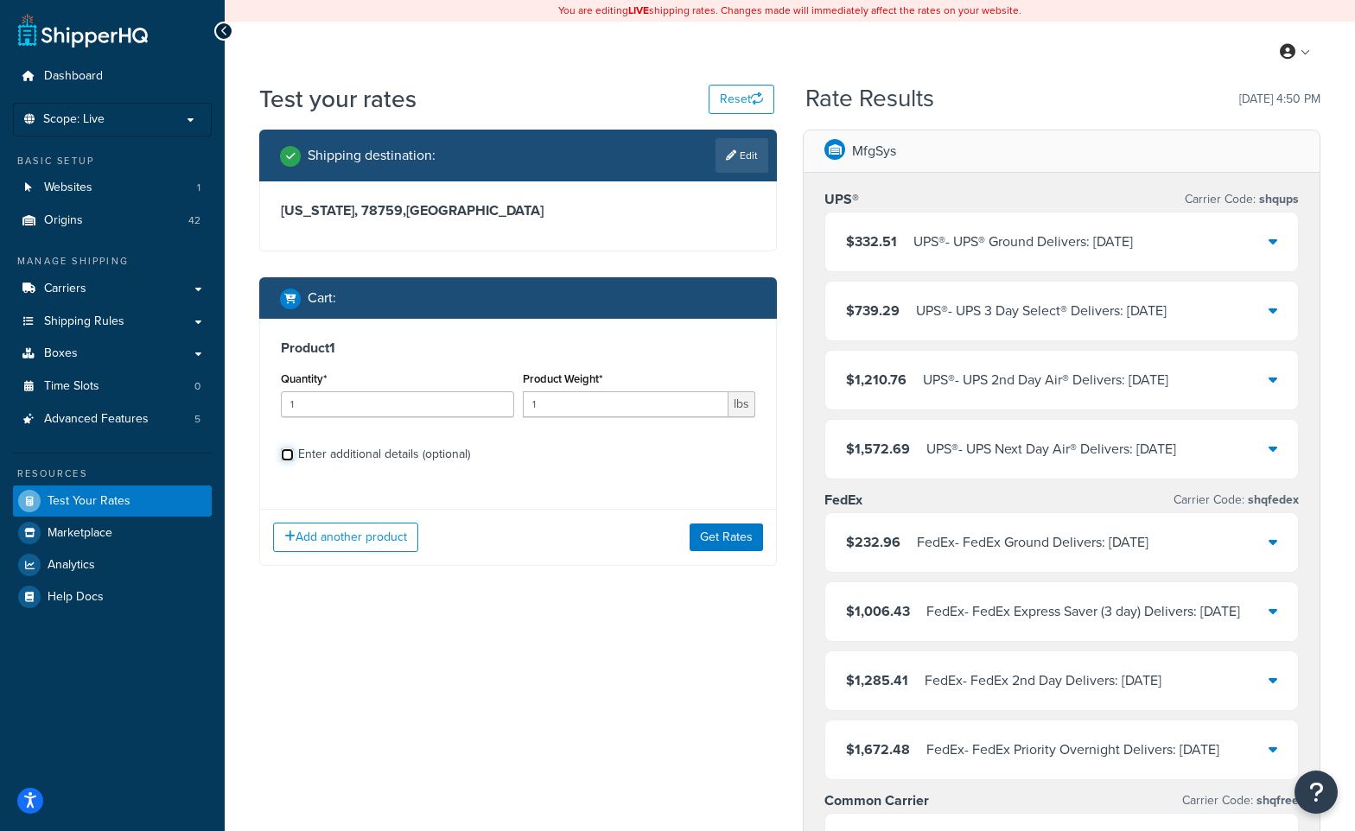
click at [290, 455] on input "Enter additional details (optional)" at bounding box center [287, 455] width 13 height 13
checkbox input "true"
select select "86411"
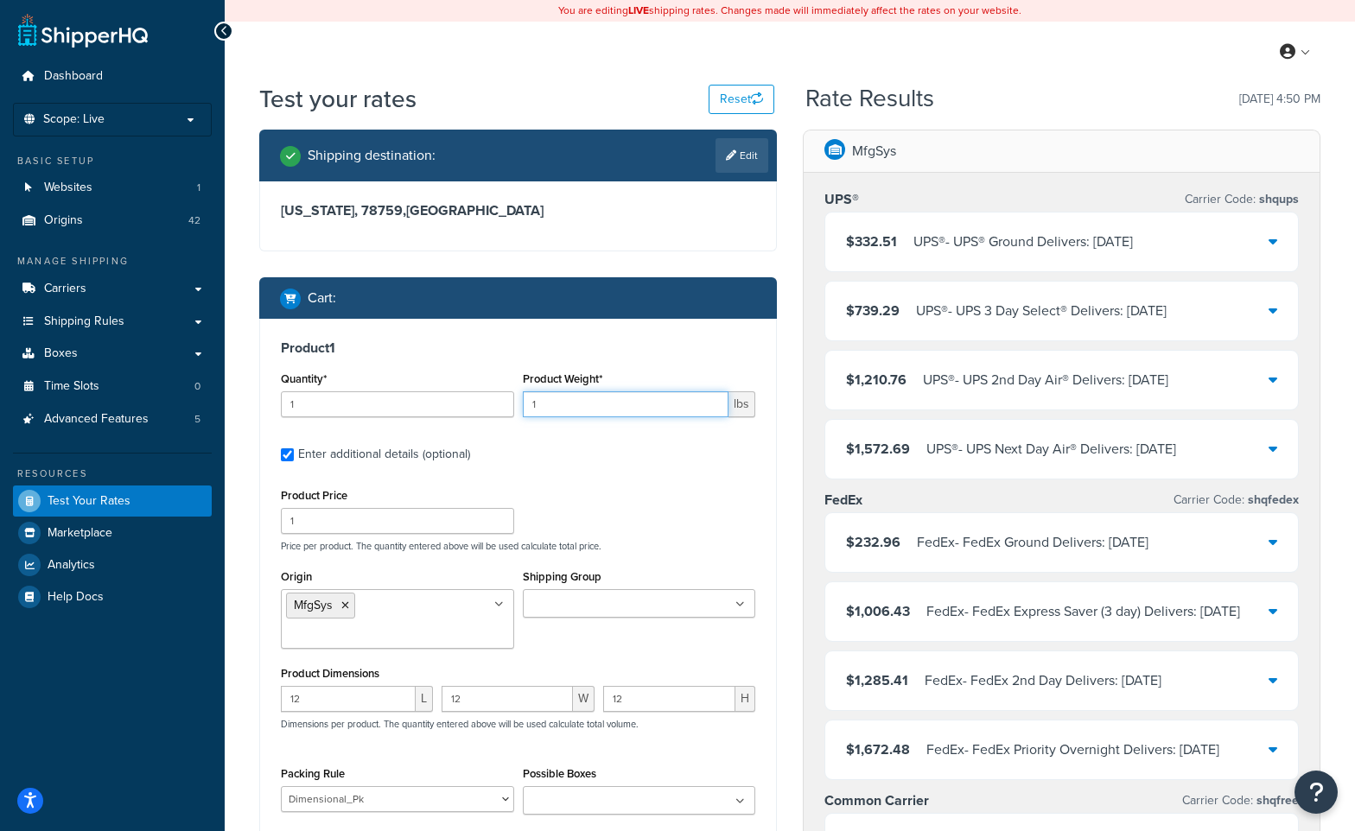
drag, startPoint x: 551, startPoint y: 400, endPoint x: 532, endPoint y: 402, distance: 19.1
click at [532, 402] on input "1" at bounding box center [626, 405] width 207 height 26
type input "40"
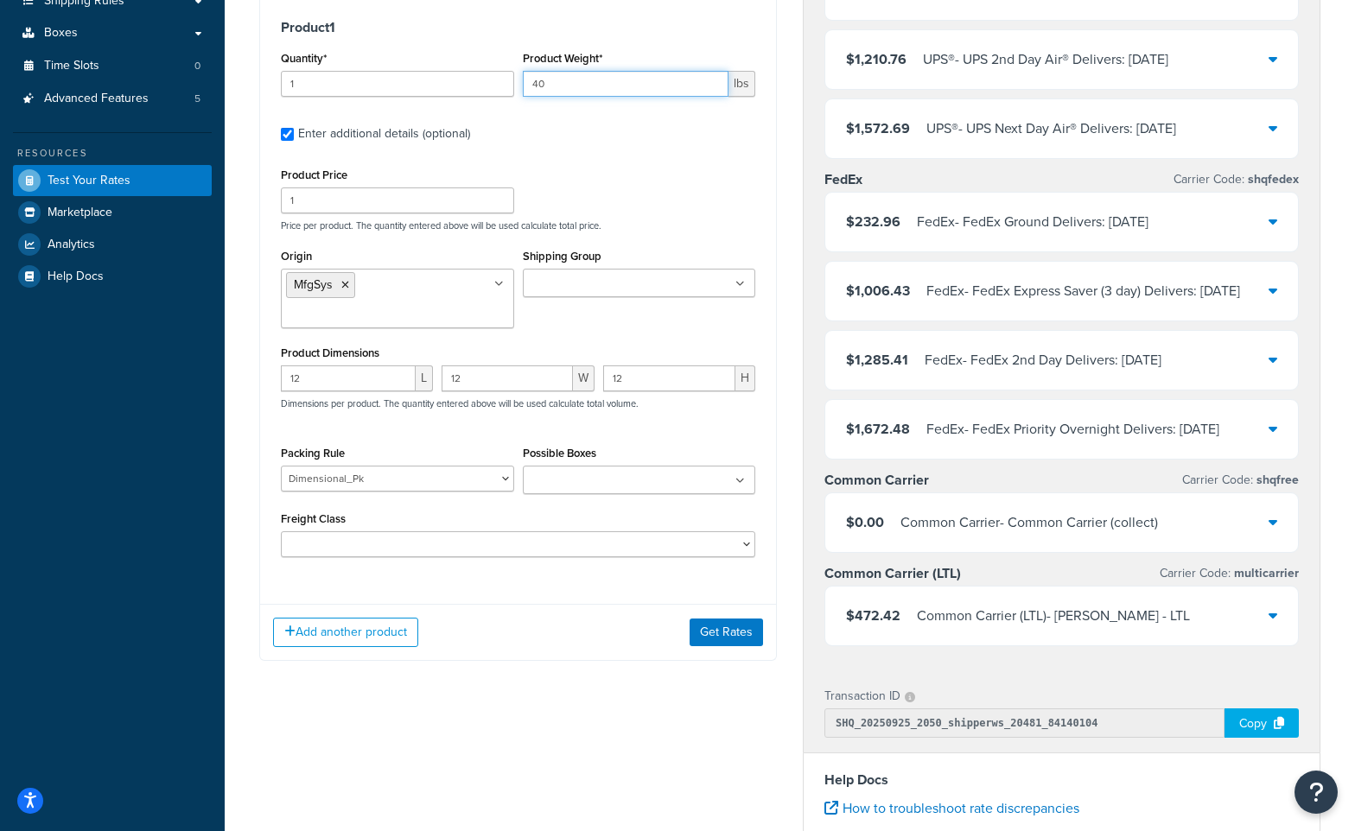
scroll to position [346, 0]
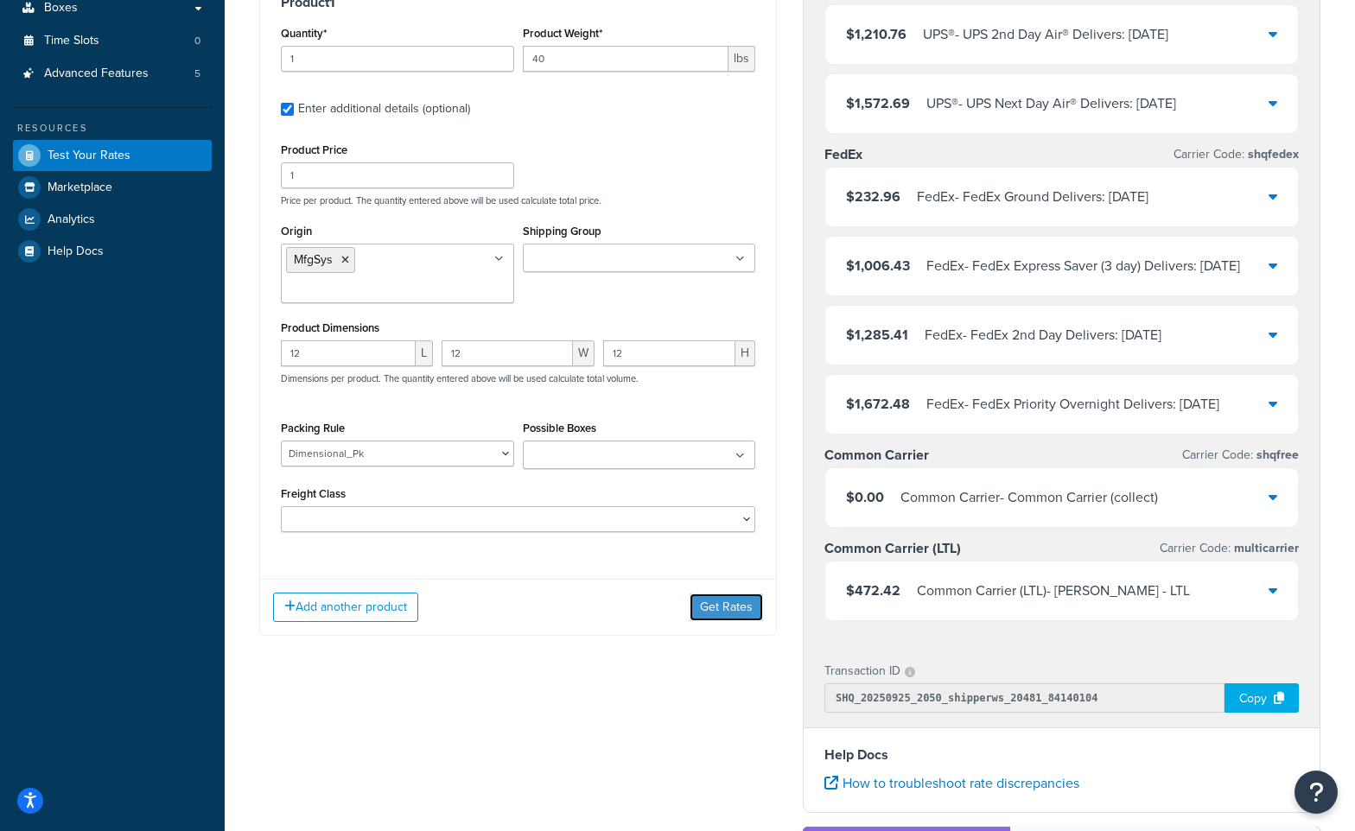
click at [729, 611] on button "Get Rates" at bounding box center [726, 608] width 73 height 28
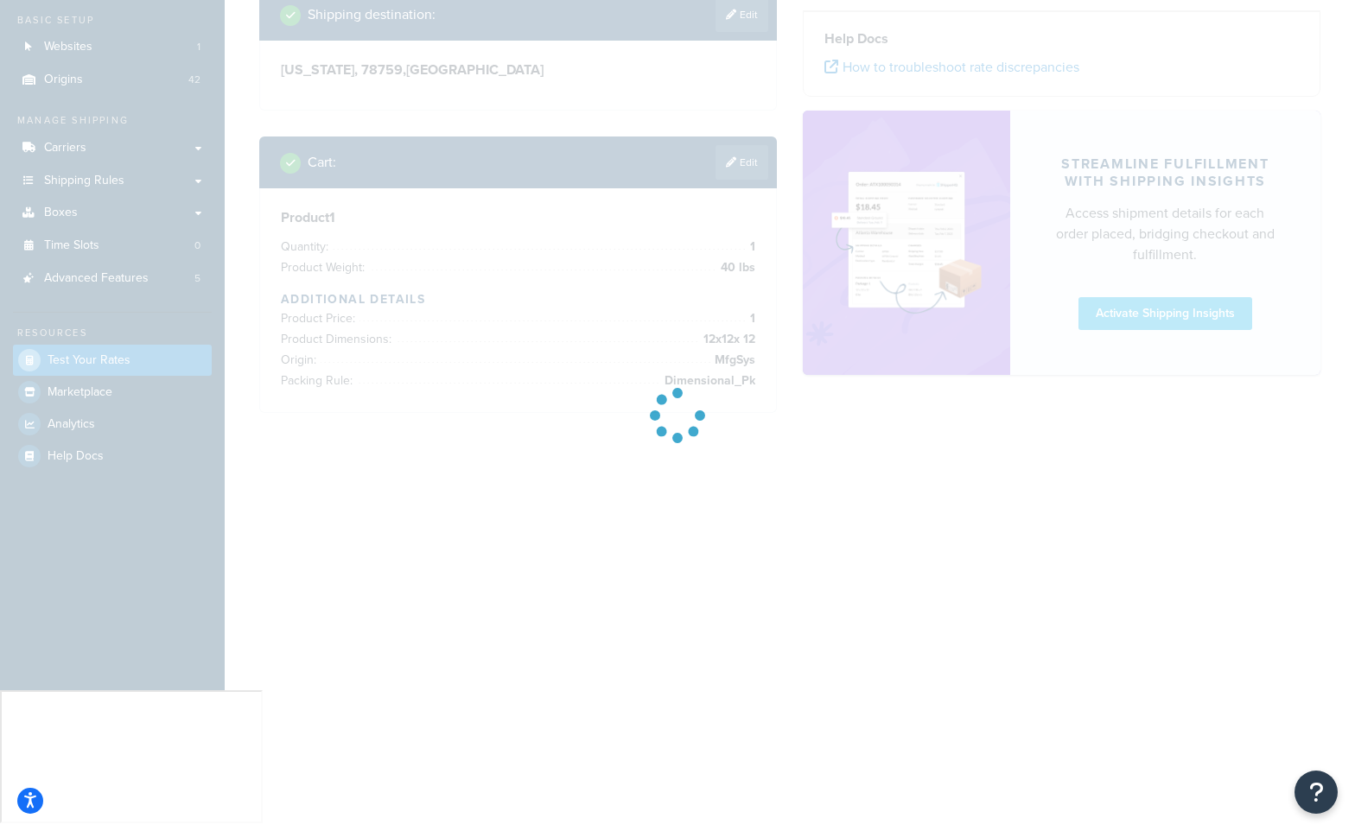
scroll to position [0, 0]
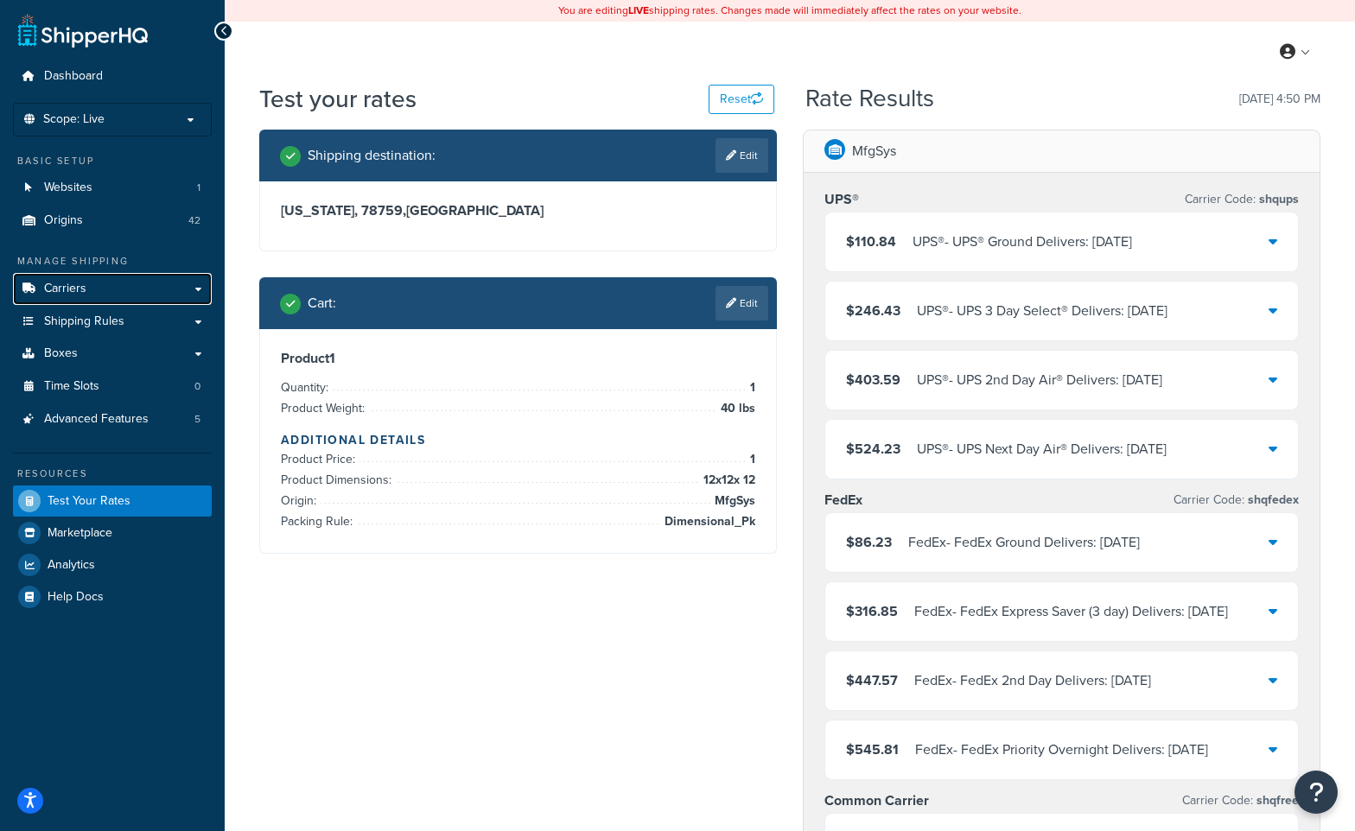
click at [153, 283] on link "Carriers" at bounding box center [112, 289] width 199 height 32
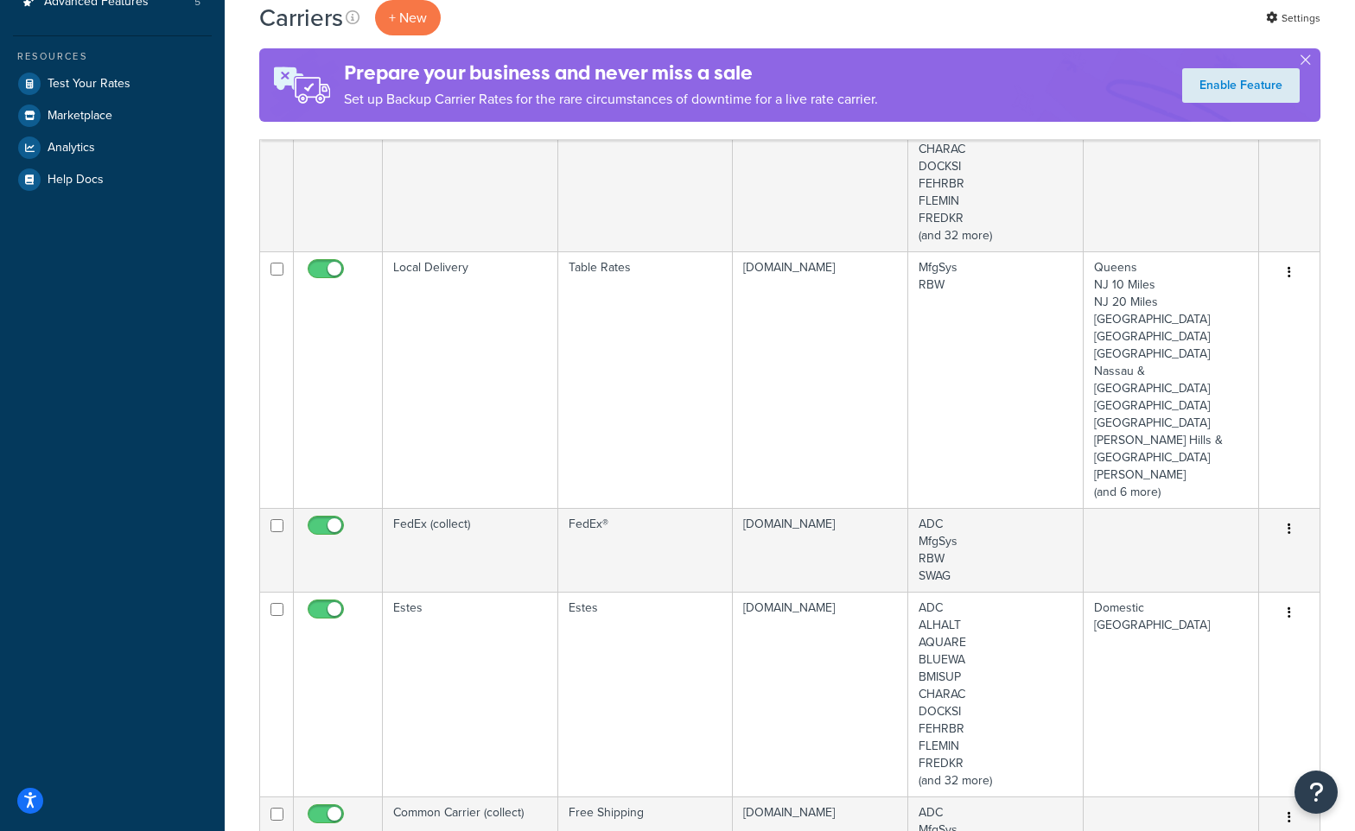
scroll to position [519, 0]
click at [330, 519] on input "checkbox" at bounding box center [328, 530] width 48 height 22
checkbox input "false"
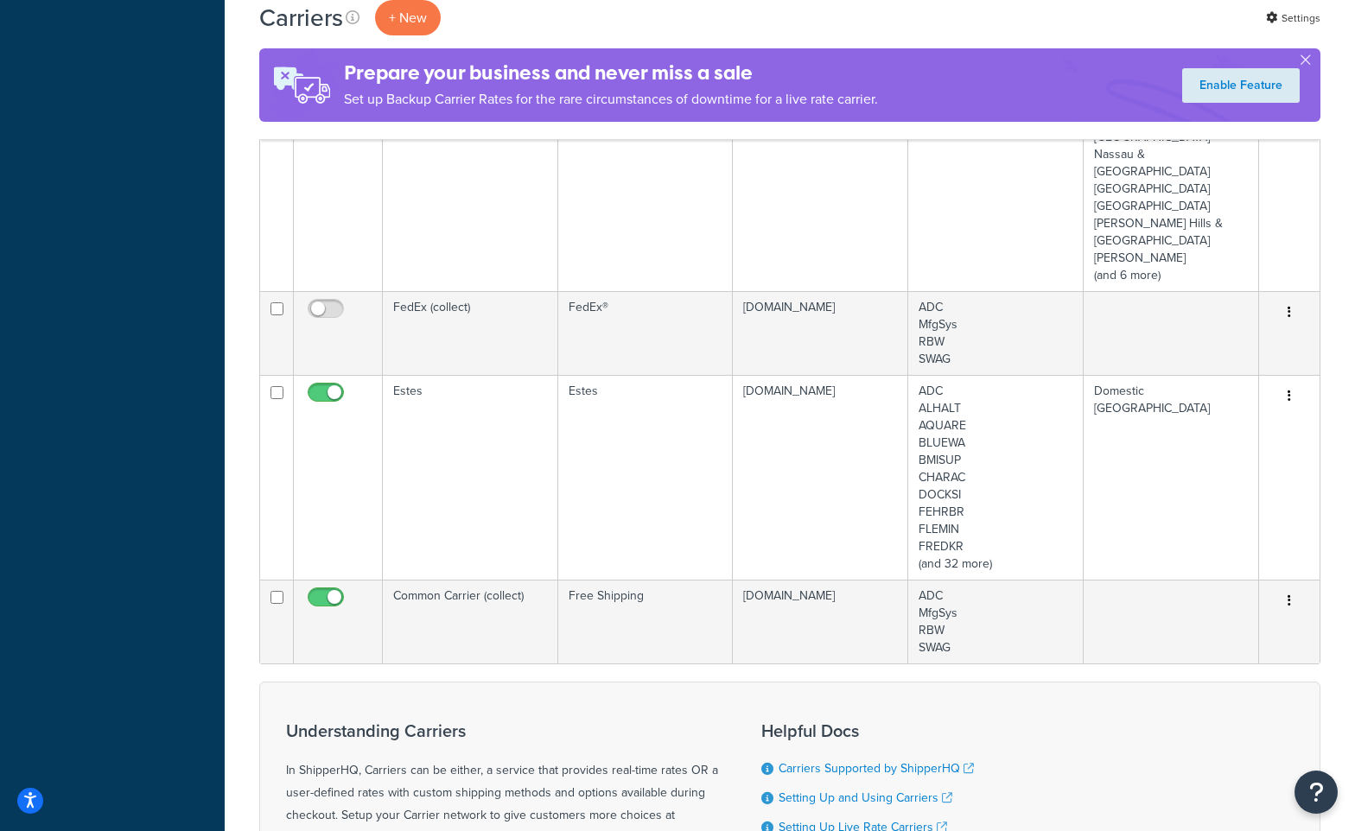
scroll to position [778, 0]
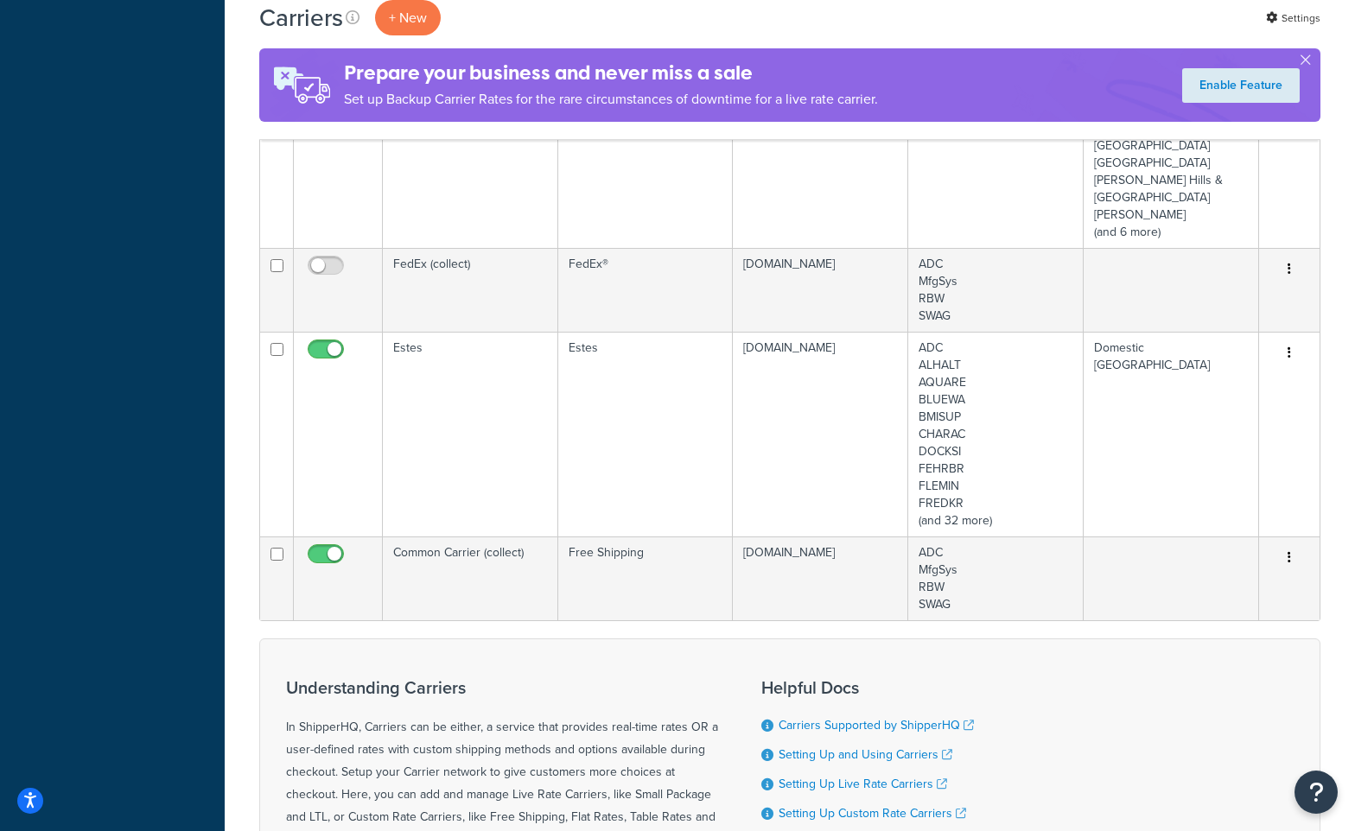
click at [329, 548] on input "checkbox" at bounding box center [328, 559] width 48 height 22
checkbox input "false"
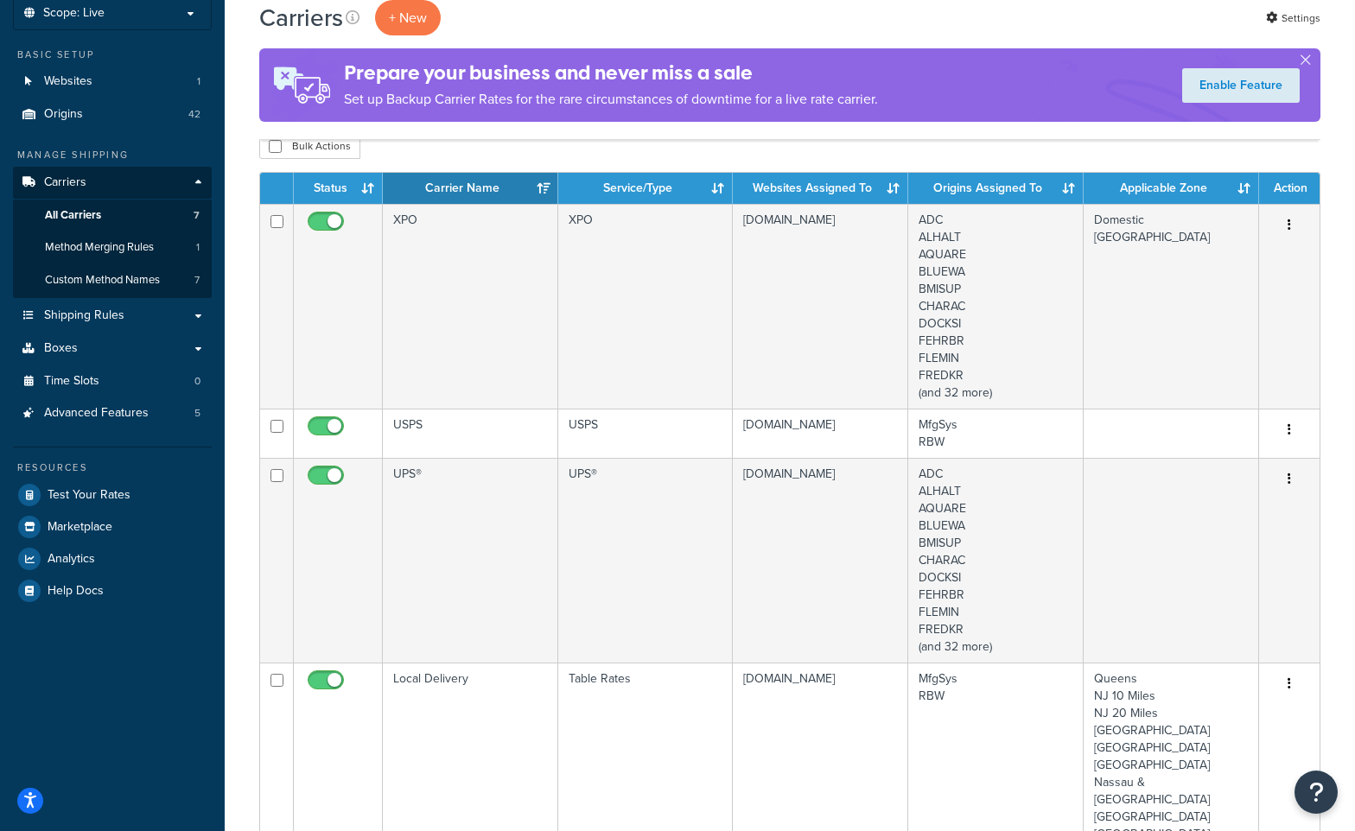
scroll to position [0, 0]
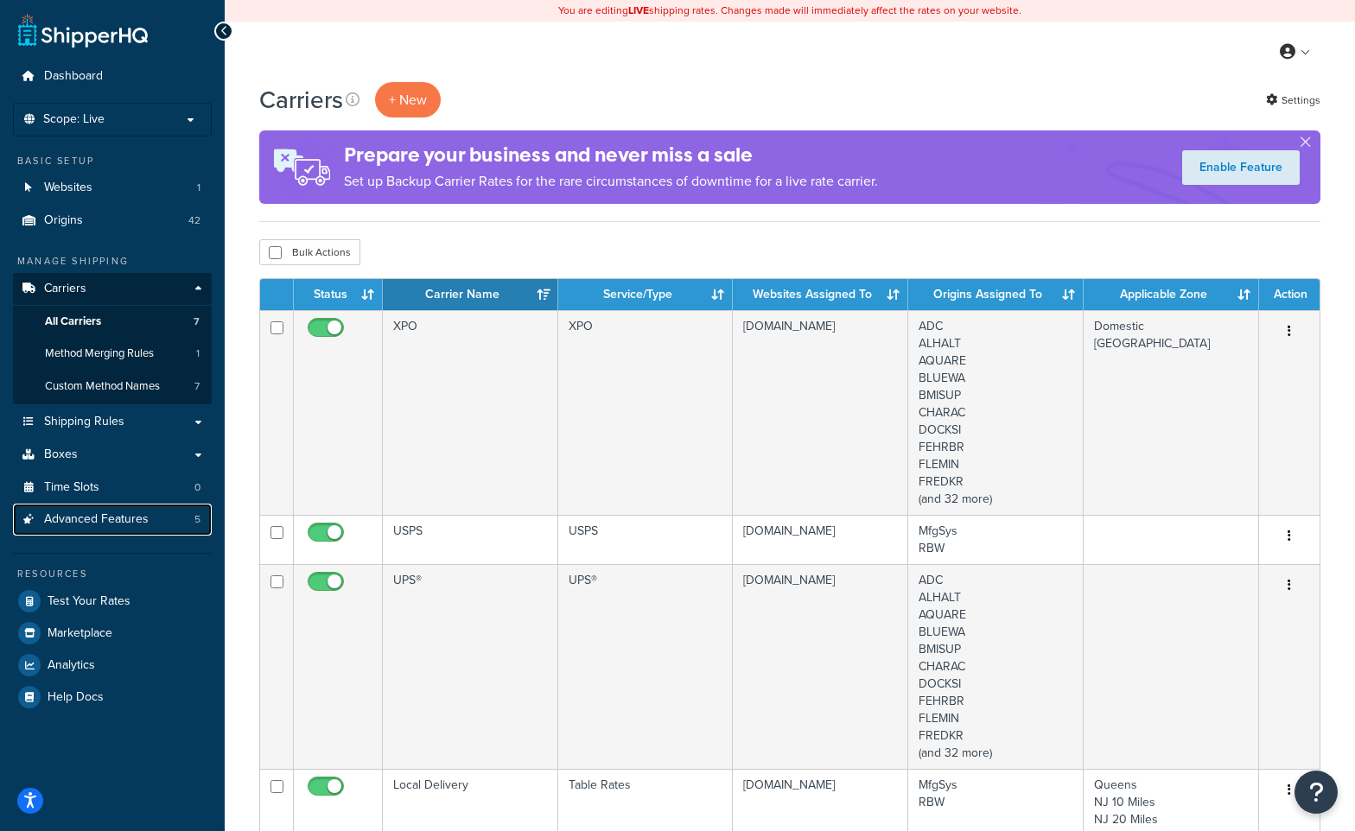
click at [151, 515] on link "Advanced Features 5" at bounding box center [112, 520] width 199 height 32
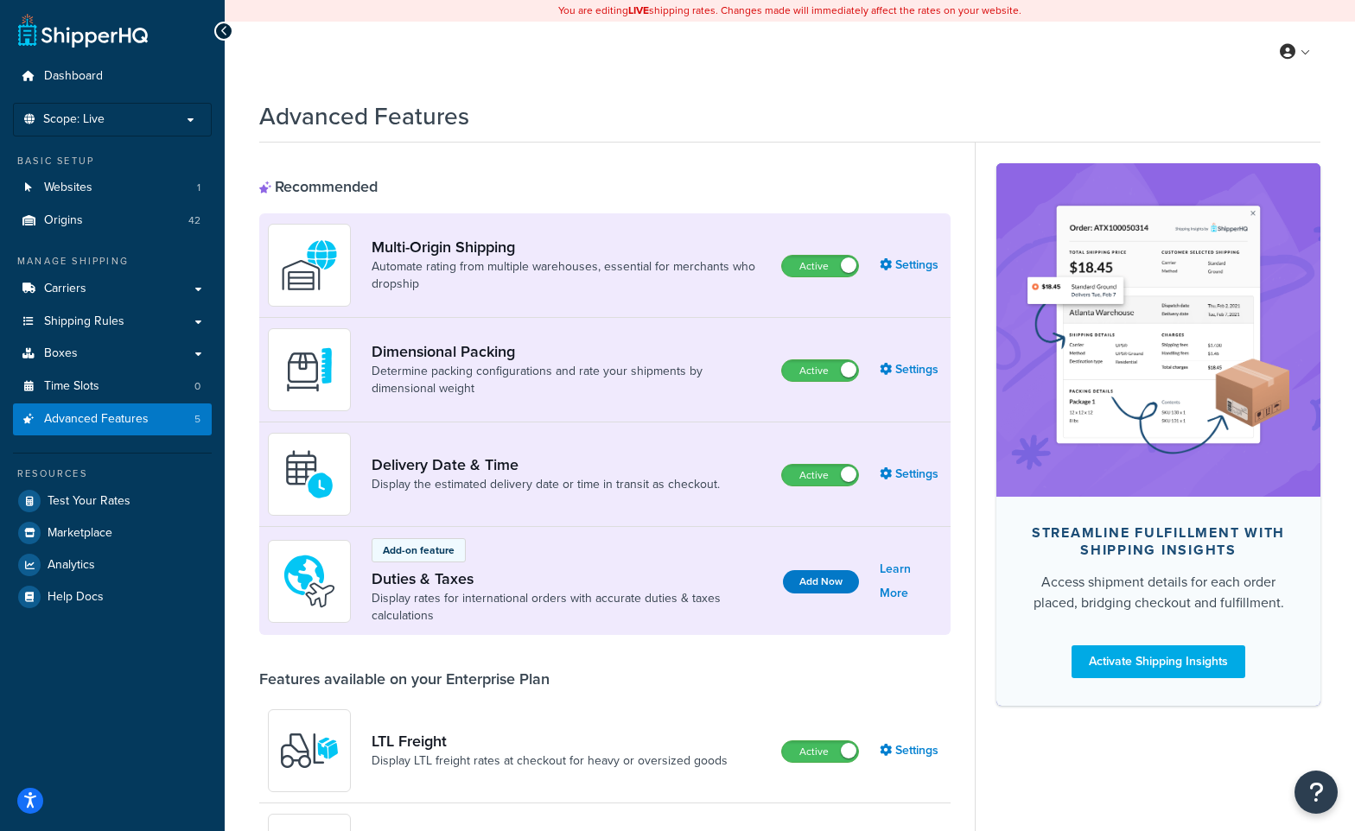
click at [842, 478] on span at bounding box center [849, 475] width 16 height 16
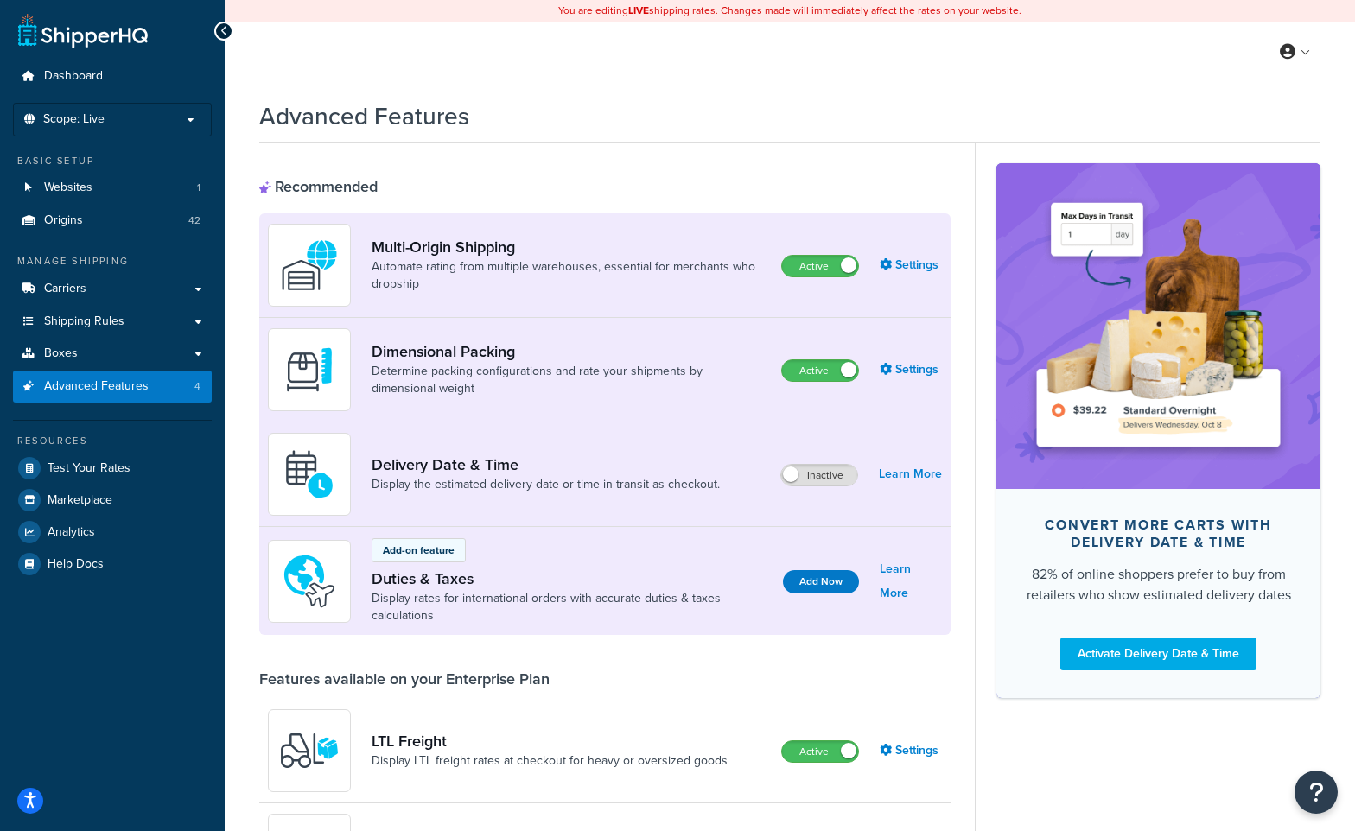
click at [804, 475] on label "Inactive" at bounding box center [819, 475] width 76 height 21
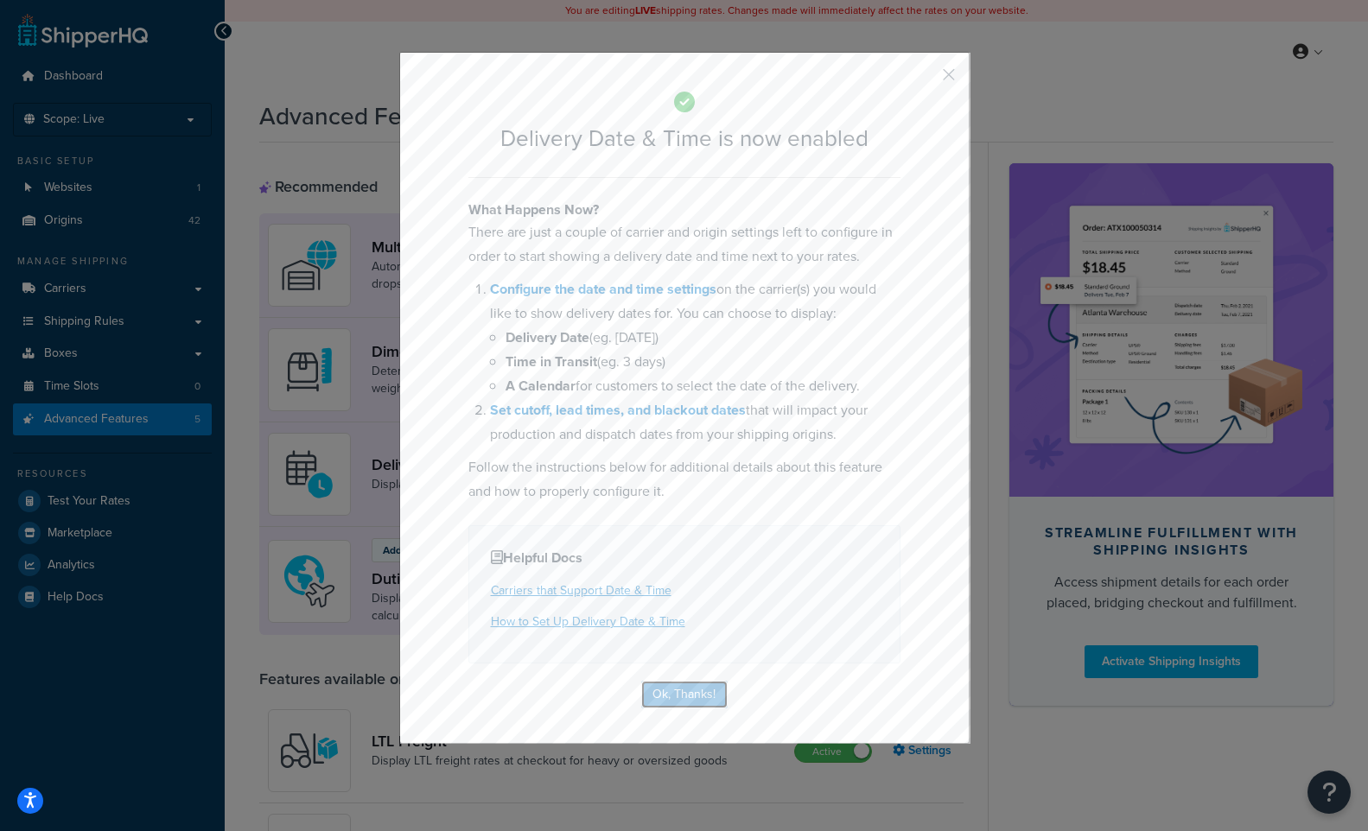
click at [696, 692] on button "Ok, Thanks!" at bounding box center [684, 695] width 86 height 28
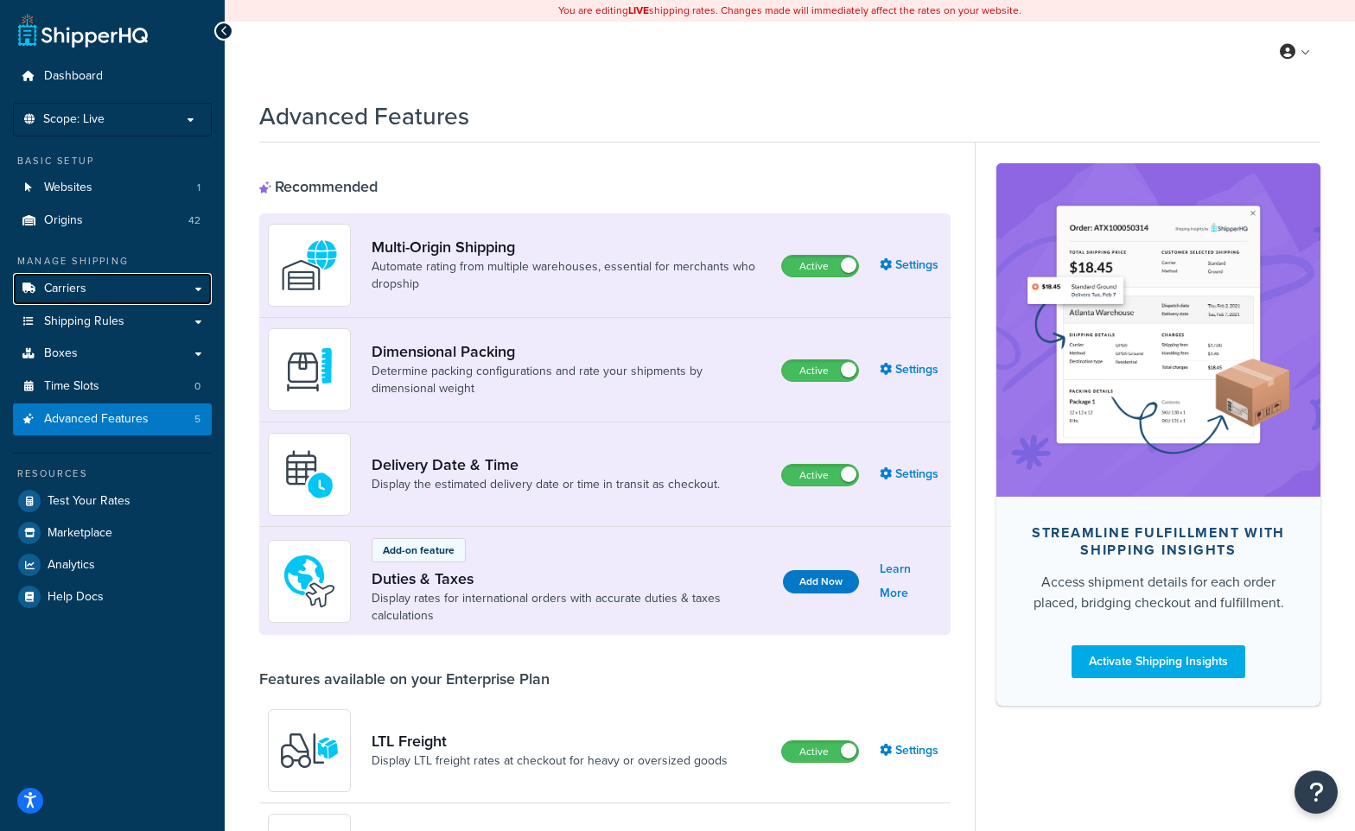
click at [117, 284] on link "Carriers" at bounding box center [112, 289] width 199 height 32
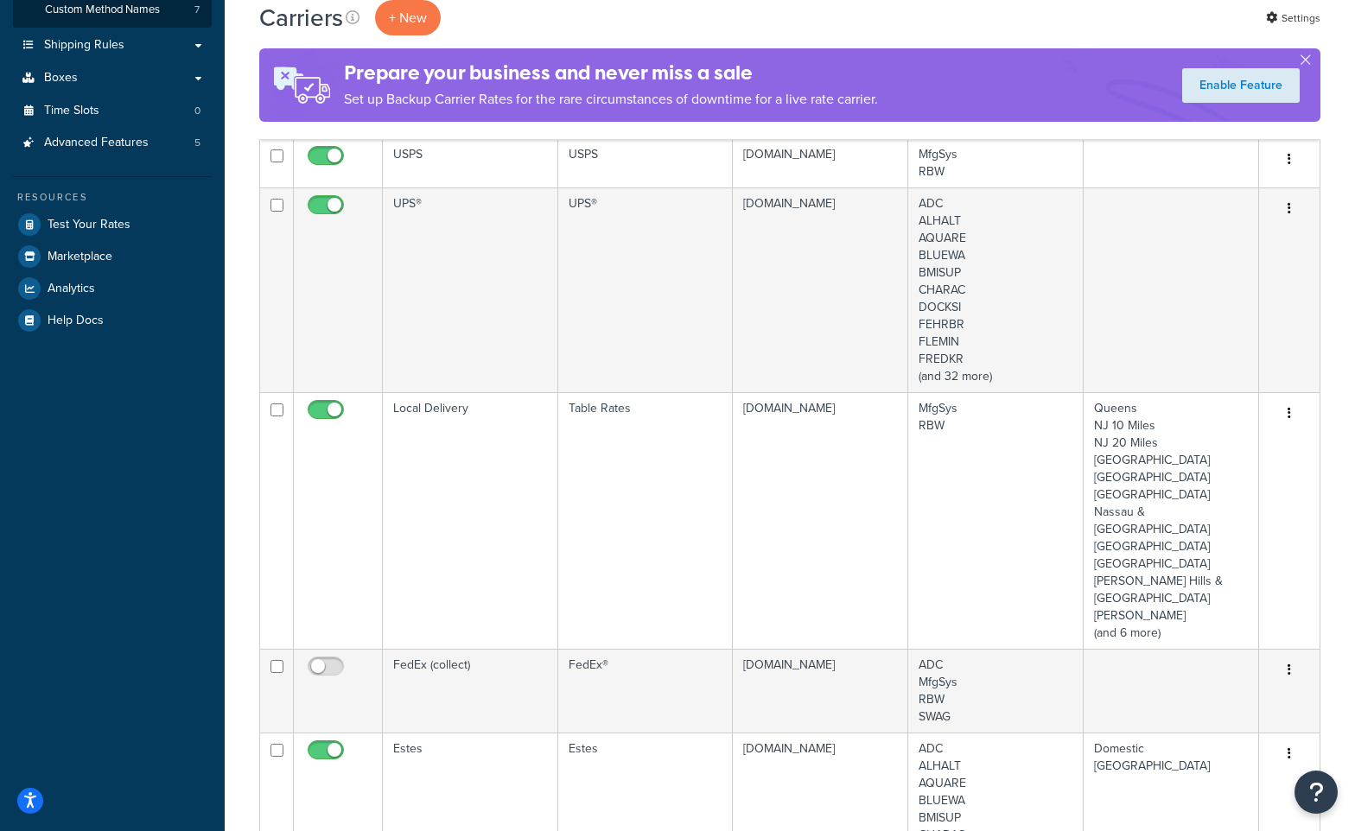
scroll to position [691, 0]
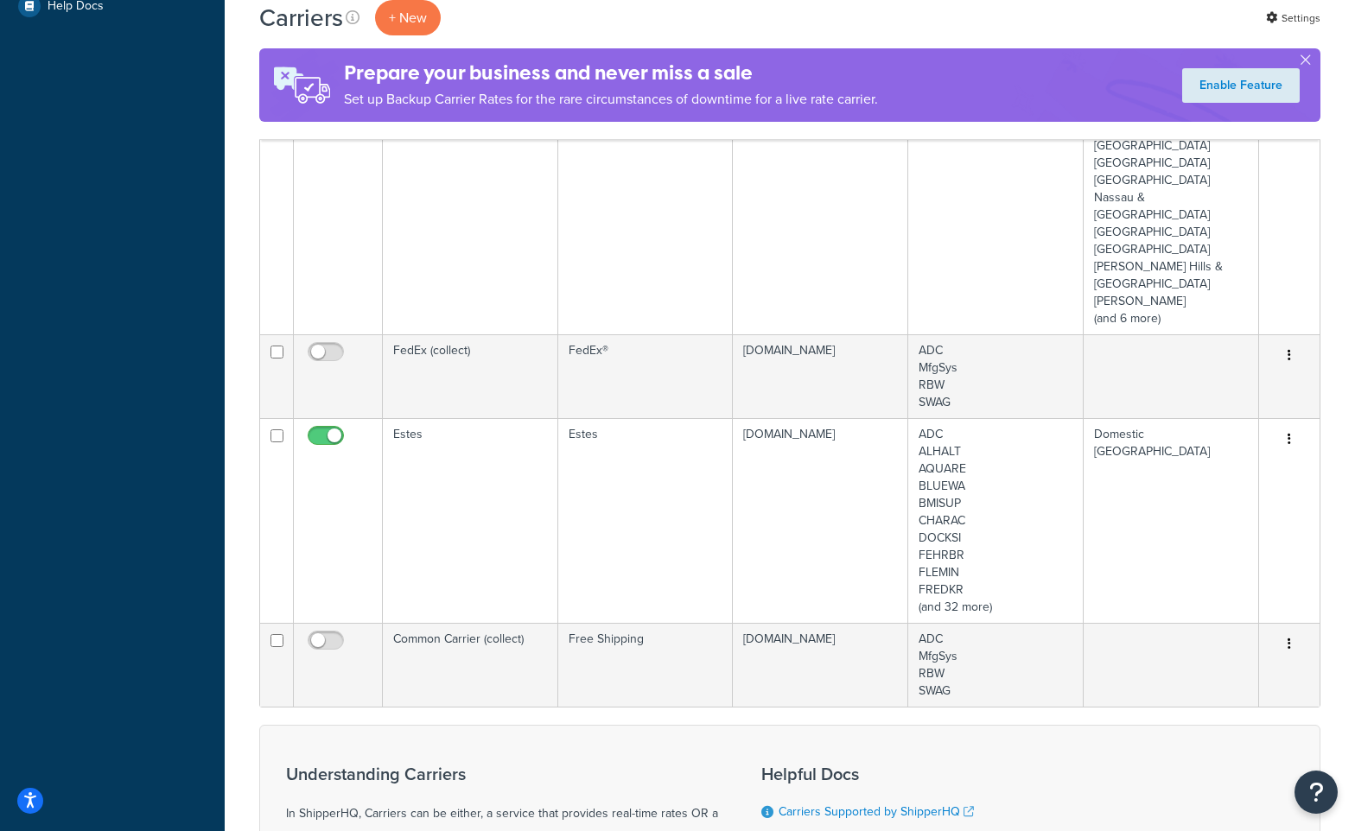
click at [325, 346] on input "checkbox" at bounding box center [328, 357] width 48 height 22
checkbox input "true"
click at [321, 634] on input "checkbox" at bounding box center [328, 645] width 48 height 22
checkbox input "true"
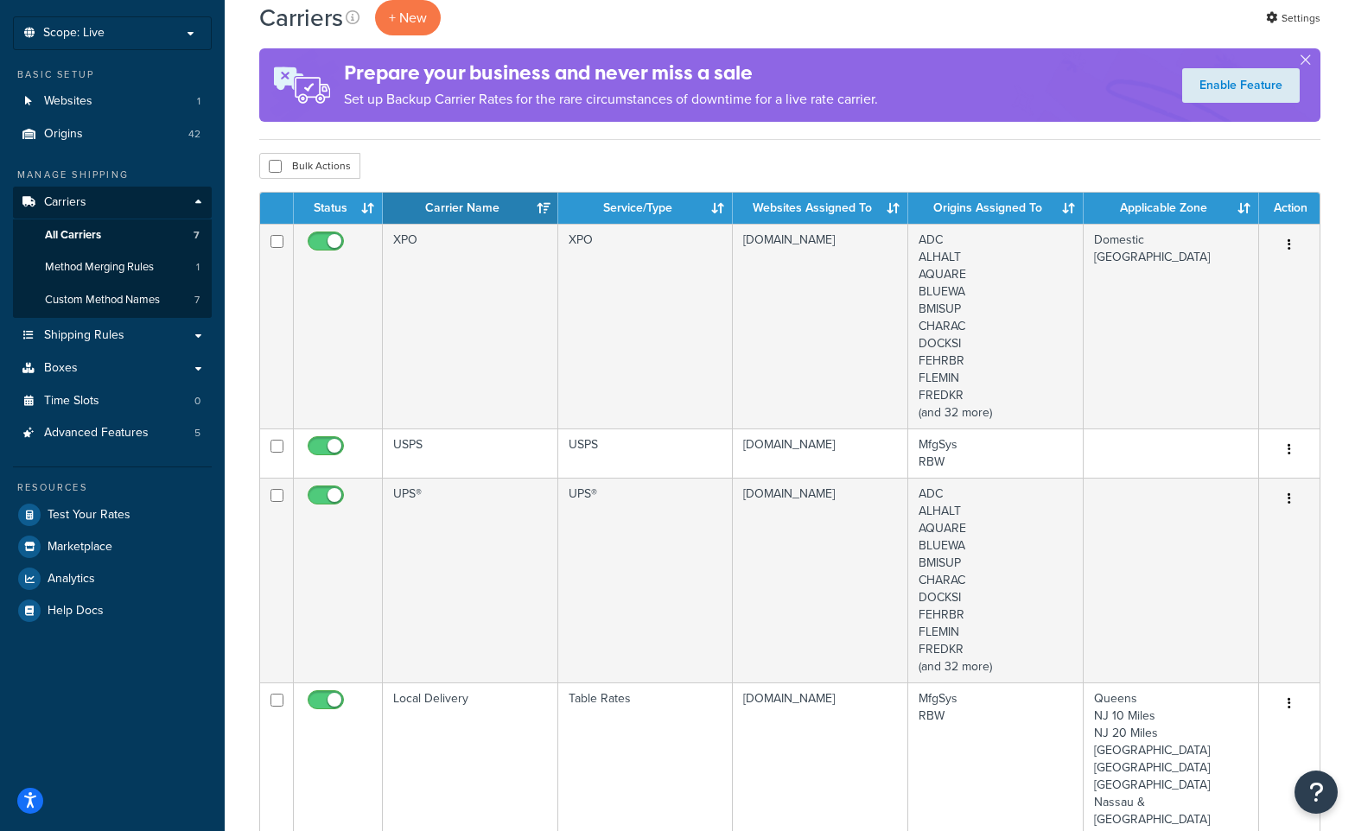
scroll to position [0, 0]
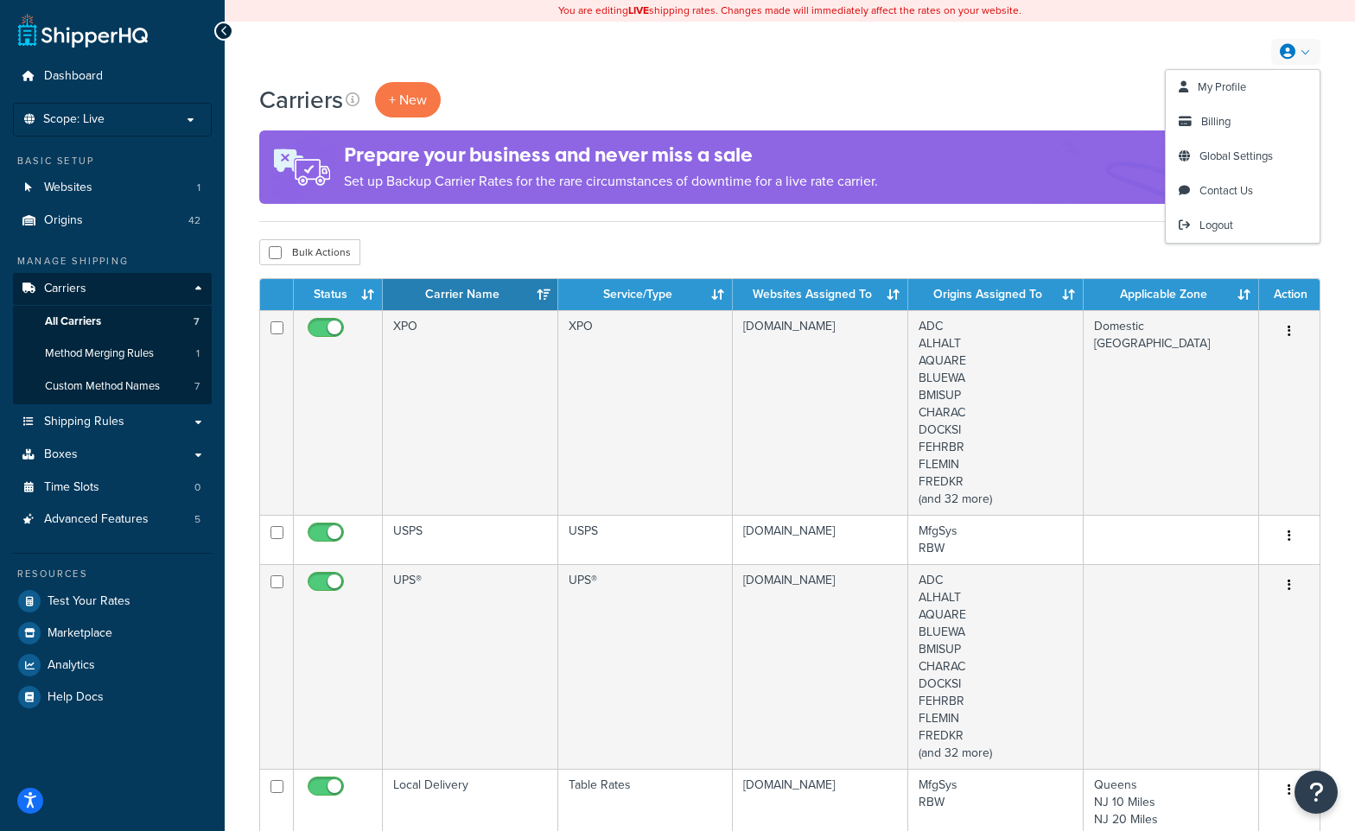
click at [1303, 54] on link at bounding box center [1295, 52] width 49 height 26
click at [1217, 218] on span "Logout" at bounding box center [1217, 225] width 34 height 16
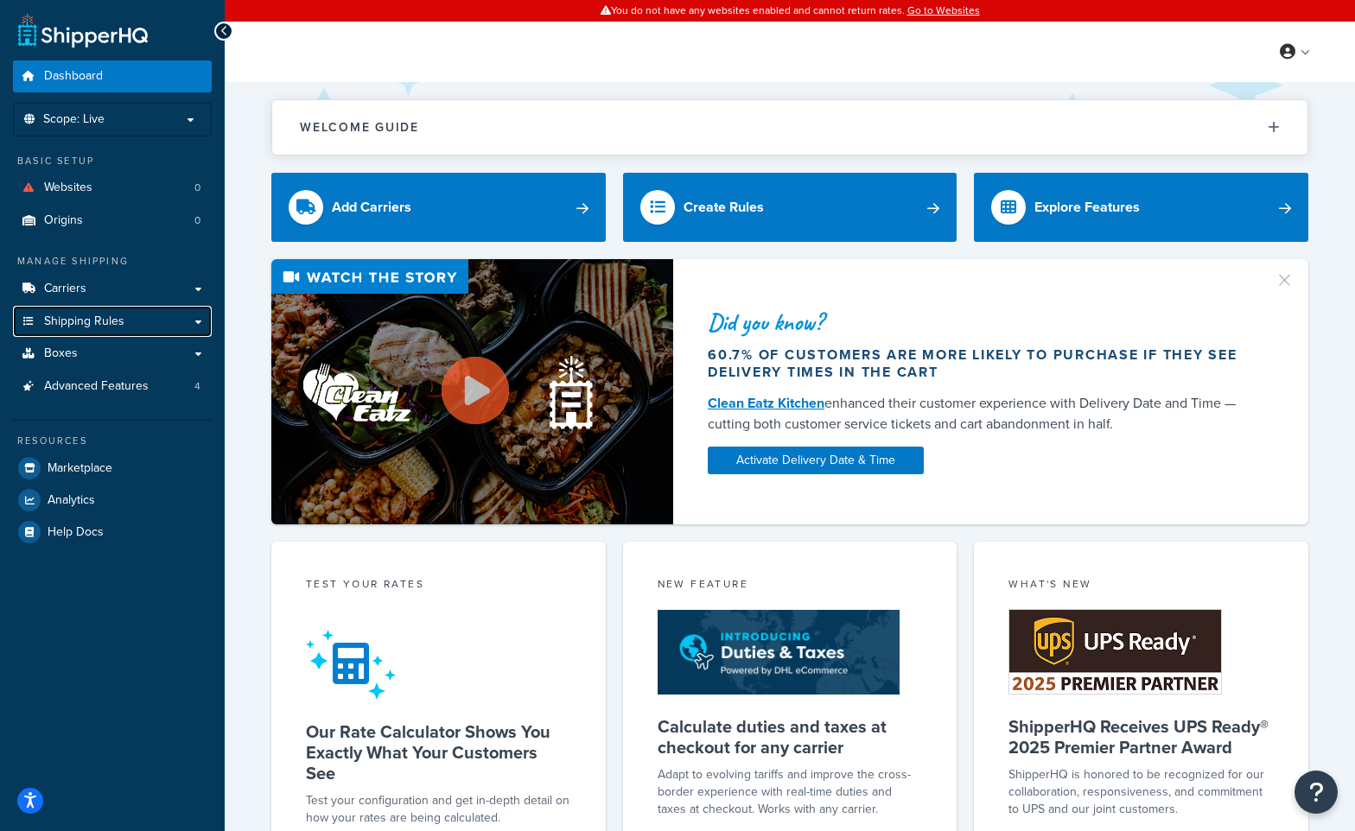
click at [120, 330] on link "Shipping Rules" at bounding box center [112, 322] width 199 height 32
click at [105, 352] on link "Boxes" at bounding box center [112, 354] width 199 height 32
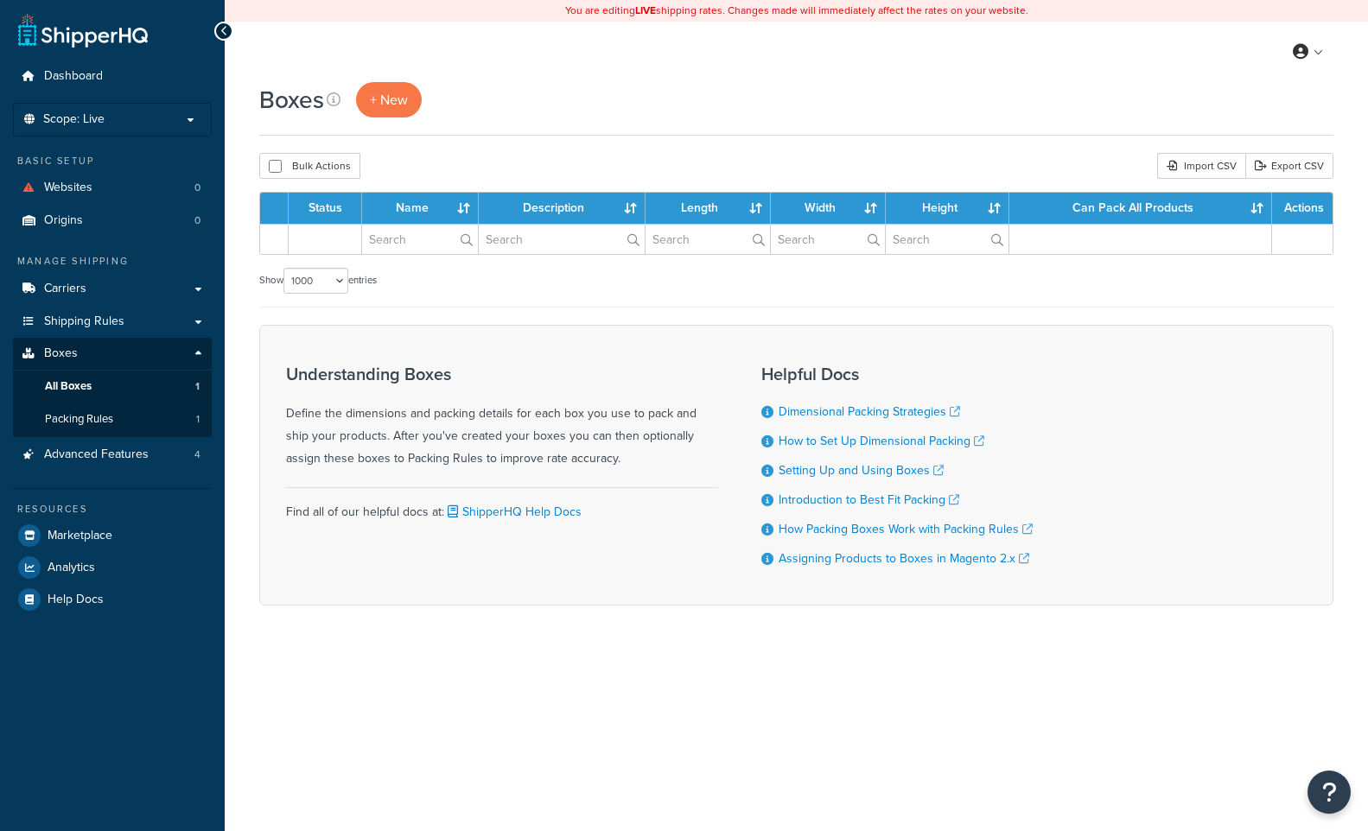
select select "1000"
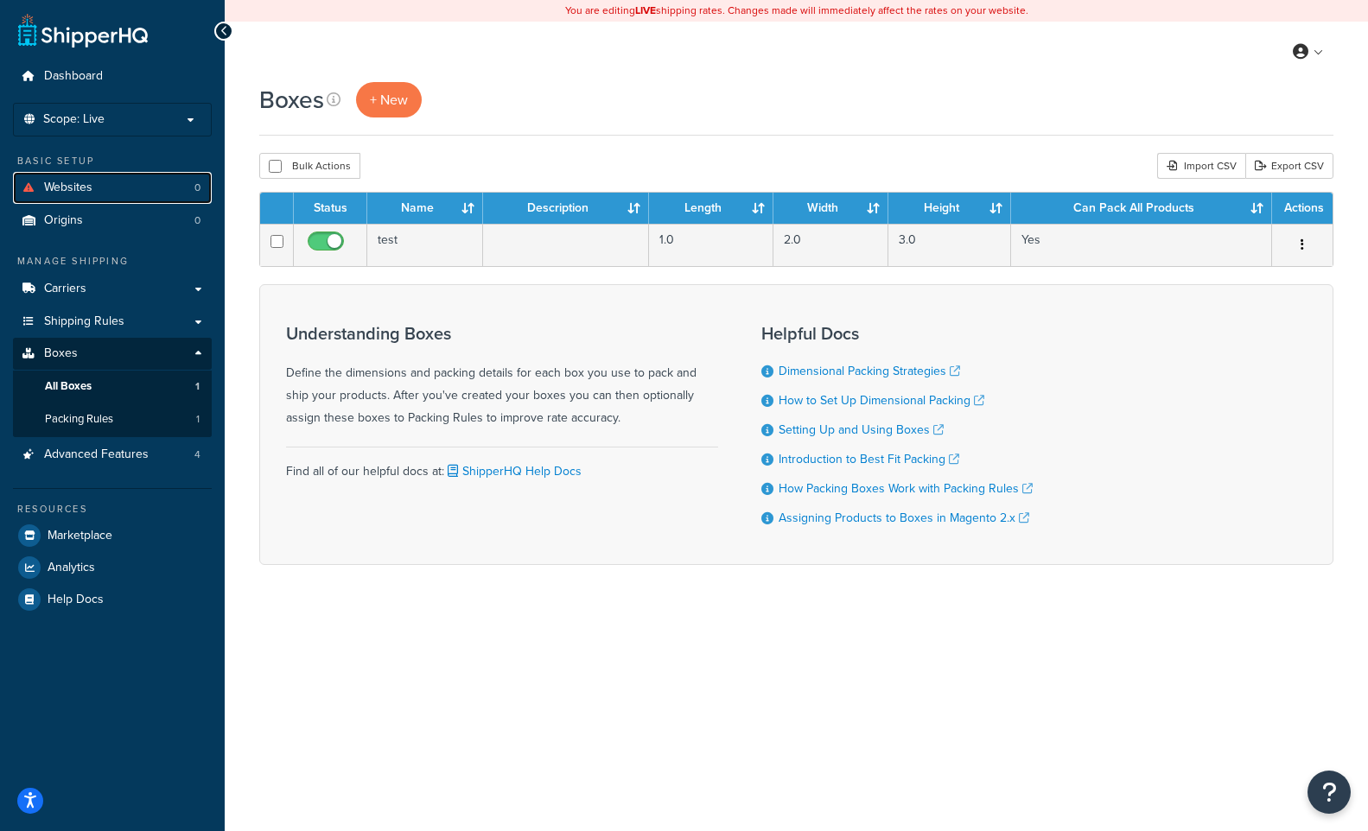
click at [119, 193] on link "Websites 0" at bounding box center [112, 188] width 199 height 32
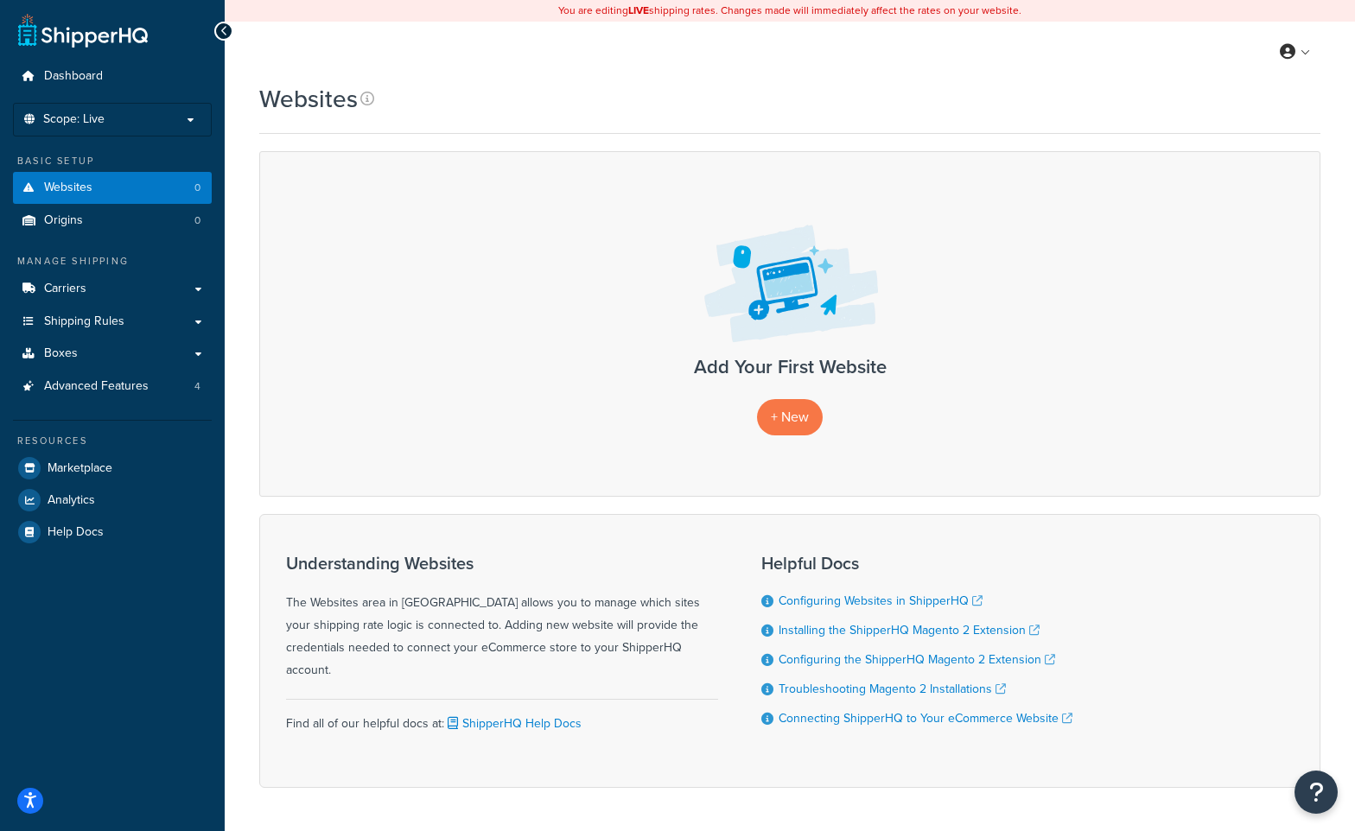
click at [141, 118] on p "Scope: Live" at bounding box center [112, 119] width 183 height 15
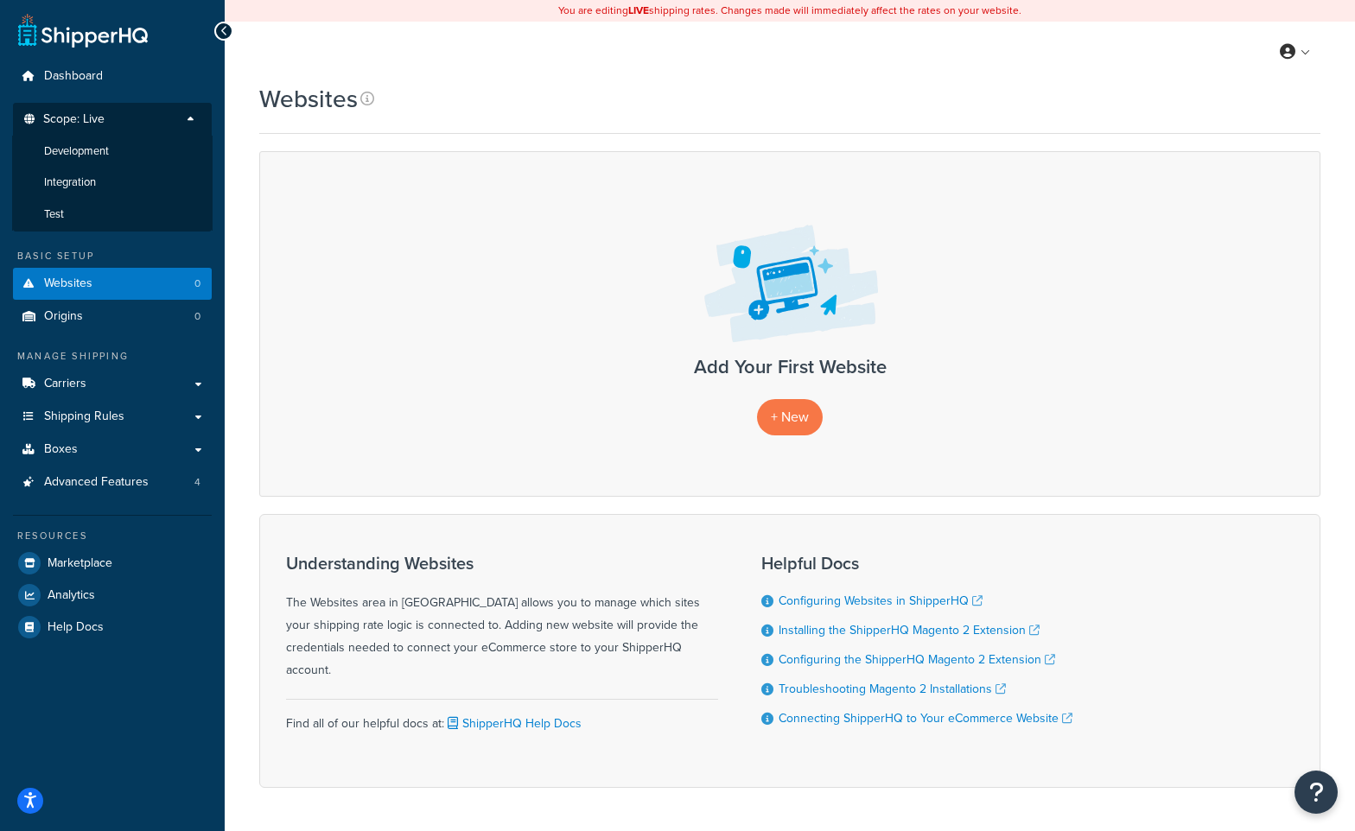
click at [142, 115] on p "Scope: Live" at bounding box center [112, 123] width 183 height 23
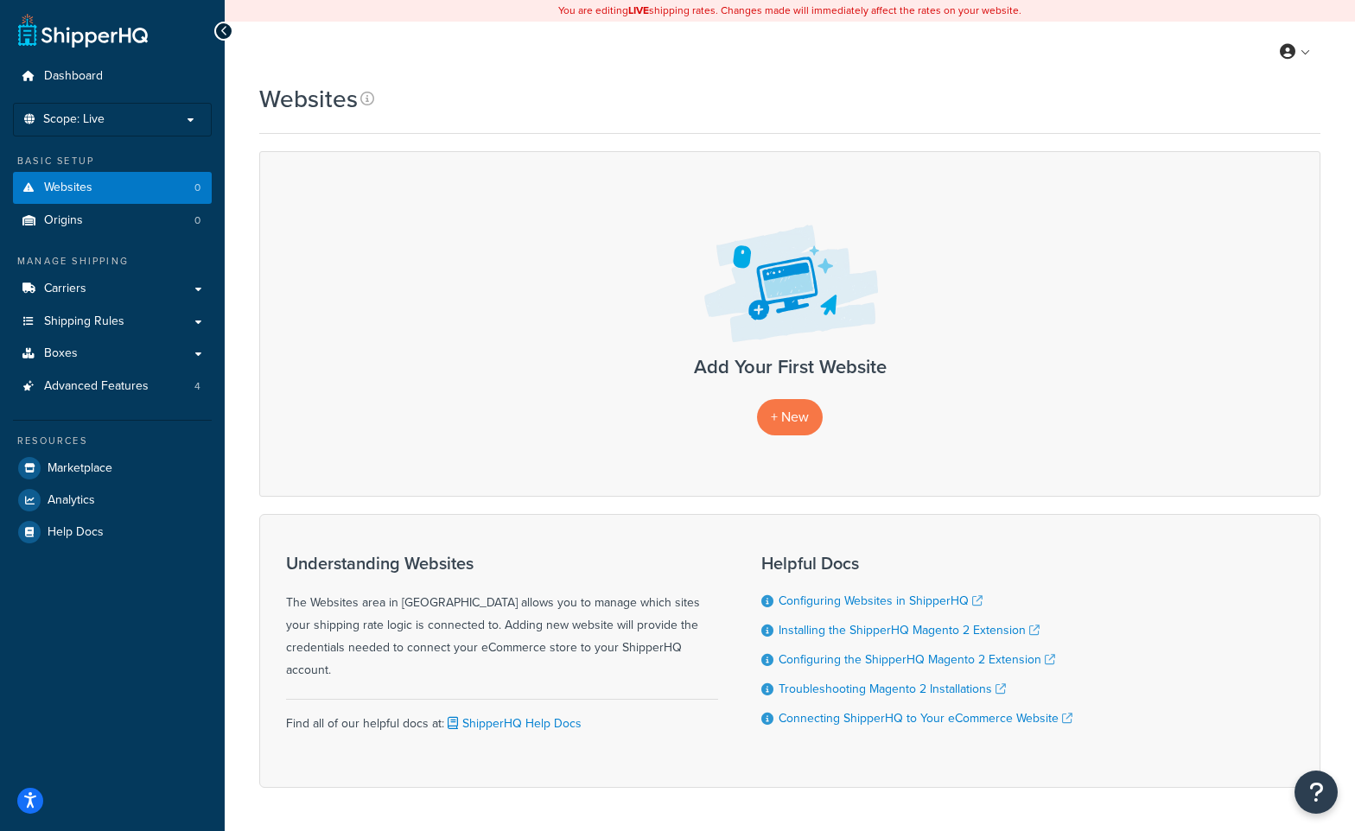
click at [142, 115] on p "Scope: Live" at bounding box center [112, 119] width 183 height 15
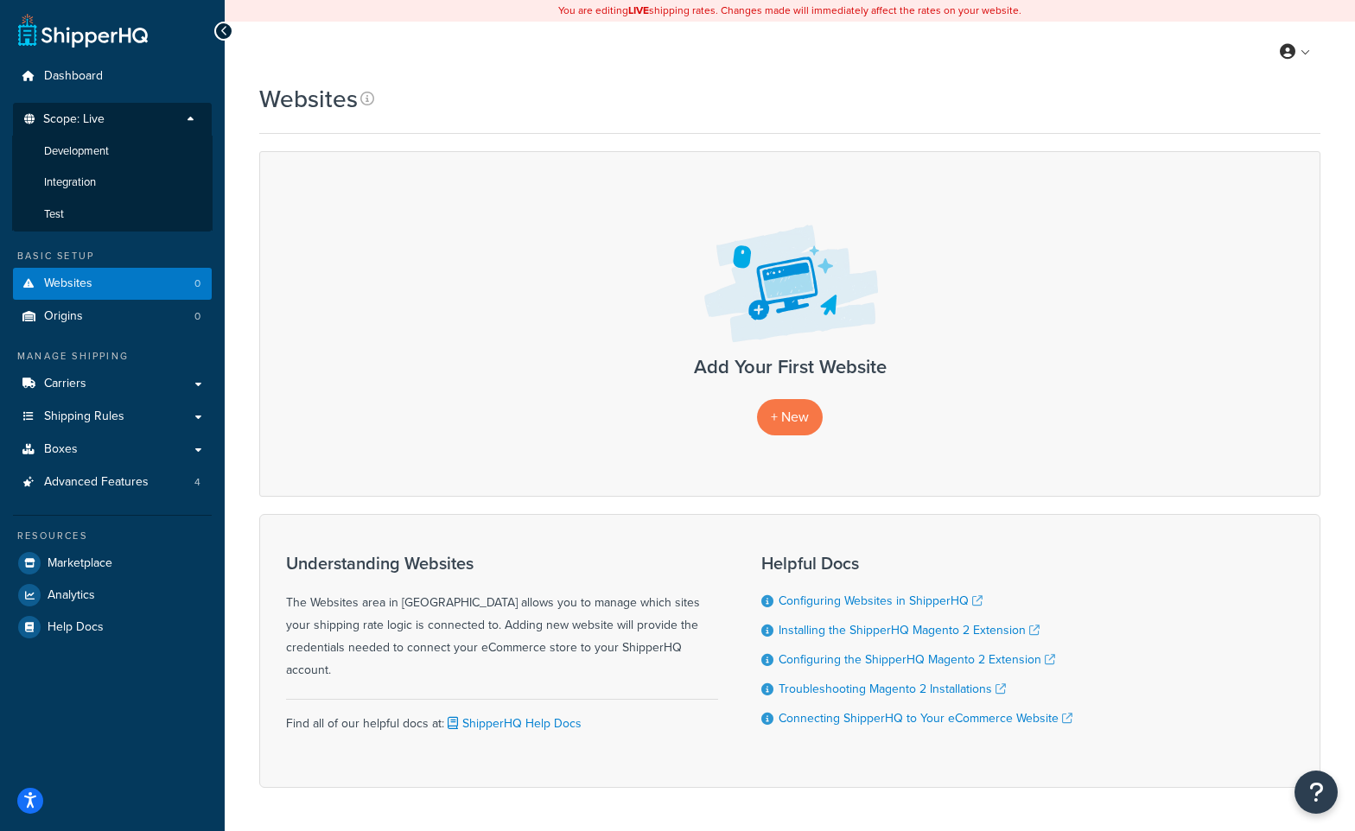
click at [72, 202] on li "Test" at bounding box center [112, 215] width 201 height 32
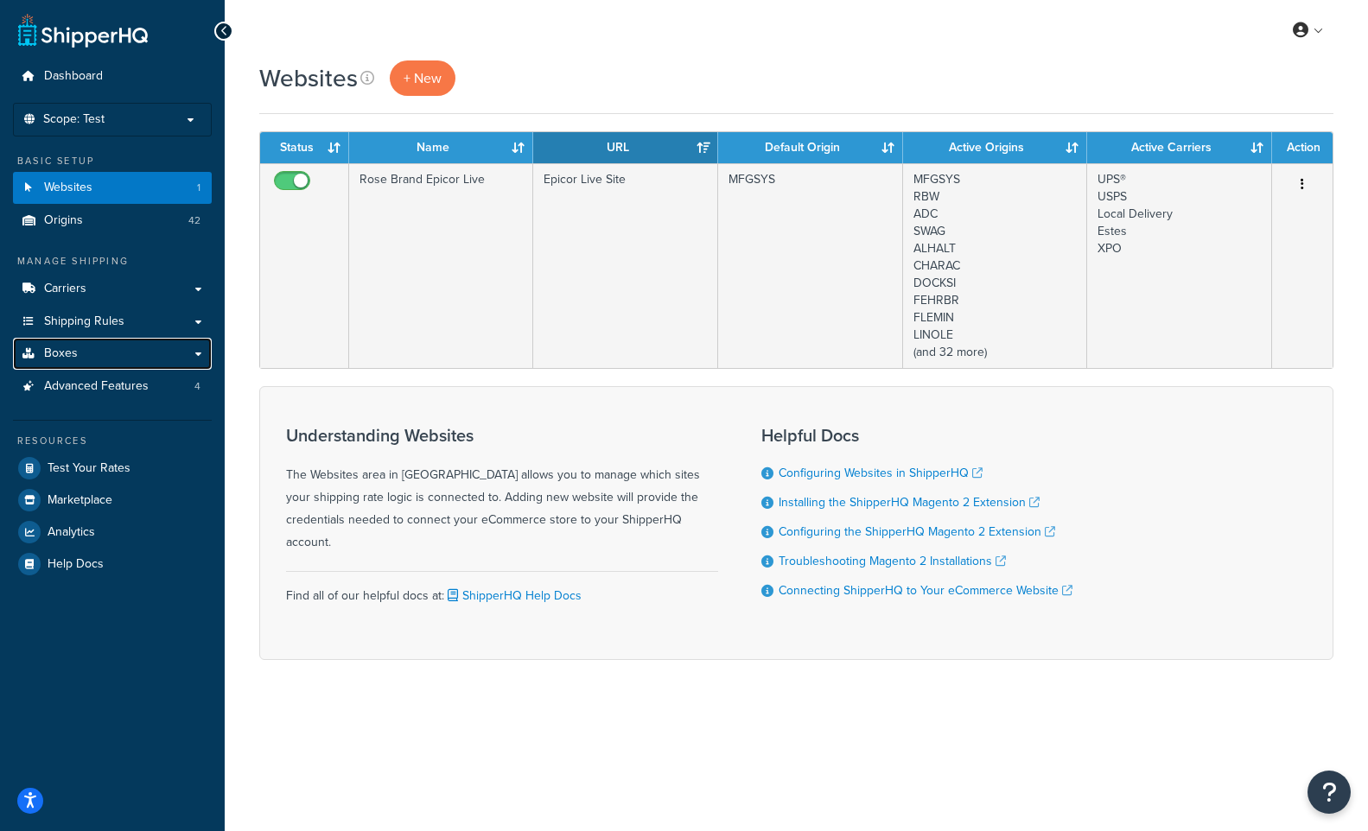
click at [121, 357] on link "Boxes" at bounding box center [112, 354] width 199 height 32
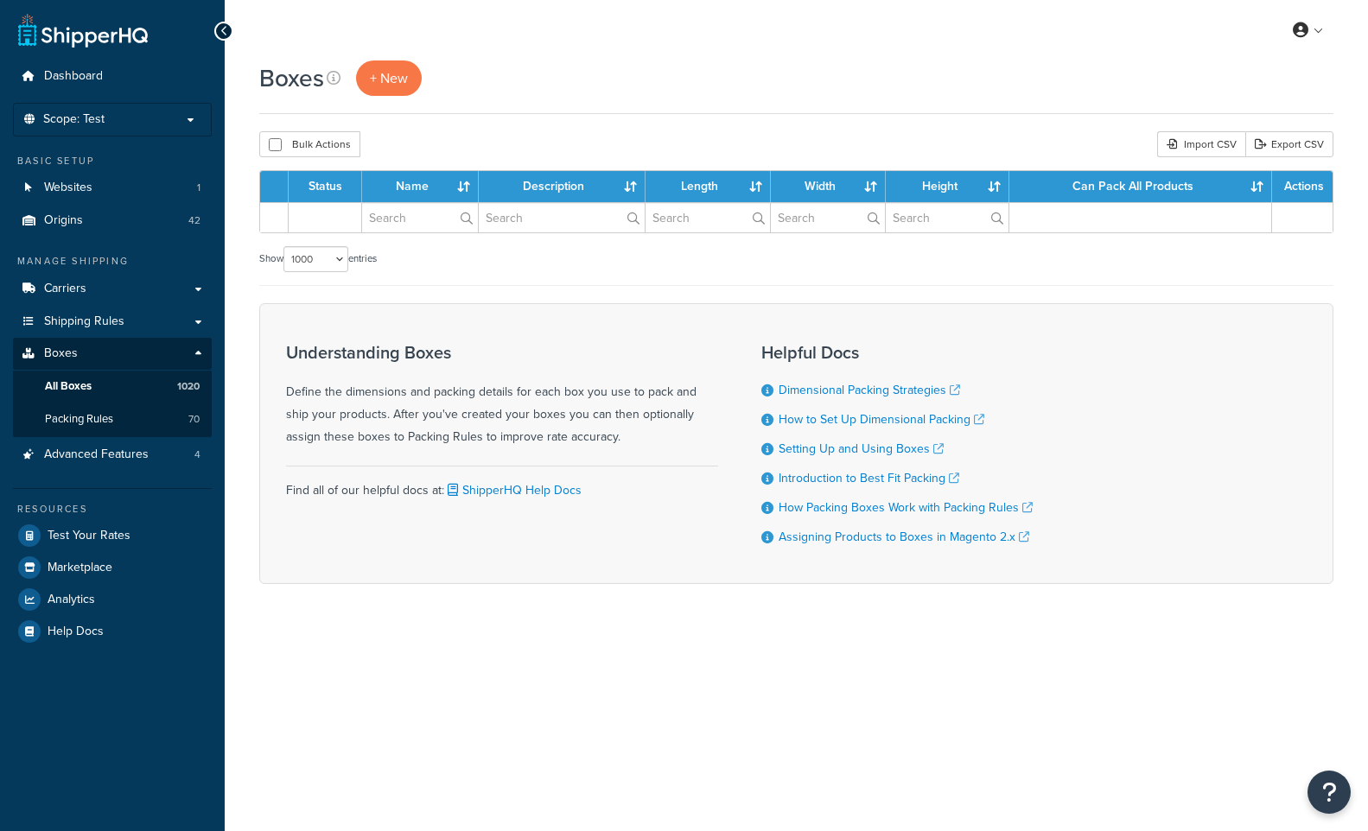
select select "1000"
click at [102, 420] on span "Packing Rules" at bounding box center [79, 419] width 68 height 15
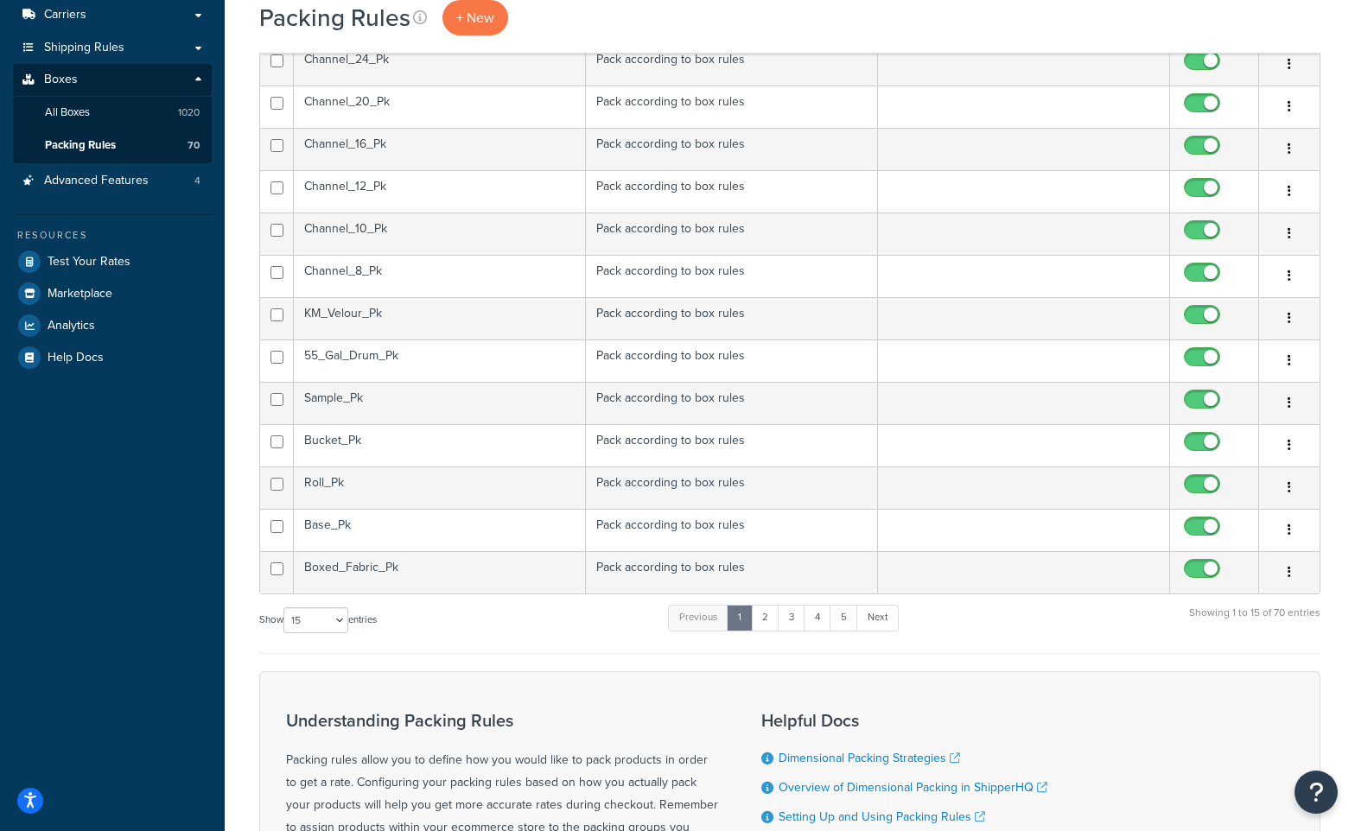
scroll to position [432, 0]
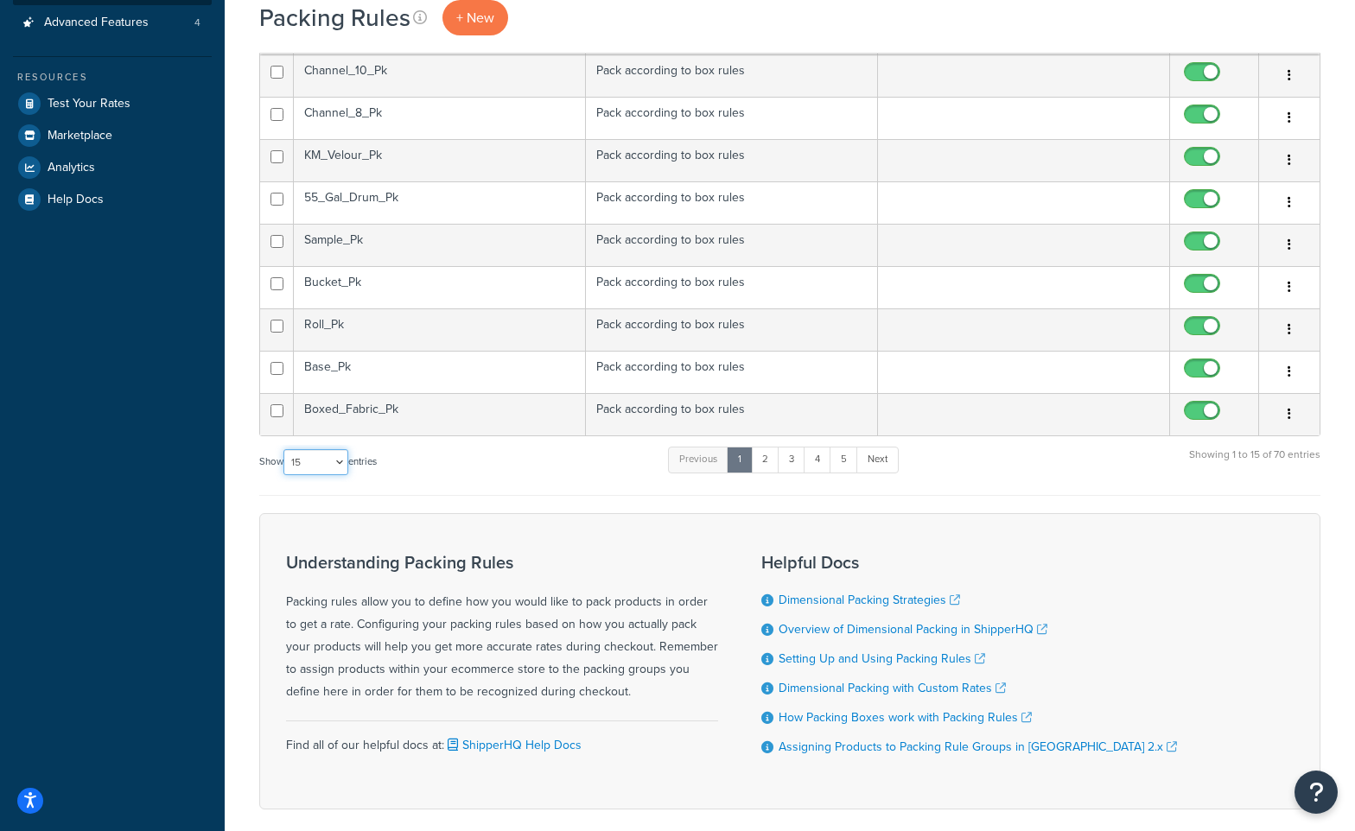
click at [340, 462] on select "10 15 25 50 100" at bounding box center [315, 462] width 65 height 26
select select "100"
click at [285, 475] on select "10 15 25 50 100" at bounding box center [315, 462] width 65 height 26
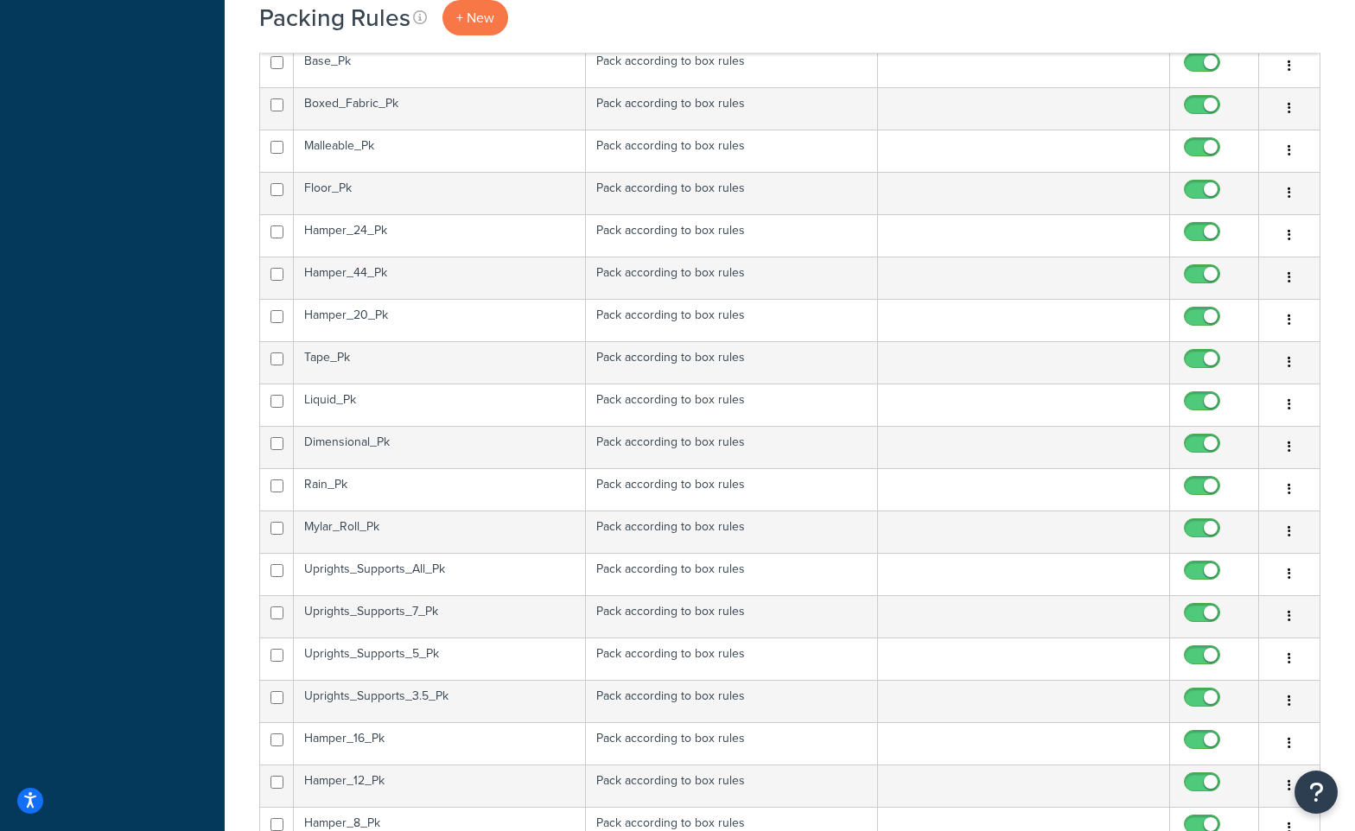
scroll to position [778, 0]
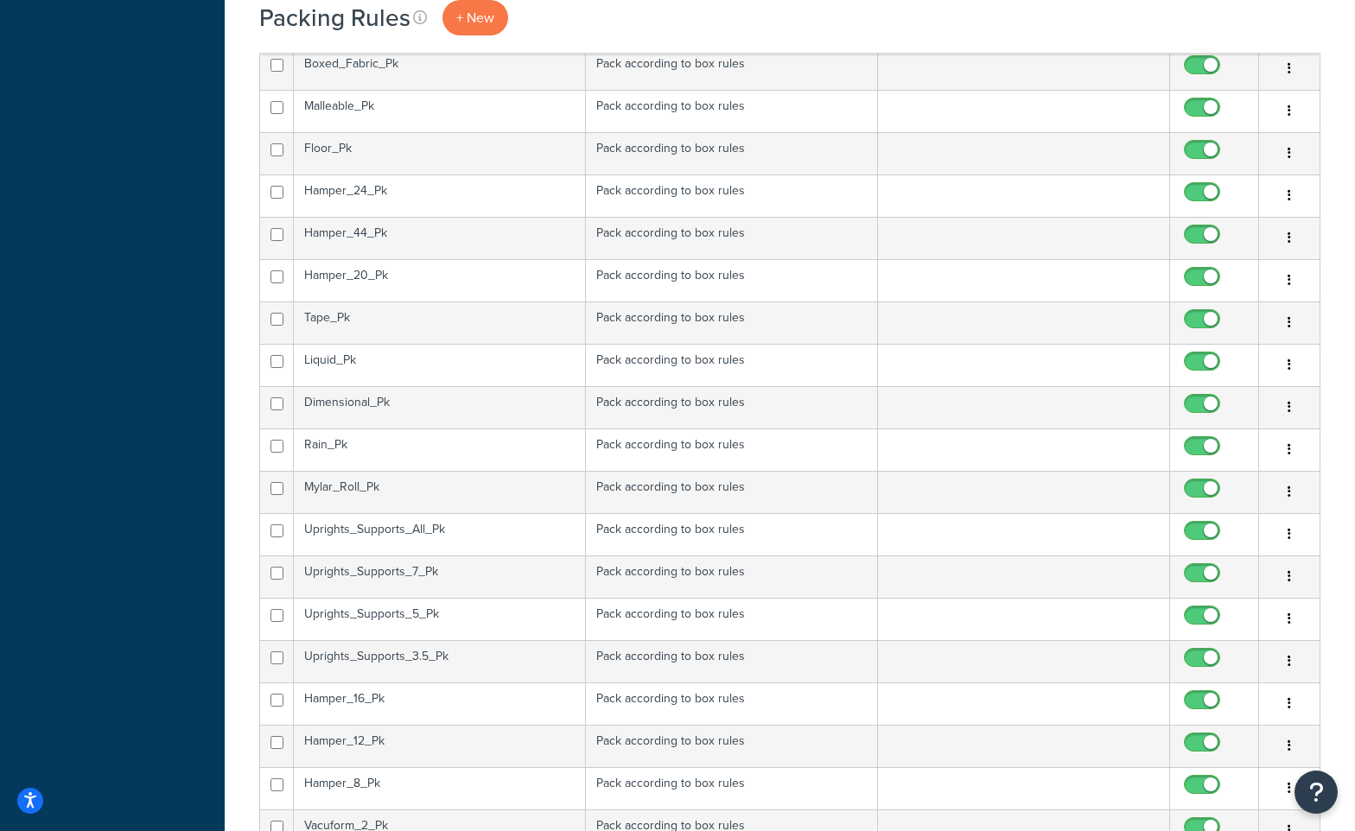
click at [393, 532] on td "Uprights_Supports_All_Pk" at bounding box center [440, 534] width 292 height 42
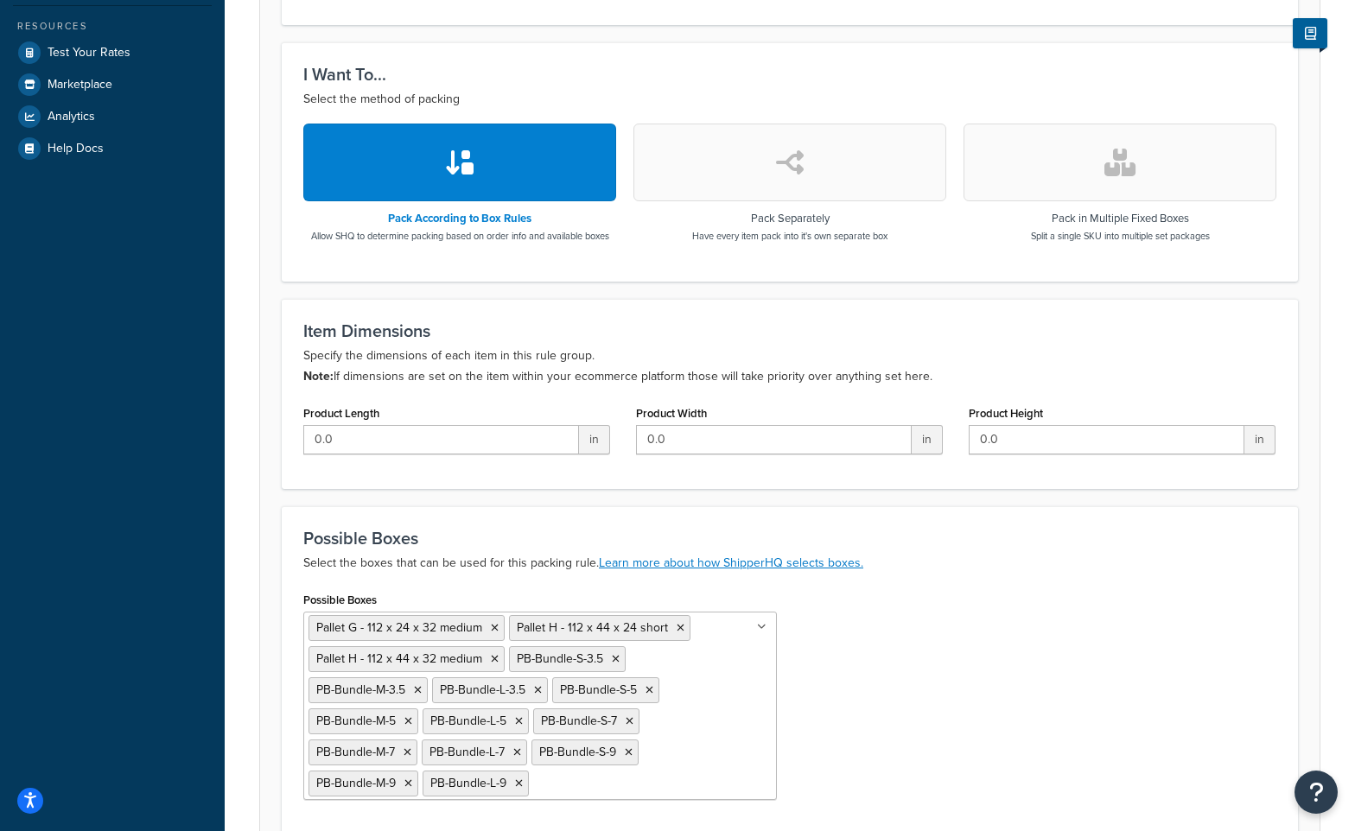
scroll to position [453, 0]
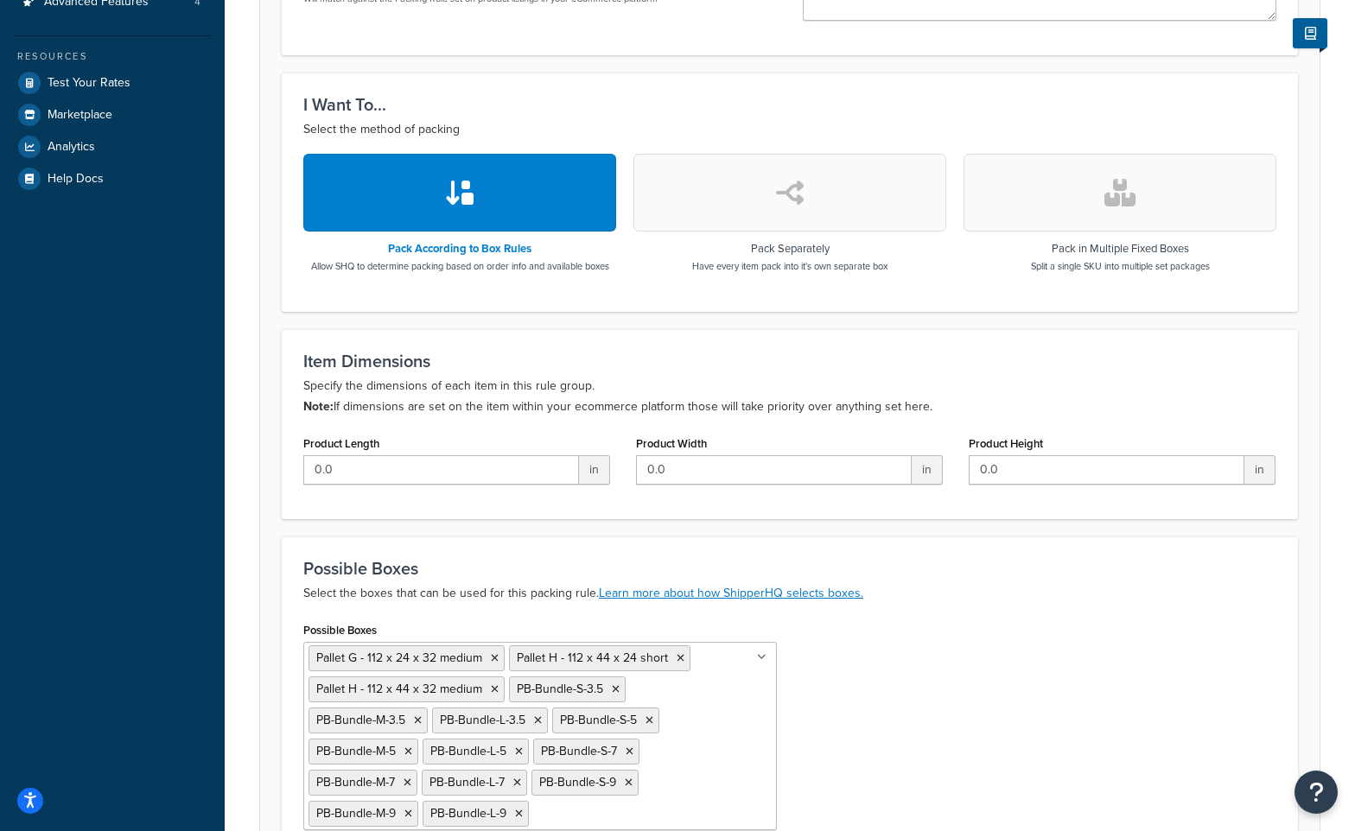
click at [740, 621] on div "Possible Boxes Pallet G - 112 x 24 x 32 medium Pallet H - 112 x 44 x 24 short P…" at bounding box center [540, 724] width 474 height 213
click at [590, 804] on input "Possible Boxes" at bounding box center [609, 813] width 153 height 19
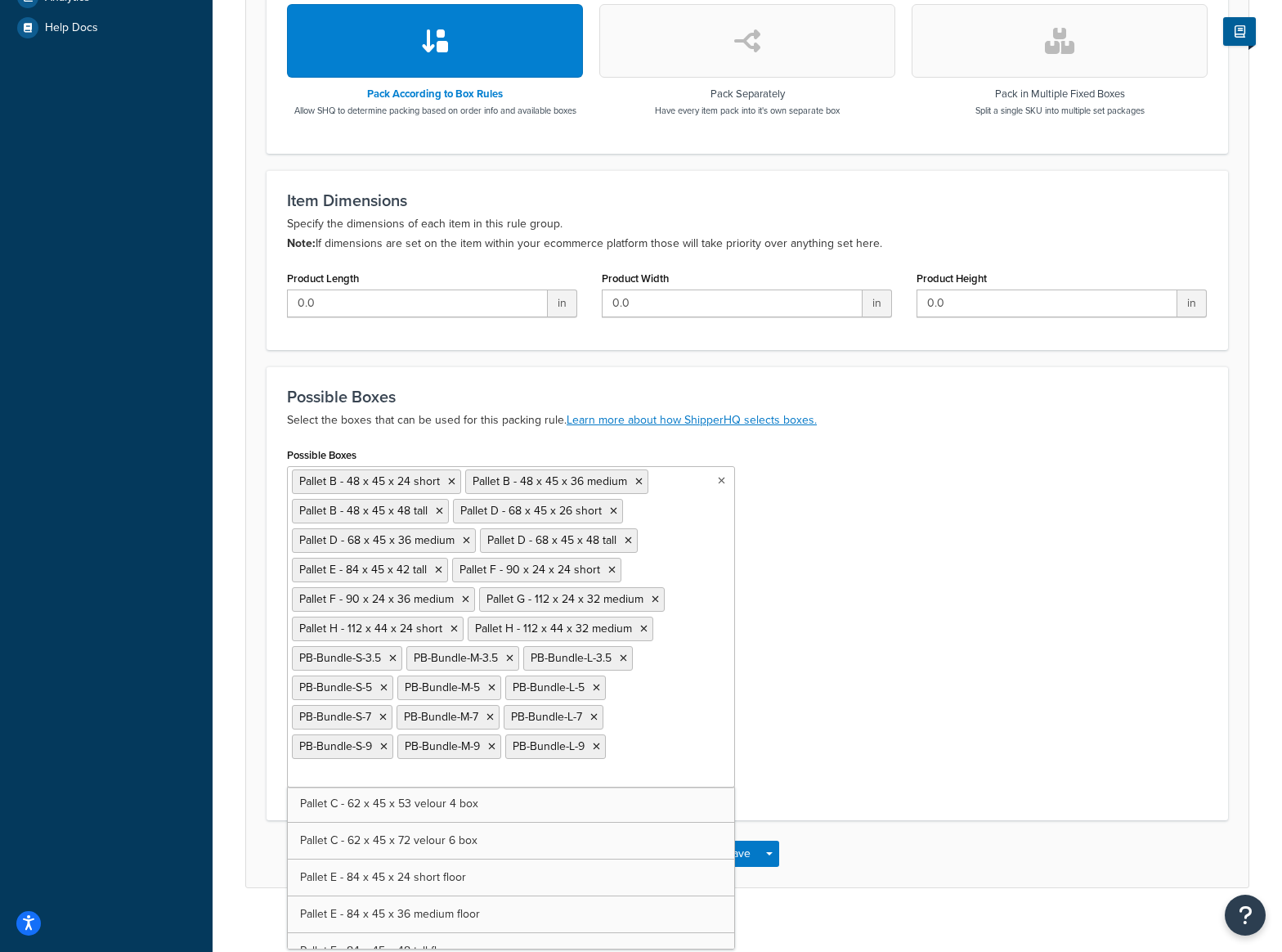
scroll to position [8364, 0]
click at [817, 618] on div "Possible Boxes Pallet B - 48 x 45 x 24 short Pallet B - 48 x 45 x 36 medium Pal…" at bounding box center [746, 621] width 945 height 357
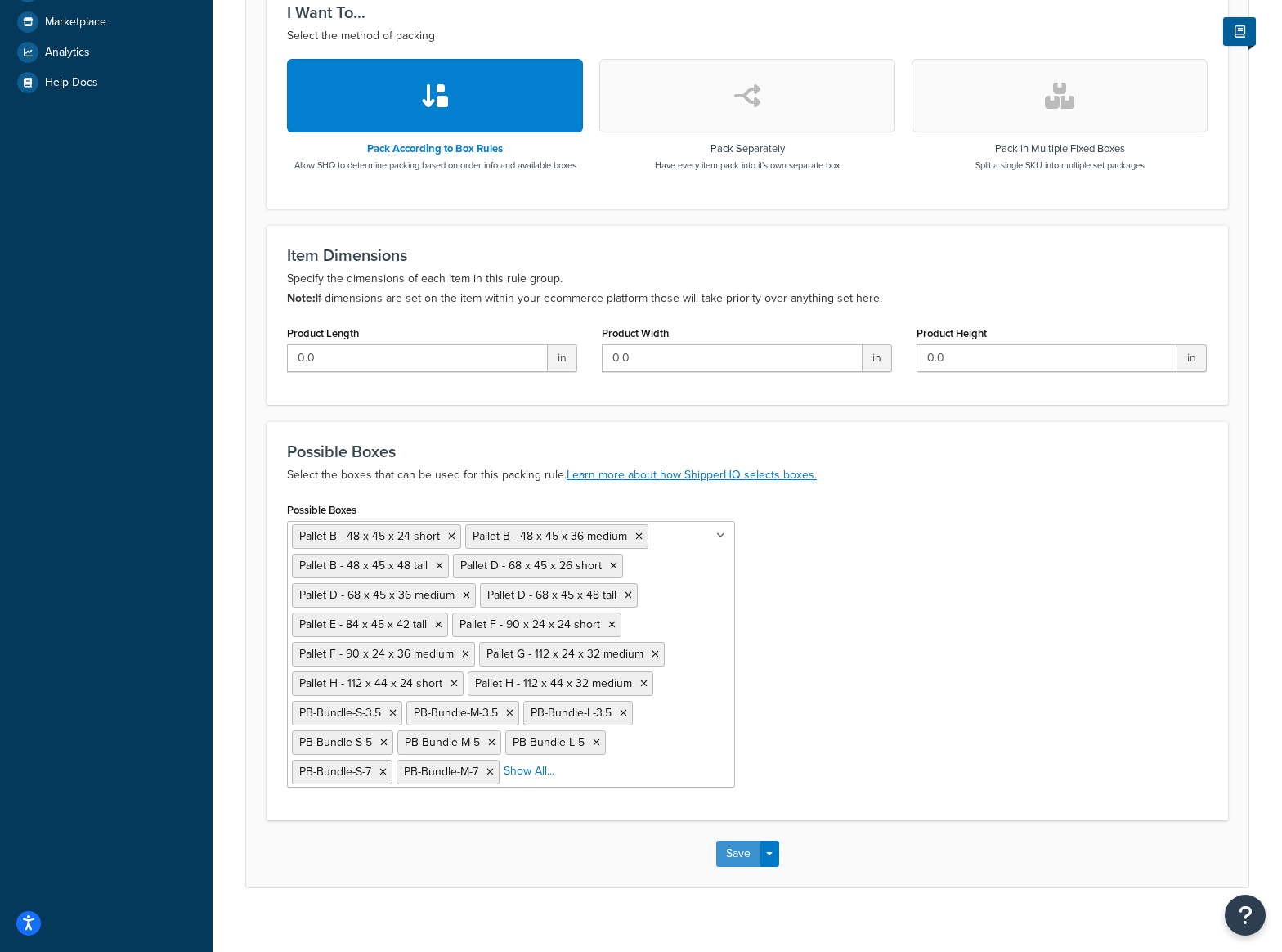
click at [746, 786] on button "Save" at bounding box center [738, 855] width 44 height 26
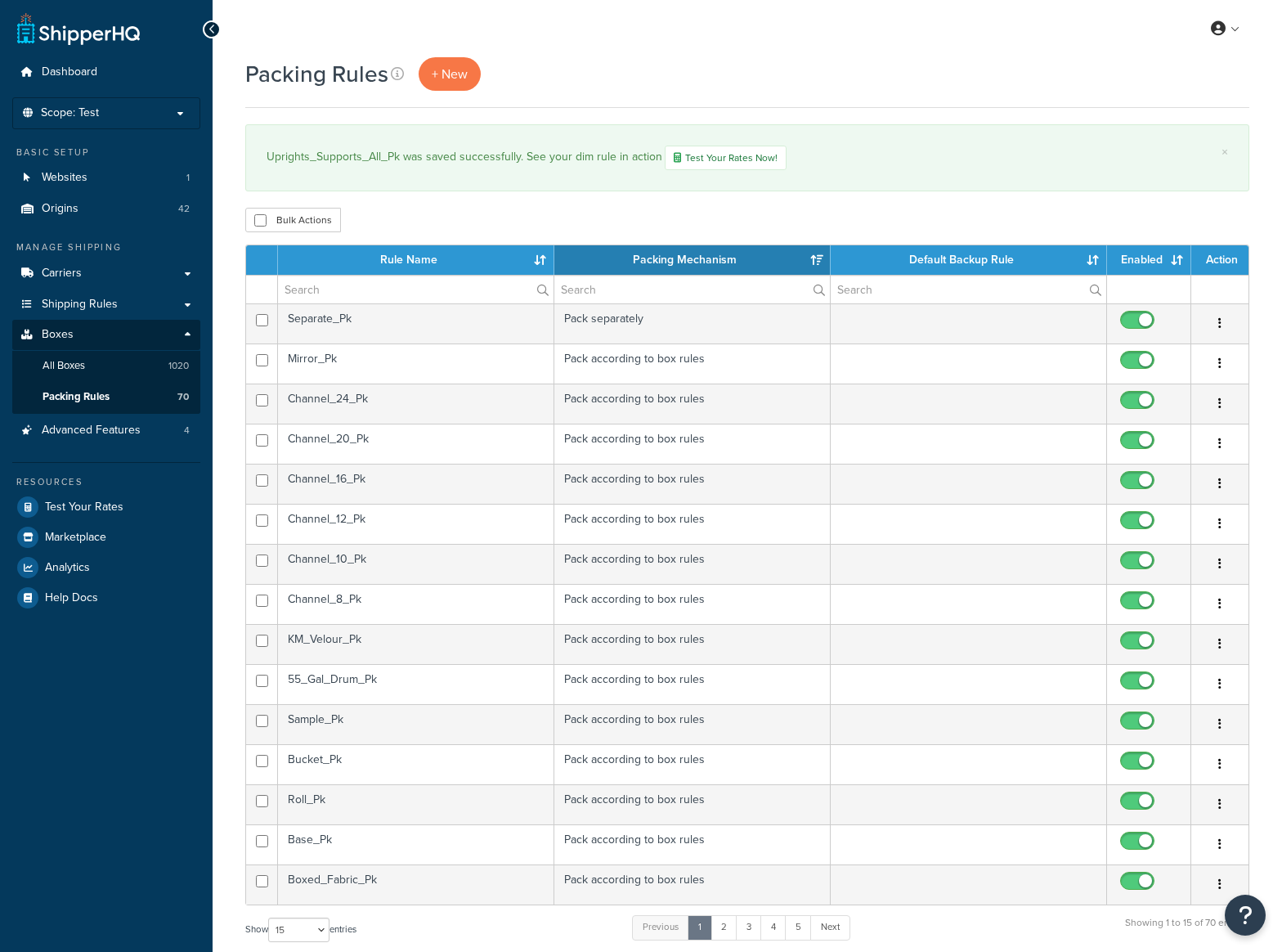
select select "15"
click at [859, 10] on div "My Profile Billing Global Settings Contact Us Logout" at bounding box center [747, 28] width 1070 height 58
